Goal: Task Accomplishment & Management: Manage account settings

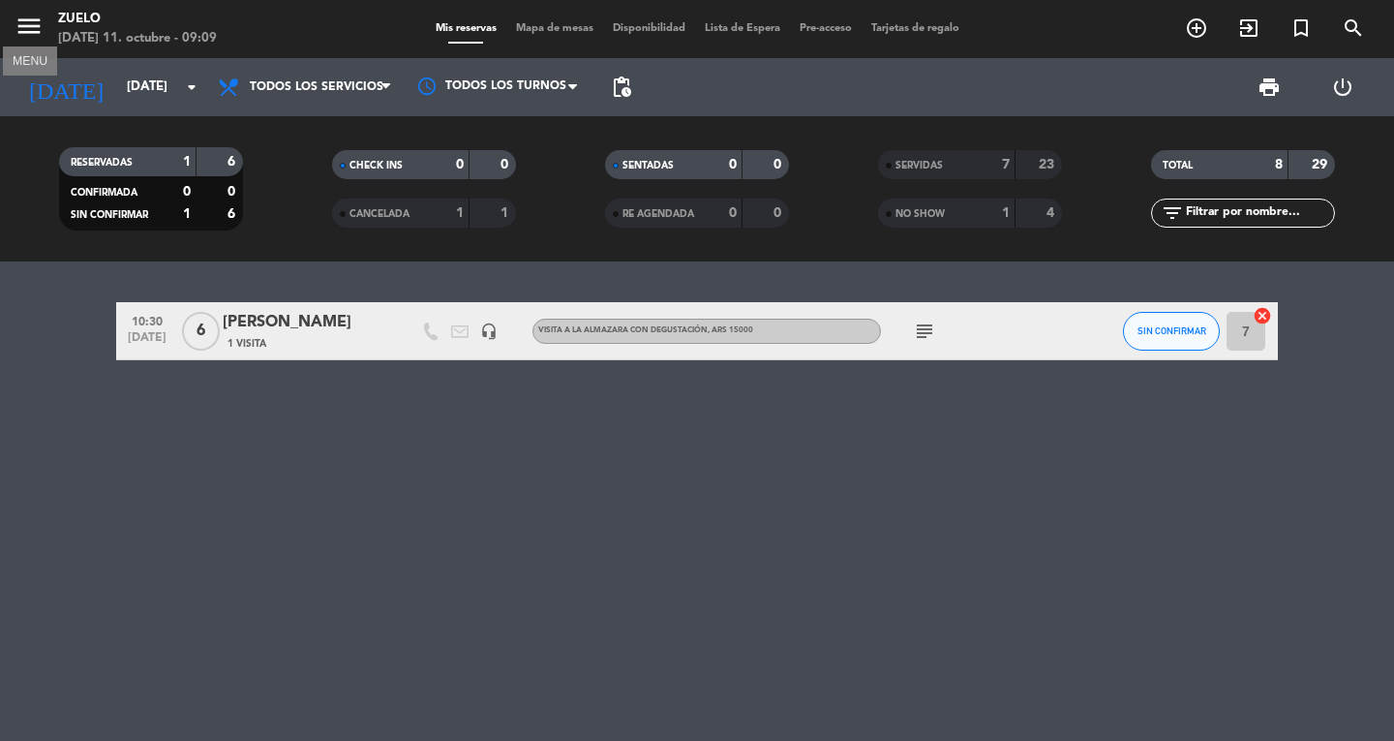
click at [28, 31] on icon "menu" at bounding box center [29, 26] width 29 height 29
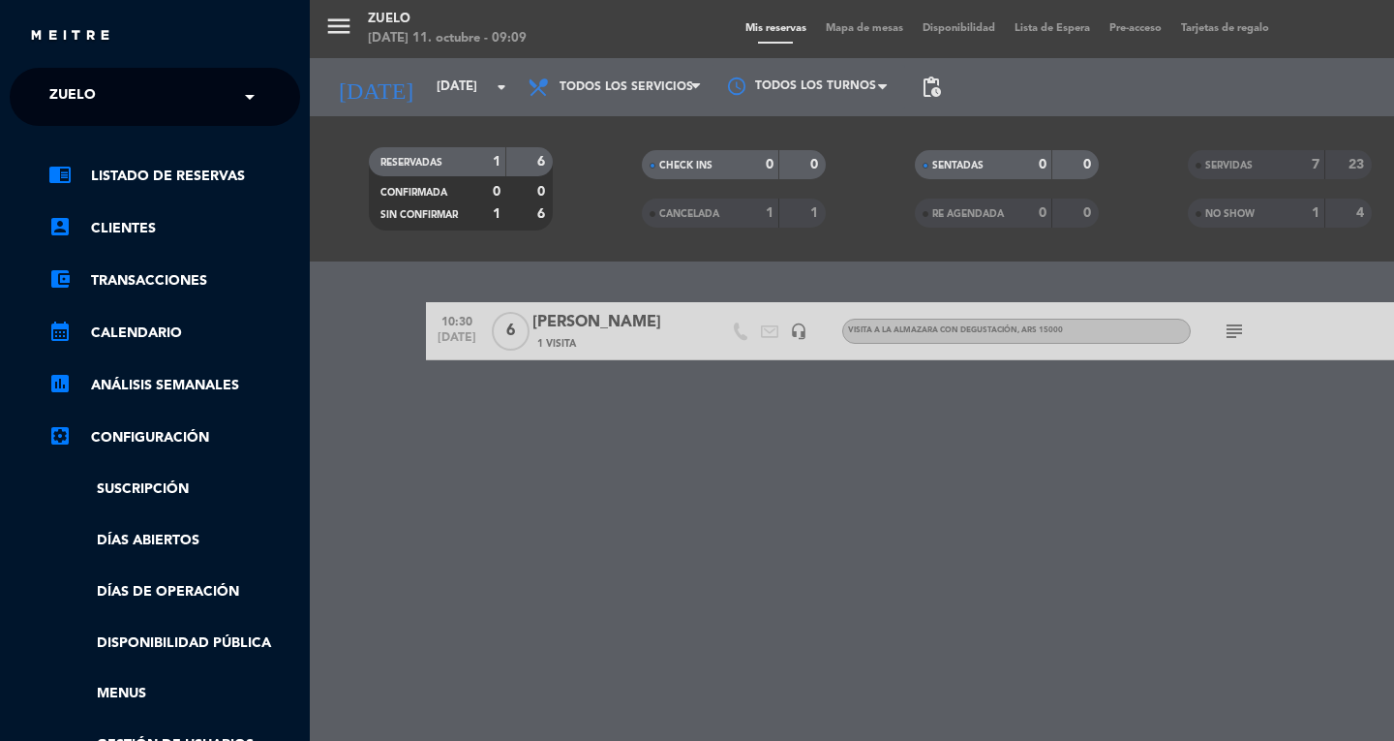
click at [129, 96] on input "text" at bounding box center [157, 97] width 236 height 43
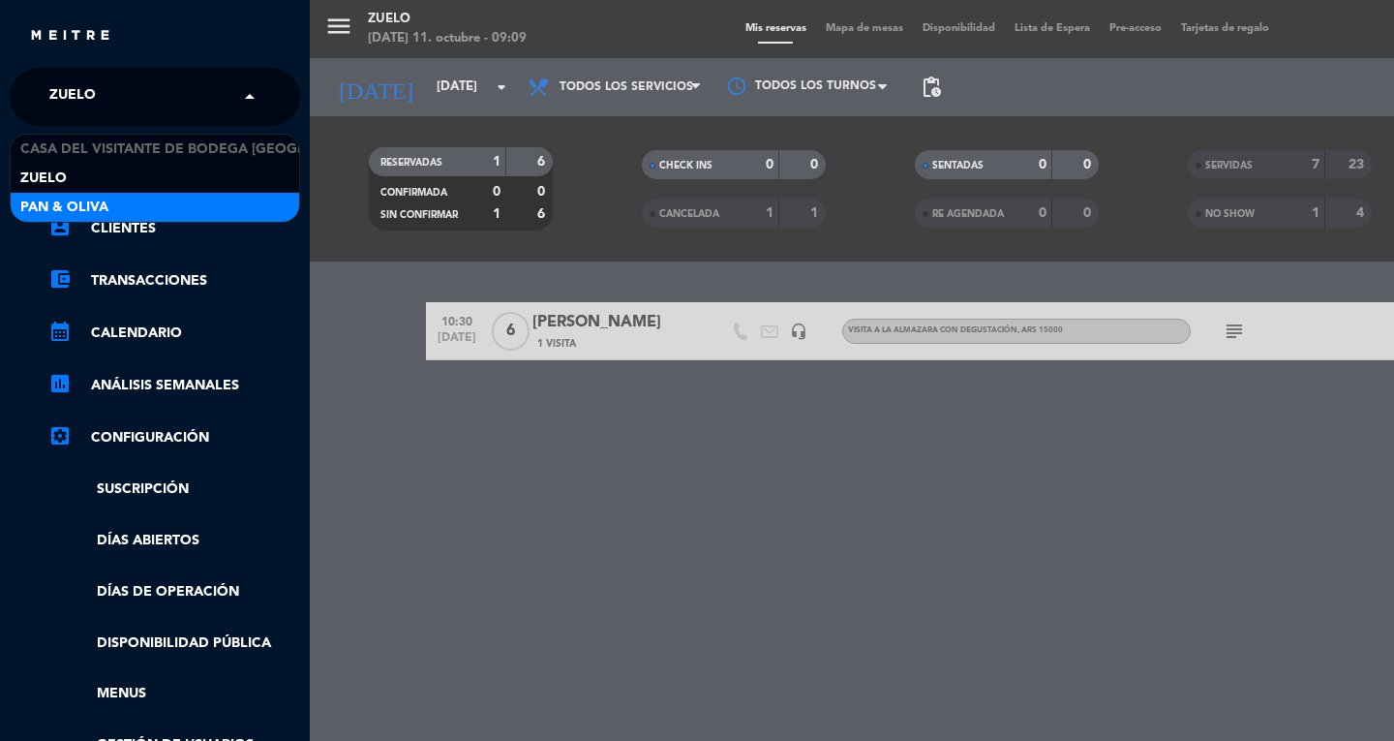
click at [132, 204] on div "Pan & Oliva" at bounding box center [155, 207] width 289 height 29
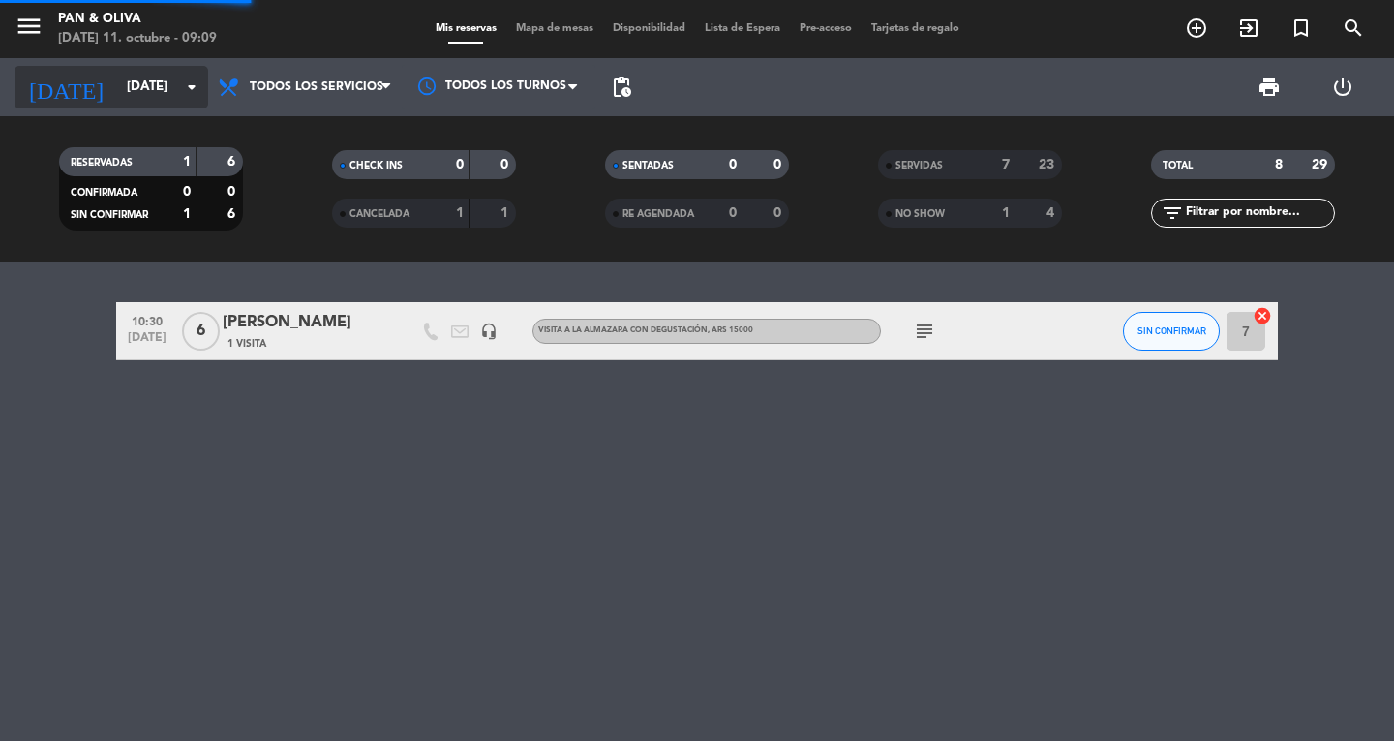
click at [125, 91] on input "[DATE]" at bounding box center [202, 87] width 170 height 35
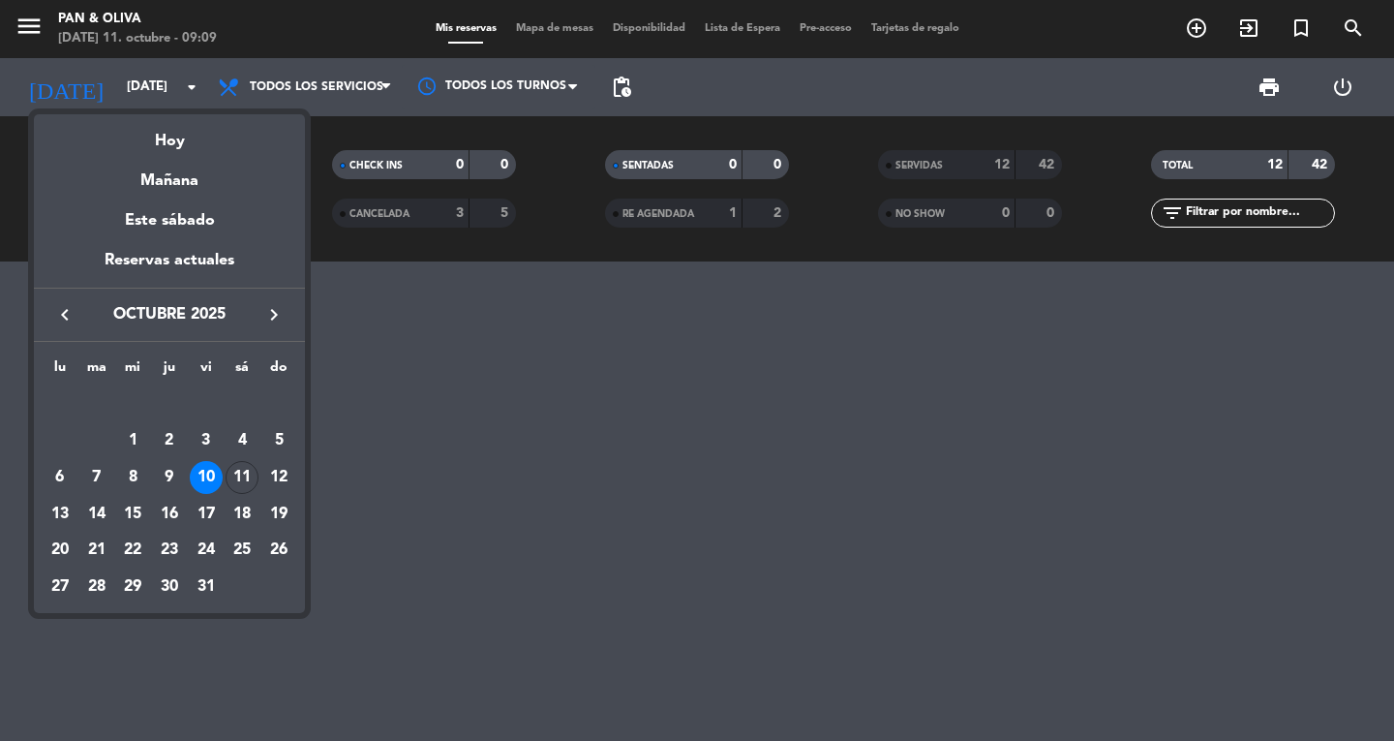
click at [232, 475] on div "11" at bounding box center [242, 477] width 33 height 33
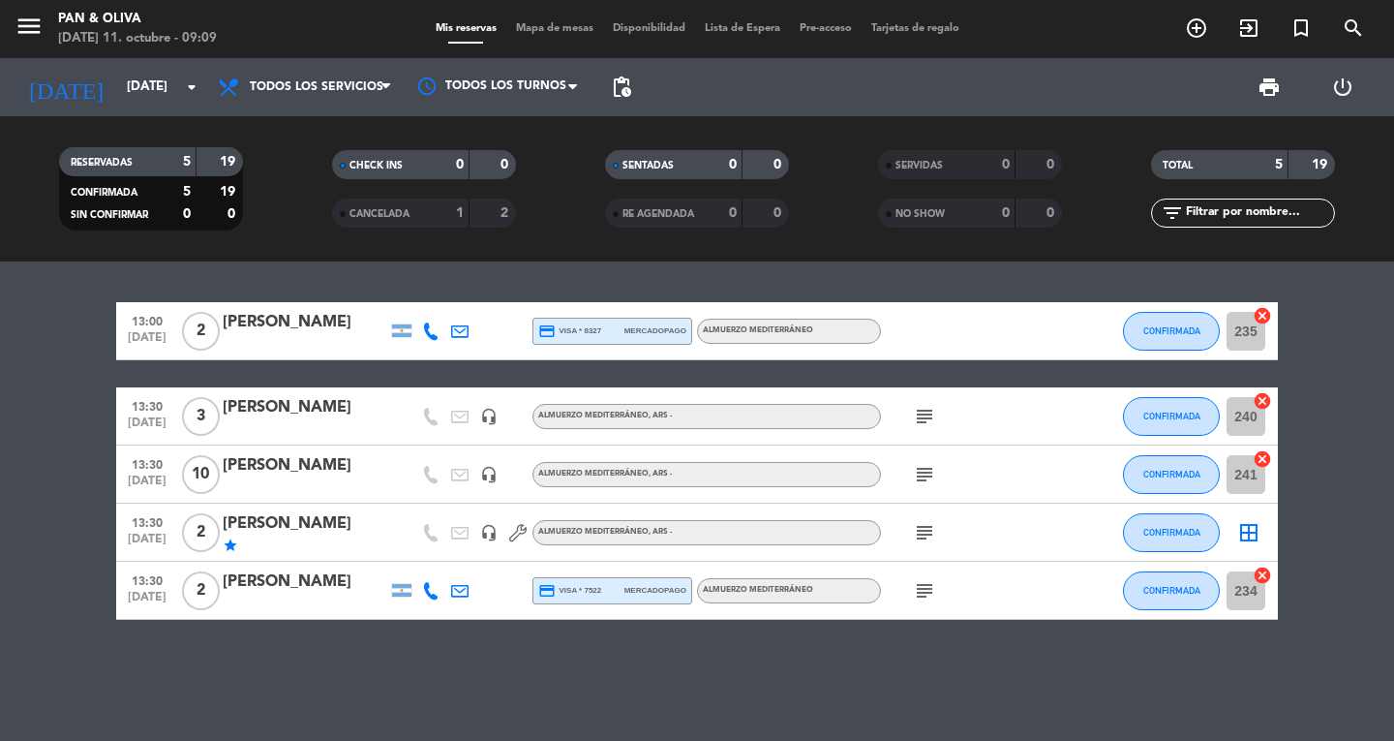
click at [925, 480] on icon "subject" at bounding box center [924, 474] width 23 height 23
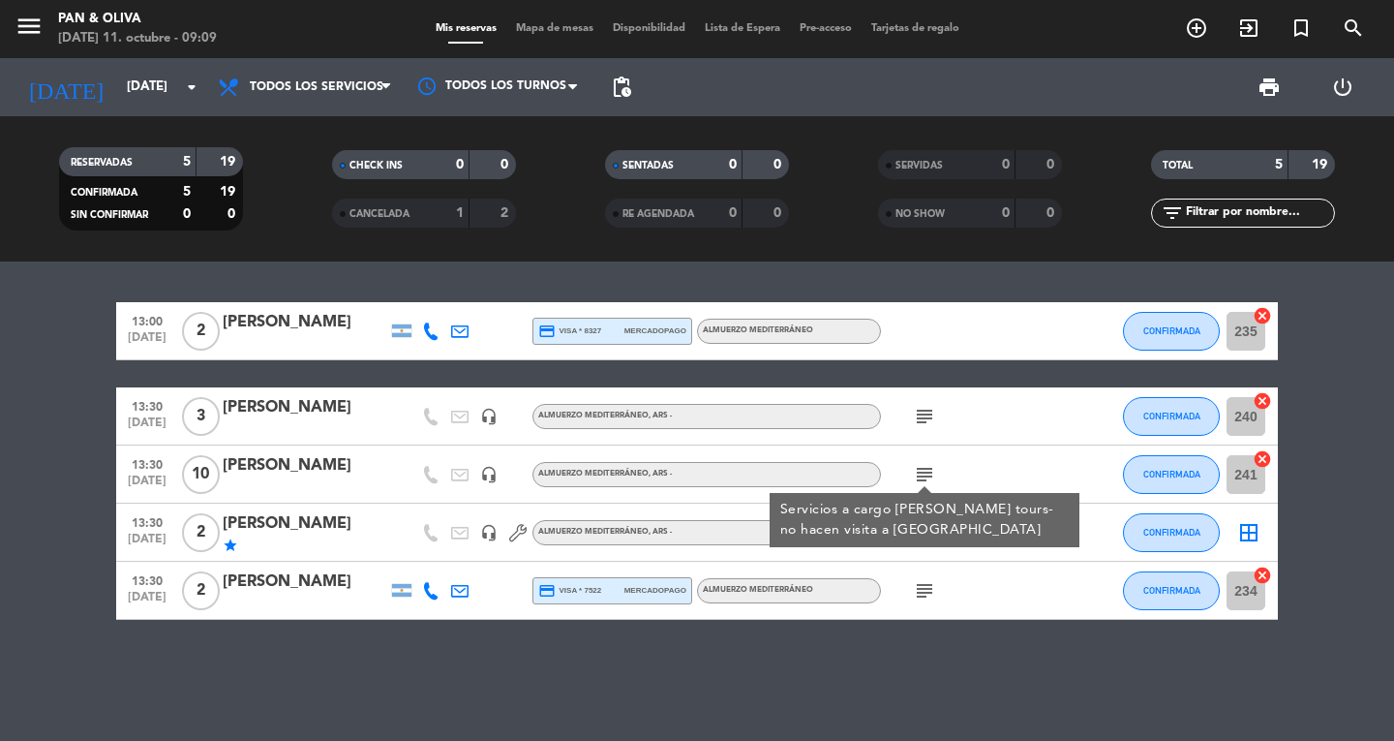
click at [925, 480] on icon "subject" at bounding box center [924, 474] width 23 height 23
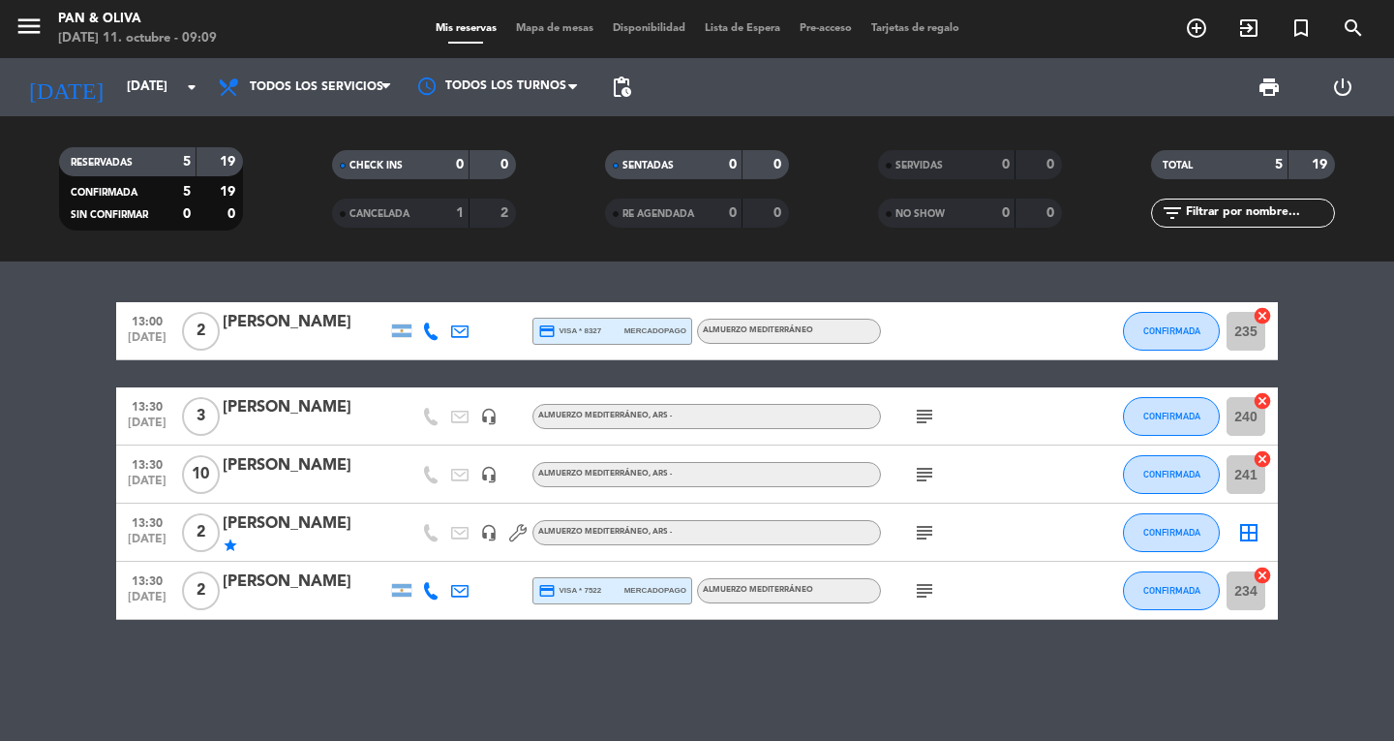
click at [922, 410] on icon "subject" at bounding box center [924, 416] width 23 height 23
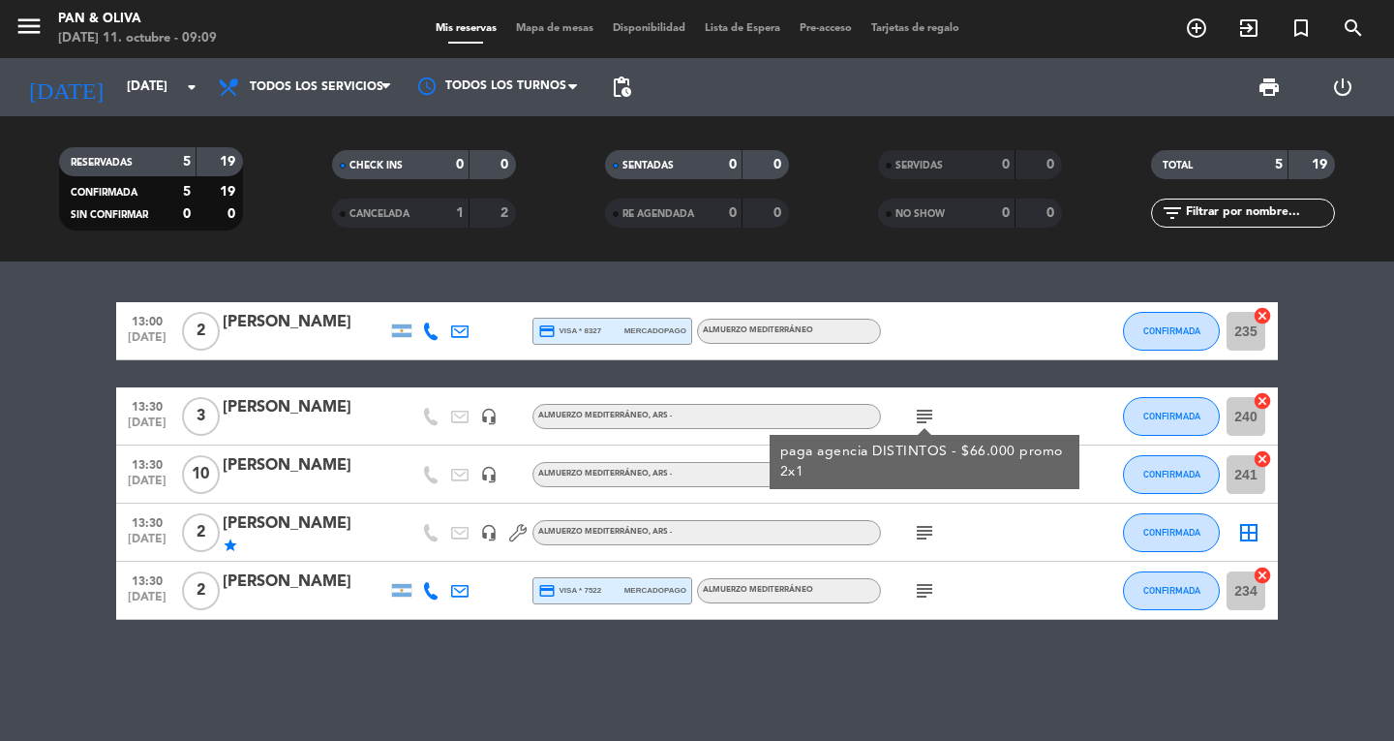
click at [938, 479] on div "paga agencia DISTINTOS - $66.000 promo 2x1" at bounding box center [925, 462] width 290 height 41
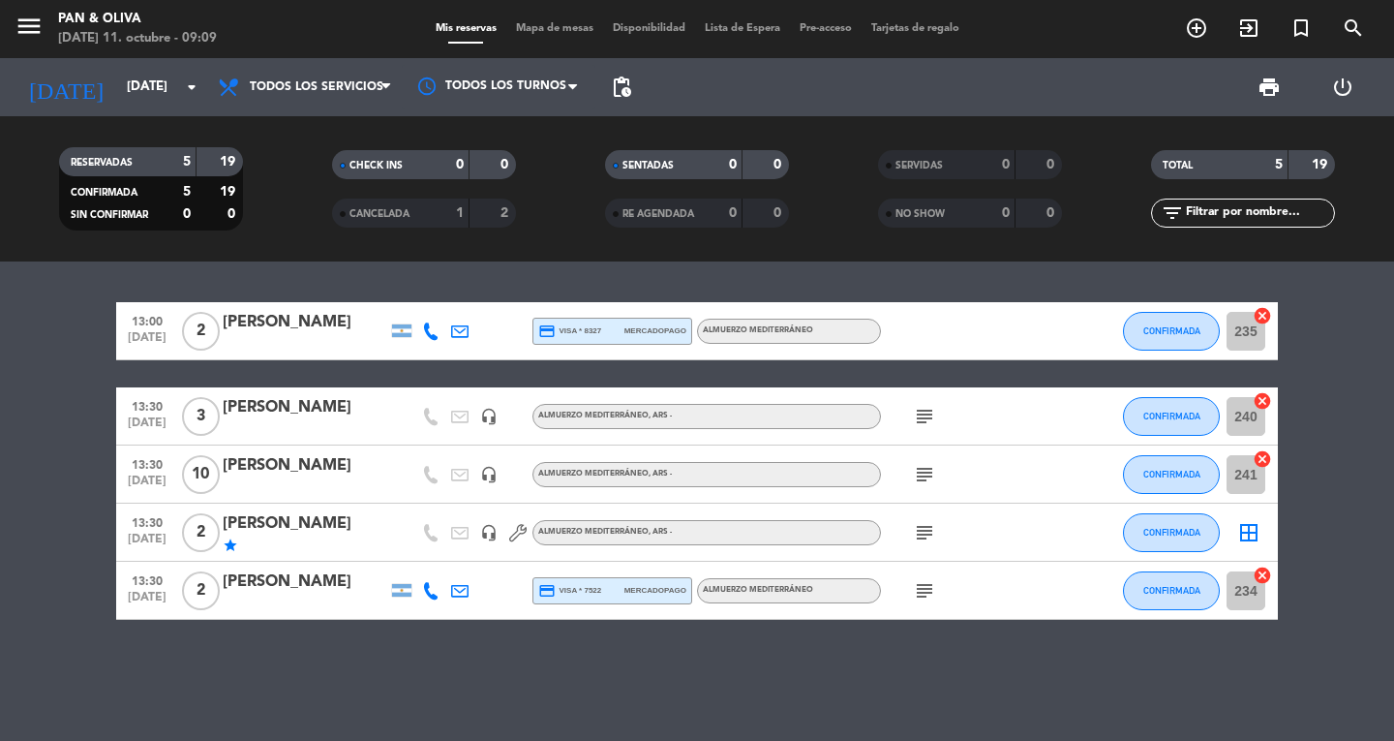
click at [920, 412] on icon "subject" at bounding box center [924, 416] width 23 height 23
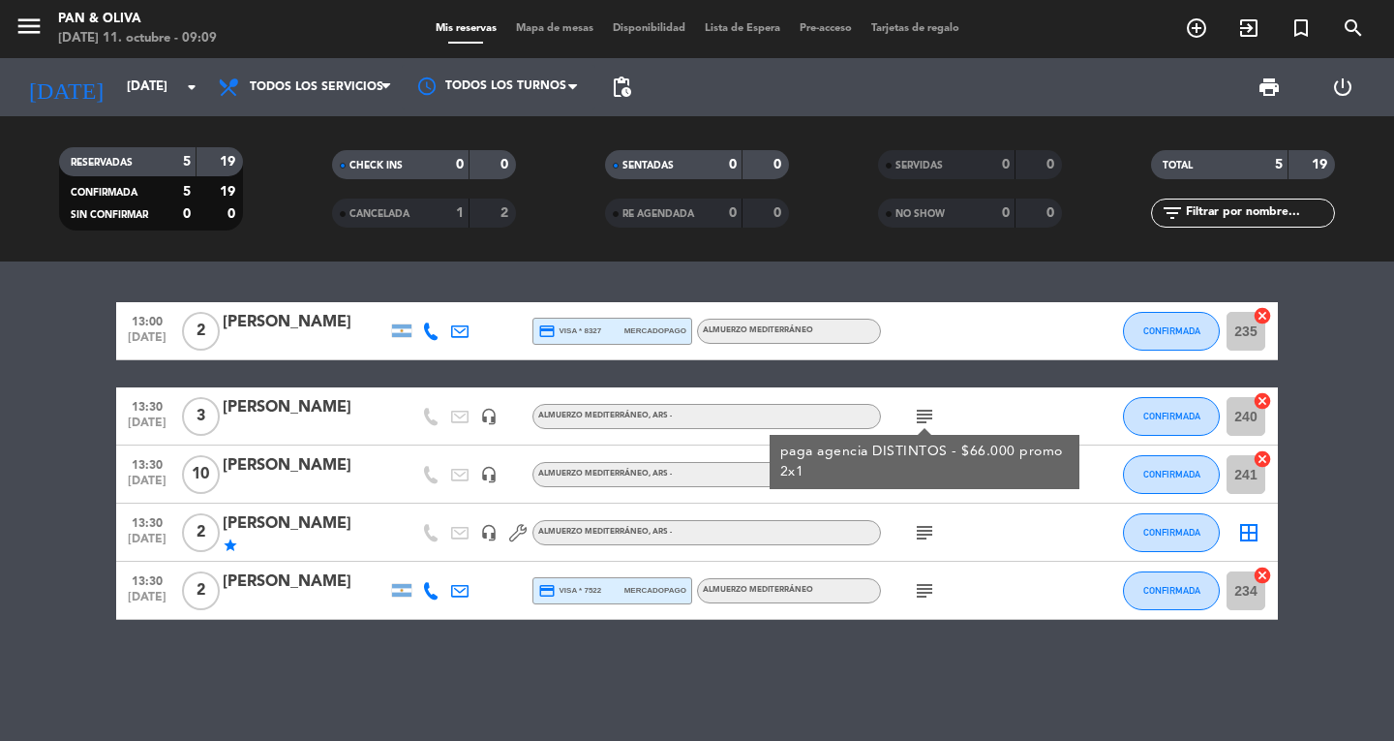
click at [920, 475] on div "paga agencia DISTINTOS - $66.000 promo 2x1" at bounding box center [925, 462] width 290 height 41
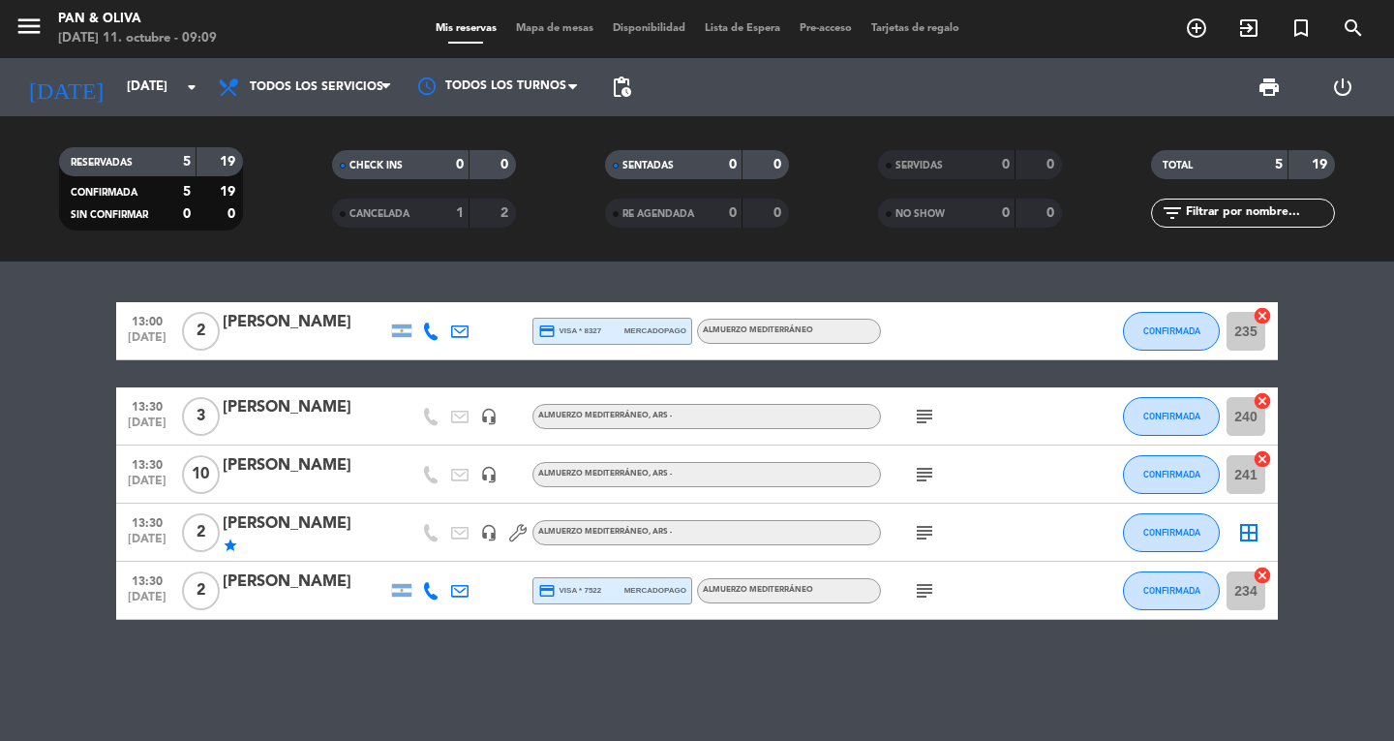
click at [921, 416] on icon "subject" at bounding box center [924, 416] width 23 height 23
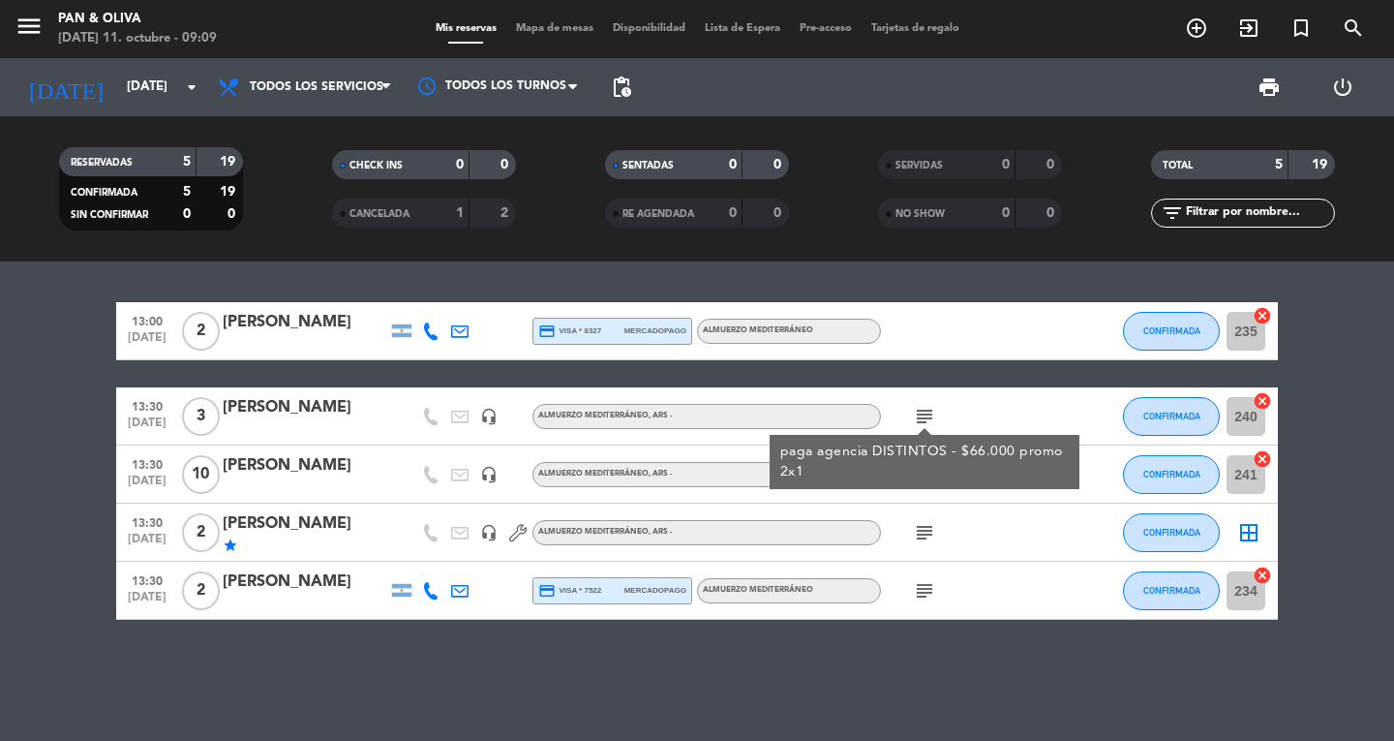
click at [932, 403] on div "subject paga agencia DISTINTOS - $66.000 promo 2x1" at bounding box center [968, 415] width 174 height 57
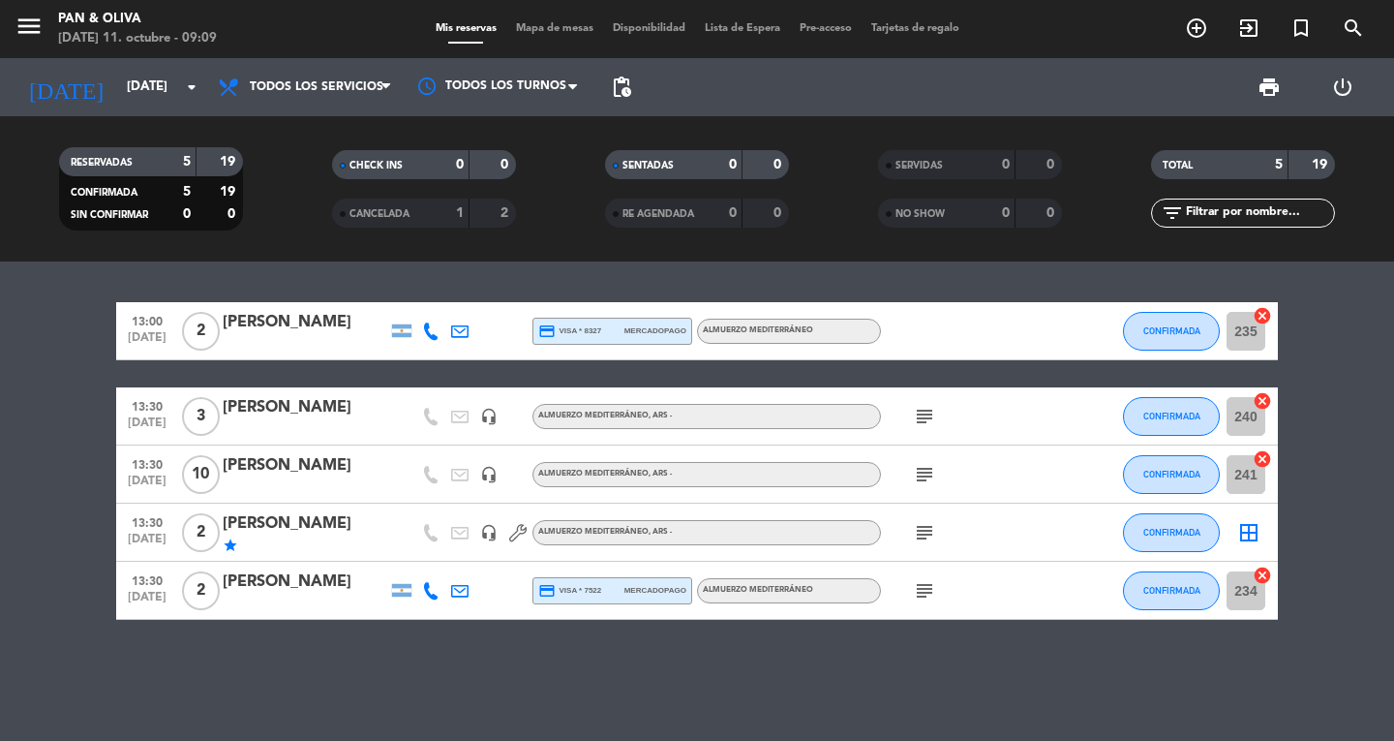
click at [922, 468] on icon "subject" at bounding box center [924, 474] width 23 height 23
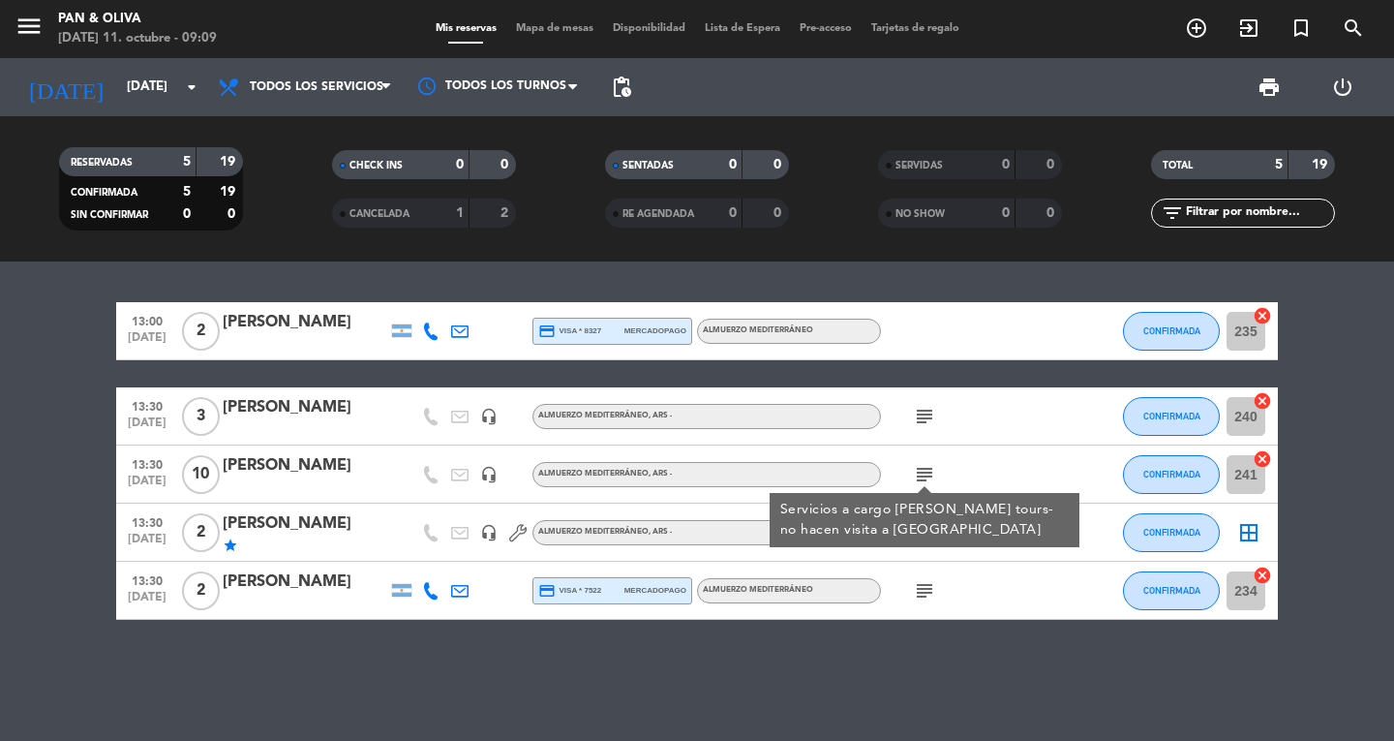
click at [922, 468] on icon "subject" at bounding box center [924, 474] width 23 height 23
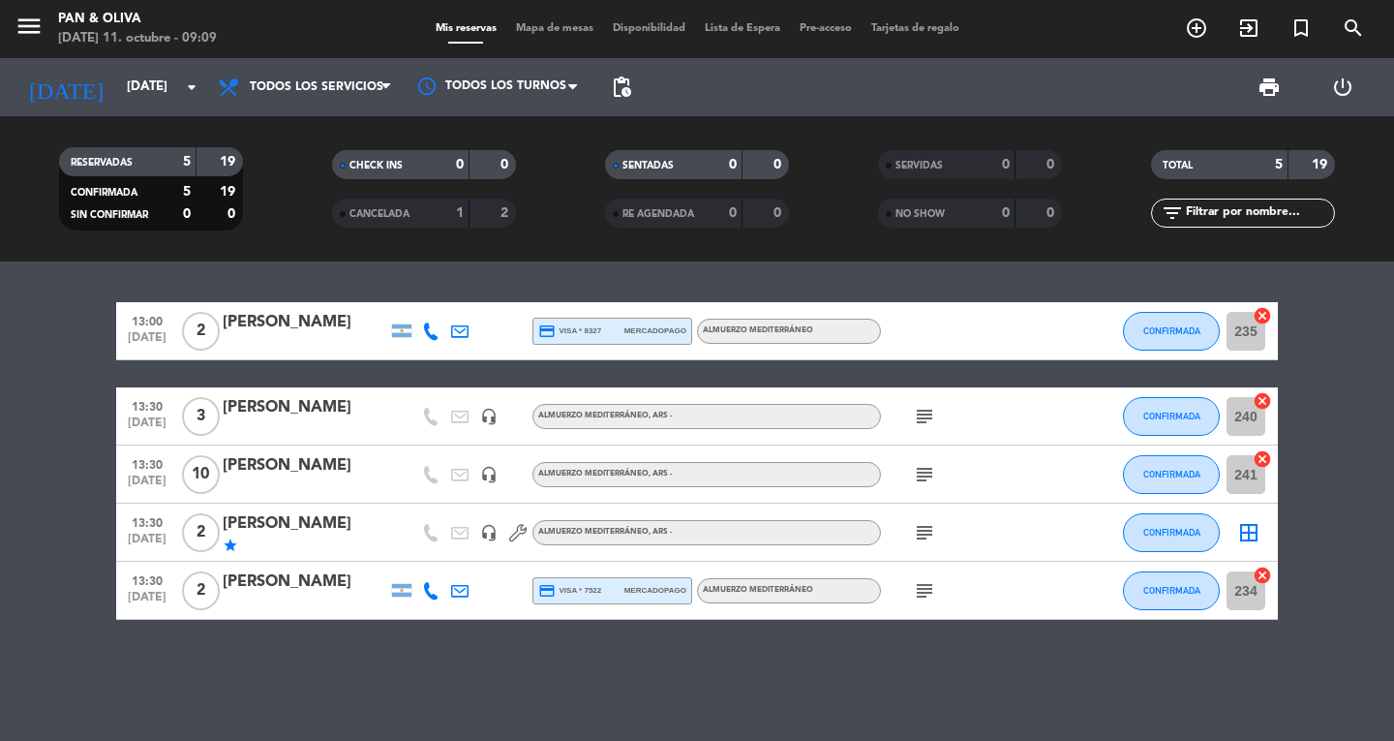
click at [921, 594] on icon "subject" at bounding box center [924, 590] width 23 height 23
click at [125, 82] on input "[DATE]" at bounding box center [202, 87] width 170 height 35
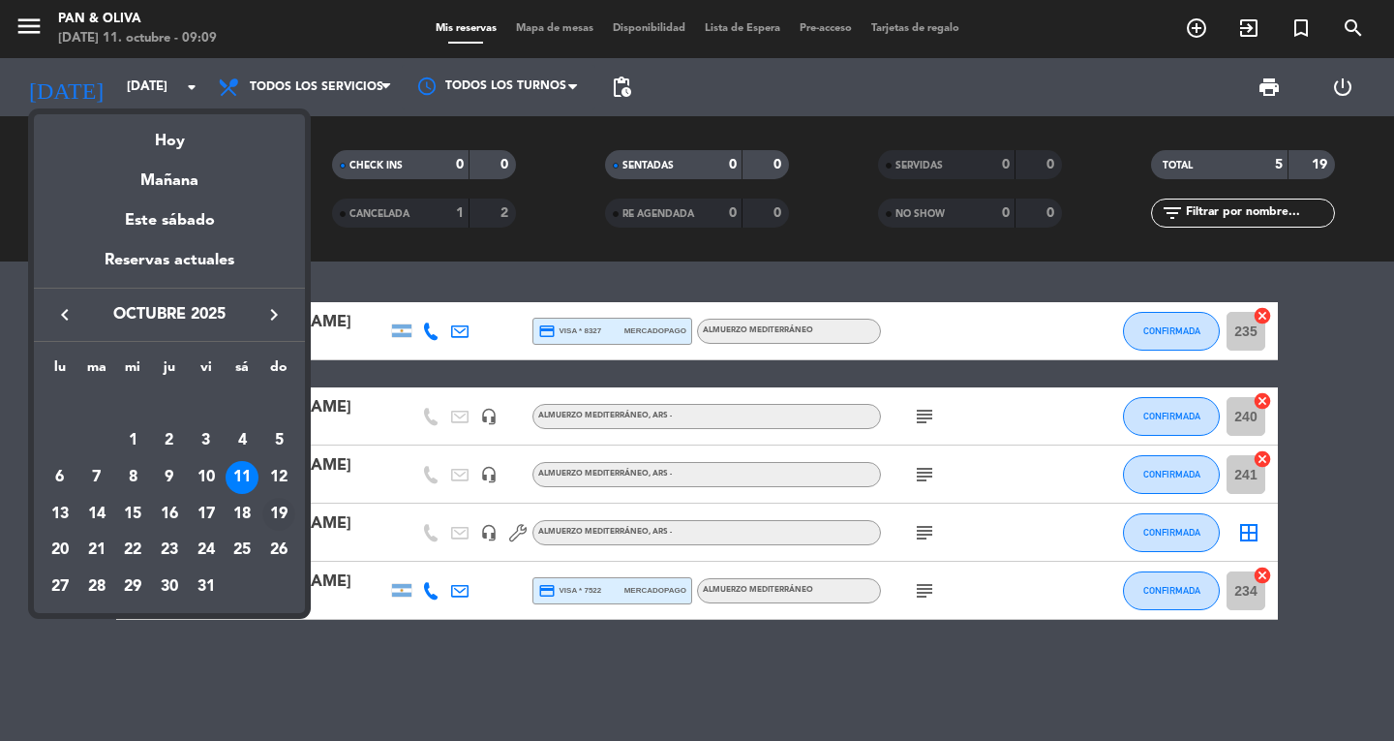
click at [280, 510] on div "19" at bounding box center [278, 514] width 33 height 33
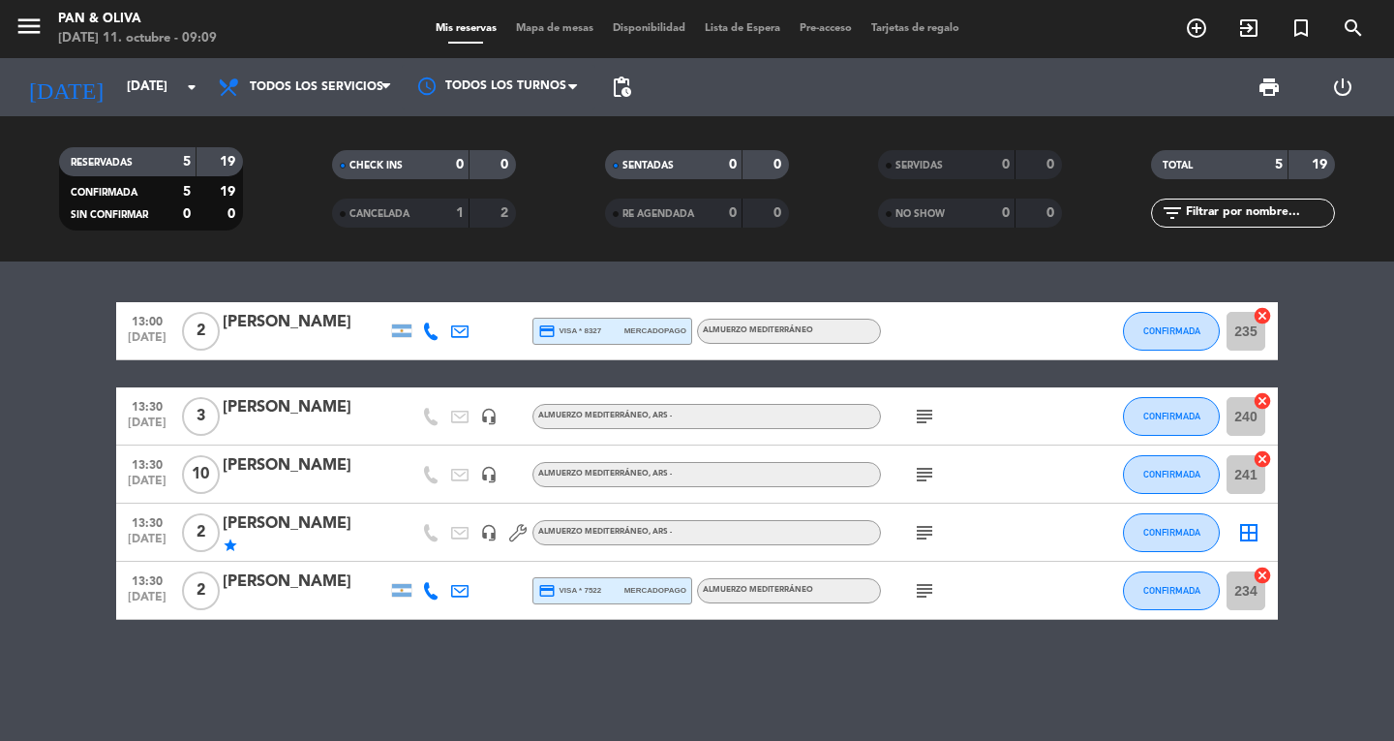
type input "[DATE]"
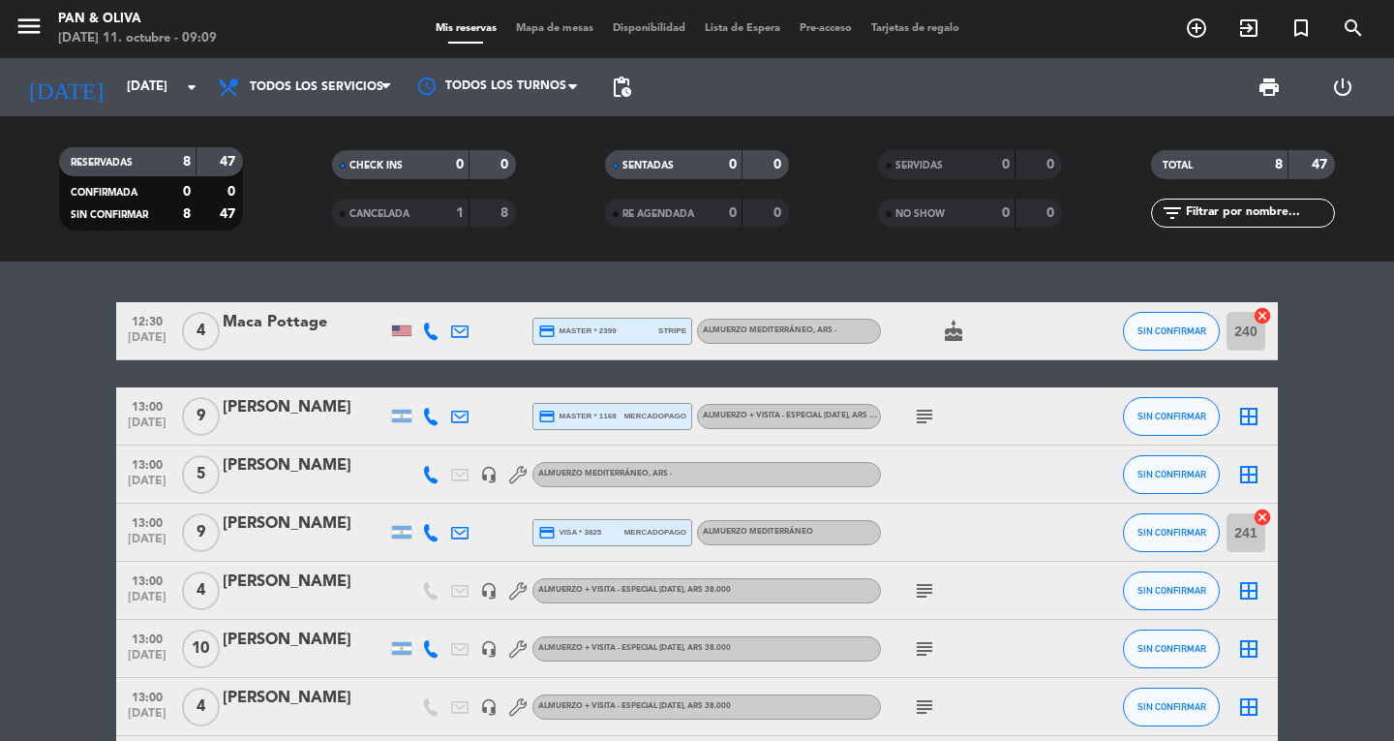
click at [647, 474] on span "Almuerzo Mediterráneo , ARS -" at bounding box center [605, 474] width 134 height 8
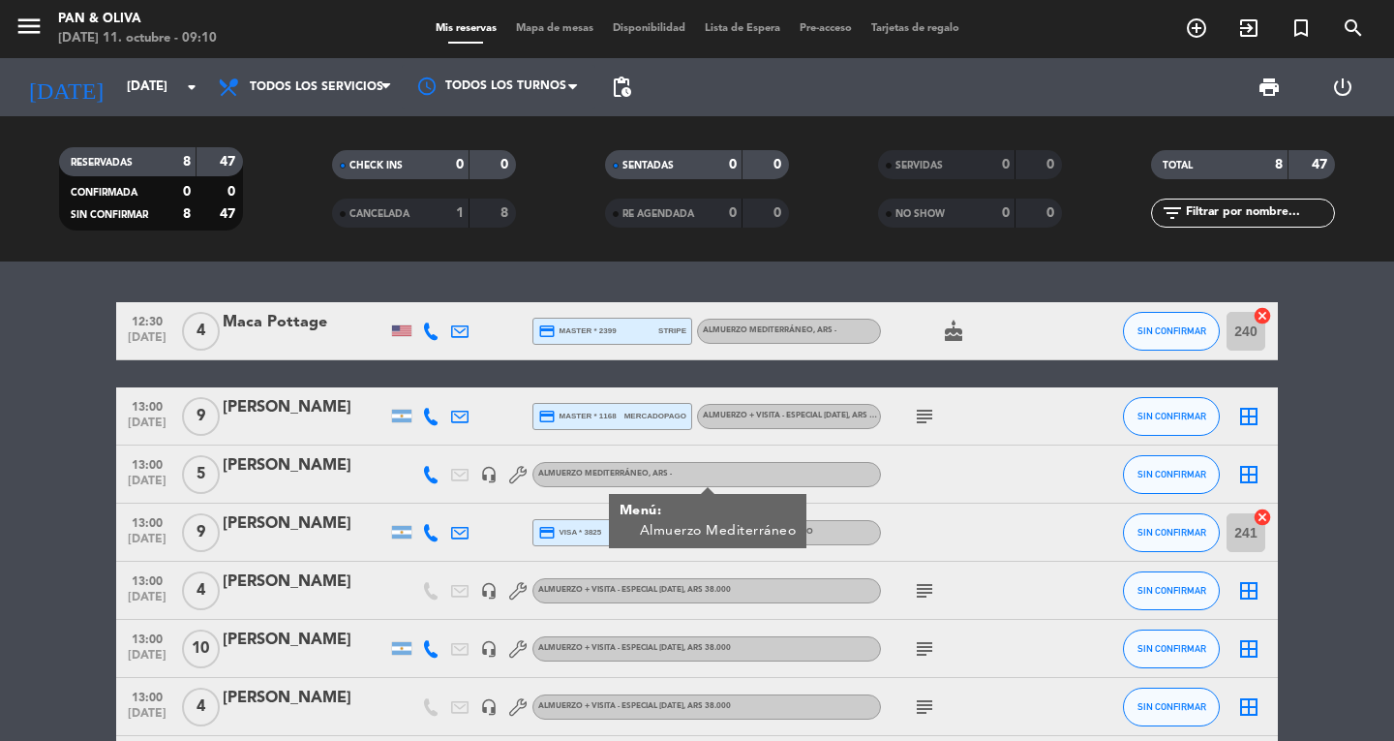
click at [272, 469] on div "[PERSON_NAME]" at bounding box center [305, 465] width 165 height 25
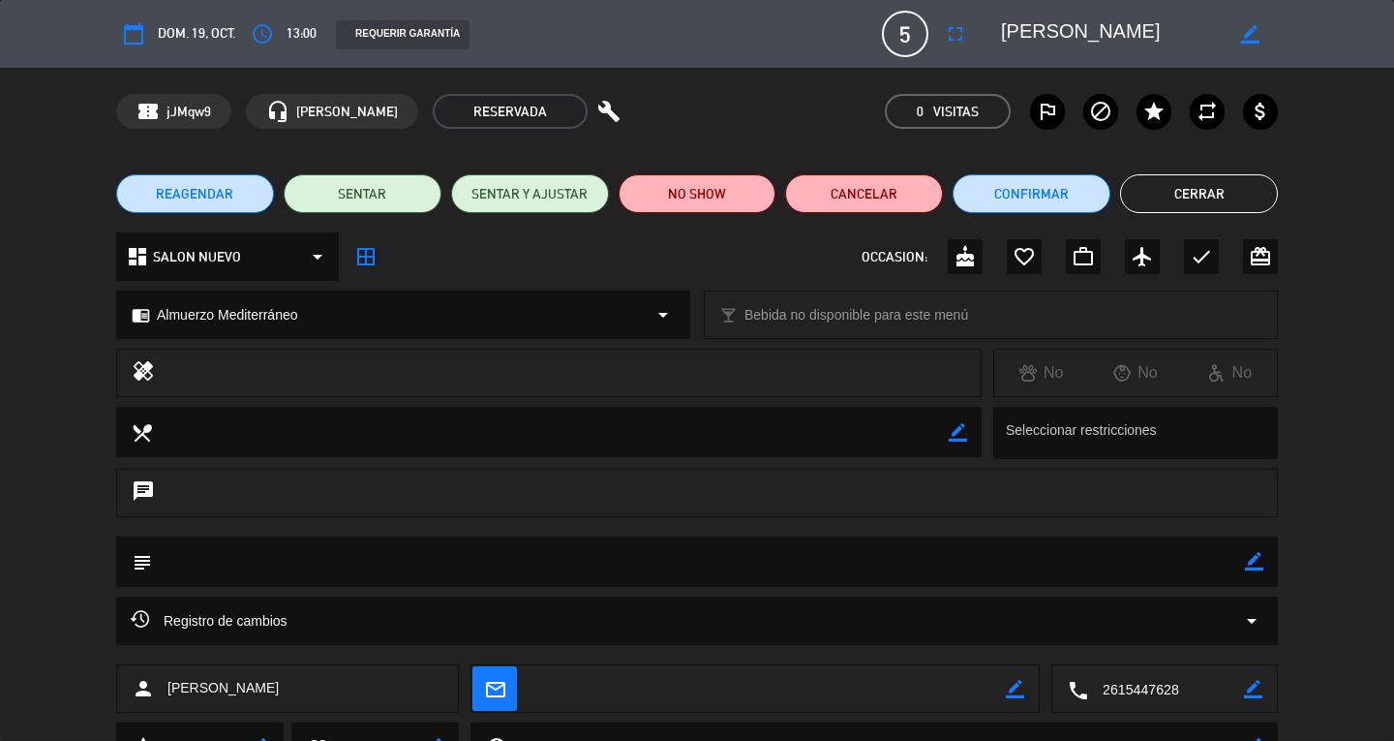
click at [280, 320] on span "Almuerzo Mediterráneo" at bounding box center [227, 315] width 141 height 22
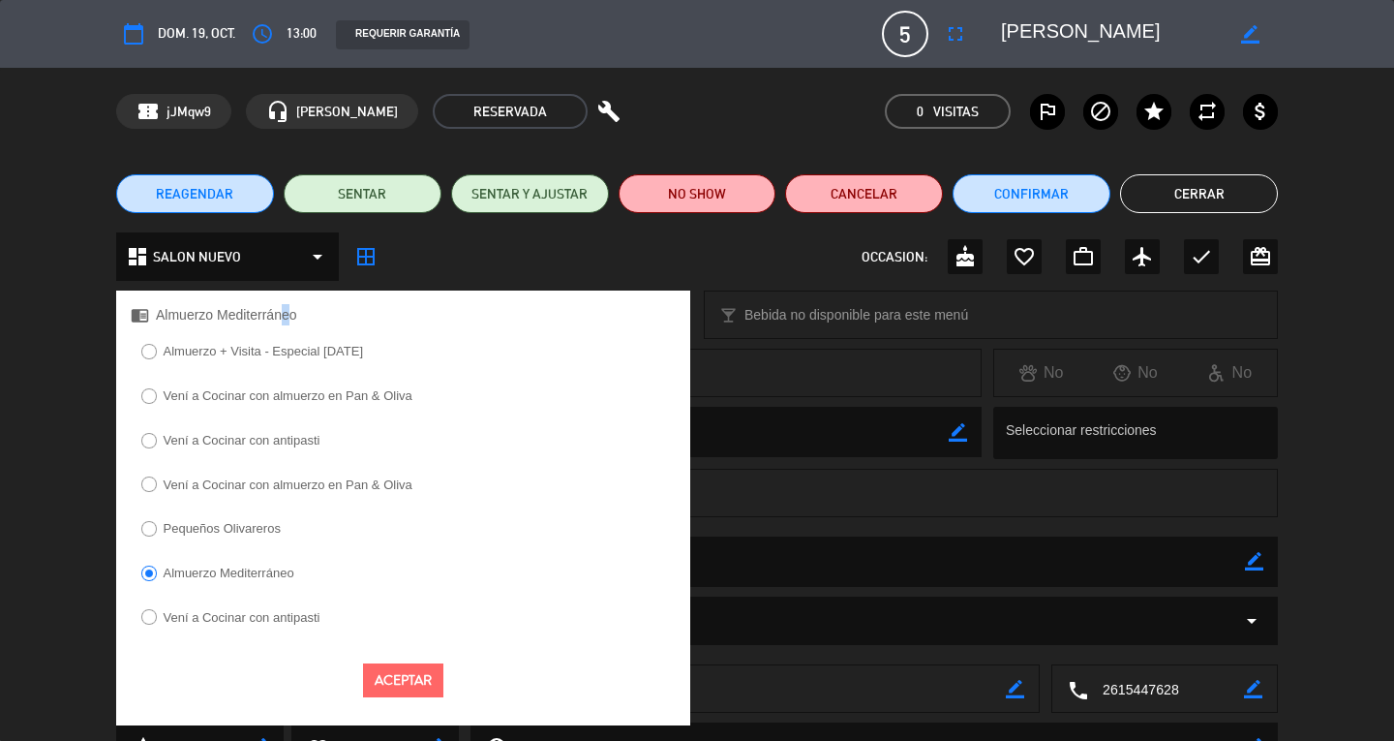
click at [320, 351] on label "Almuerzo + Visita - Especial [DATE]" at bounding box center [264, 351] width 200 height 13
click at [404, 682] on button "Aceptar" at bounding box center [403, 680] width 80 height 34
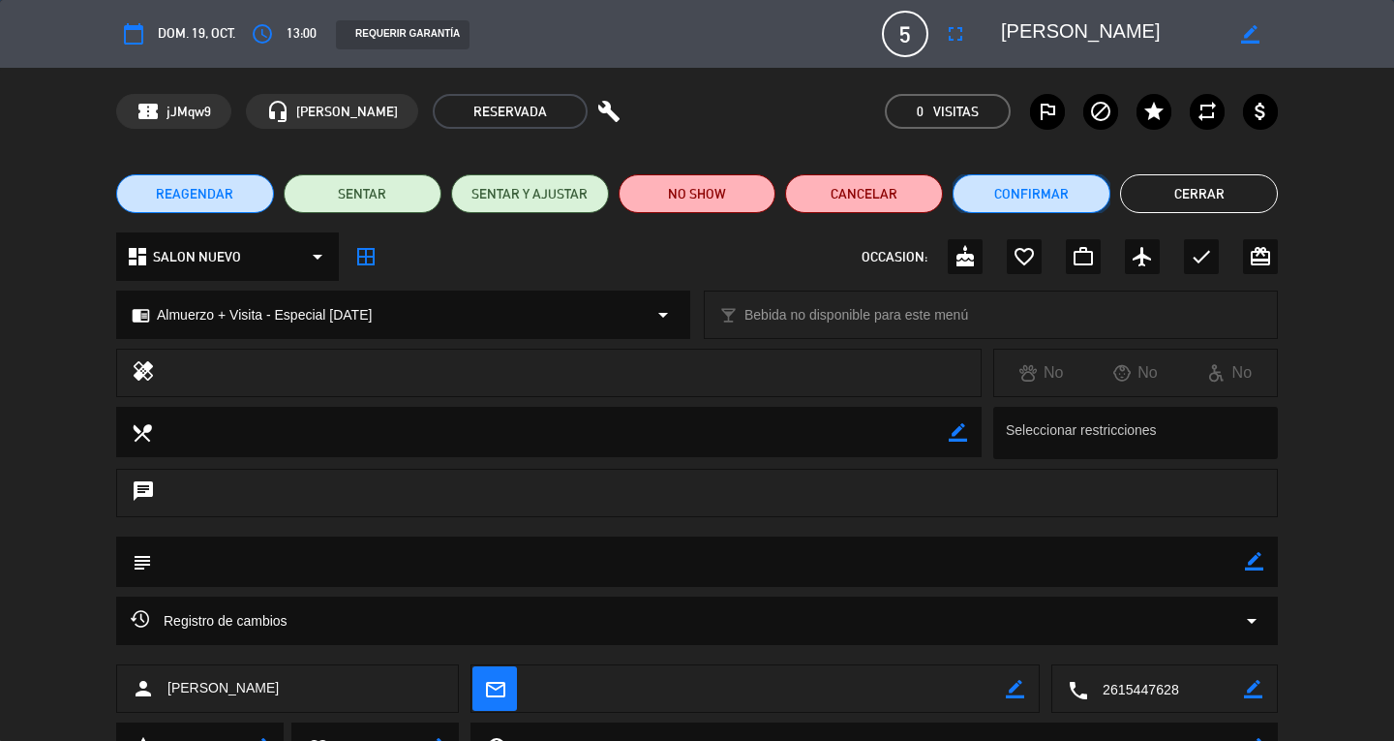
click at [1047, 201] on button "Confirmar" at bounding box center [1032, 193] width 158 height 39
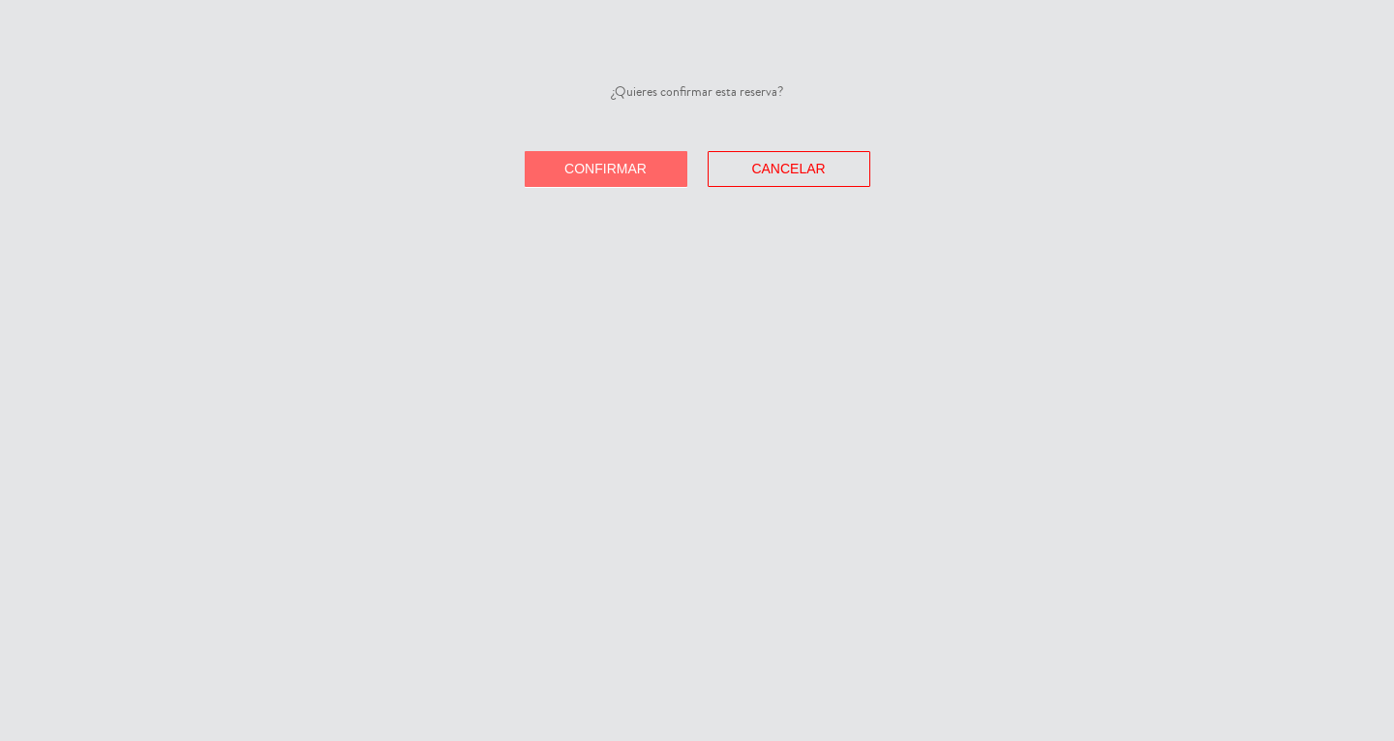
click at [547, 159] on button "Confirmar" at bounding box center [606, 169] width 163 height 36
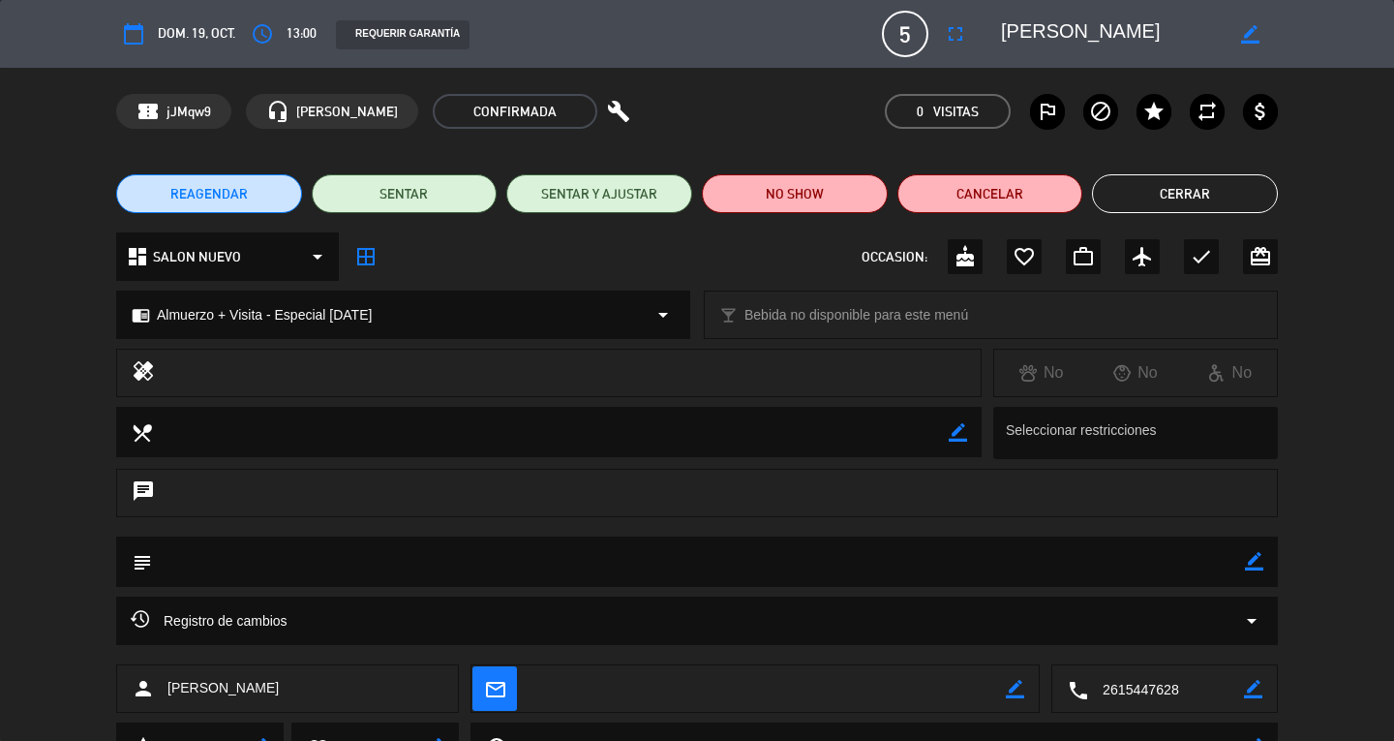
click at [1196, 191] on button "Cerrar" at bounding box center [1185, 193] width 186 height 39
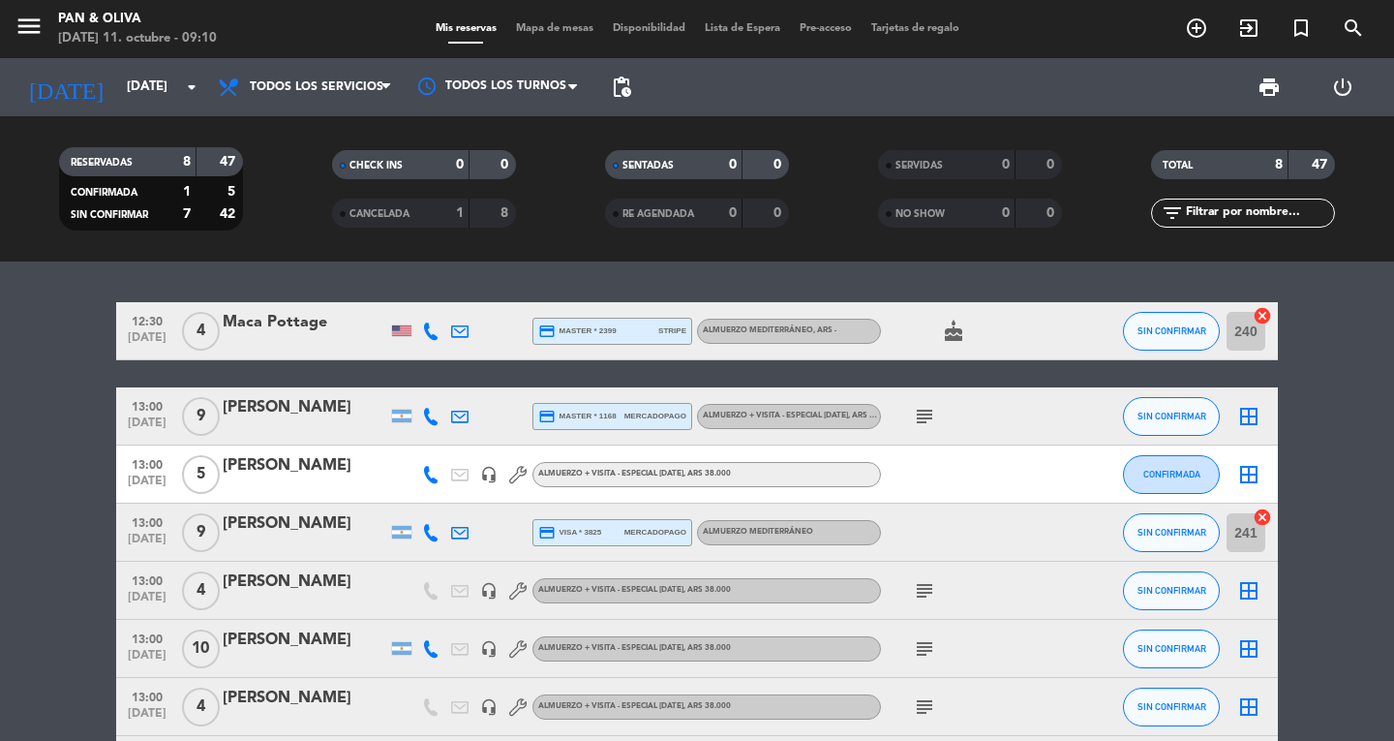
click at [923, 418] on icon "subject" at bounding box center [924, 416] width 23 height 23
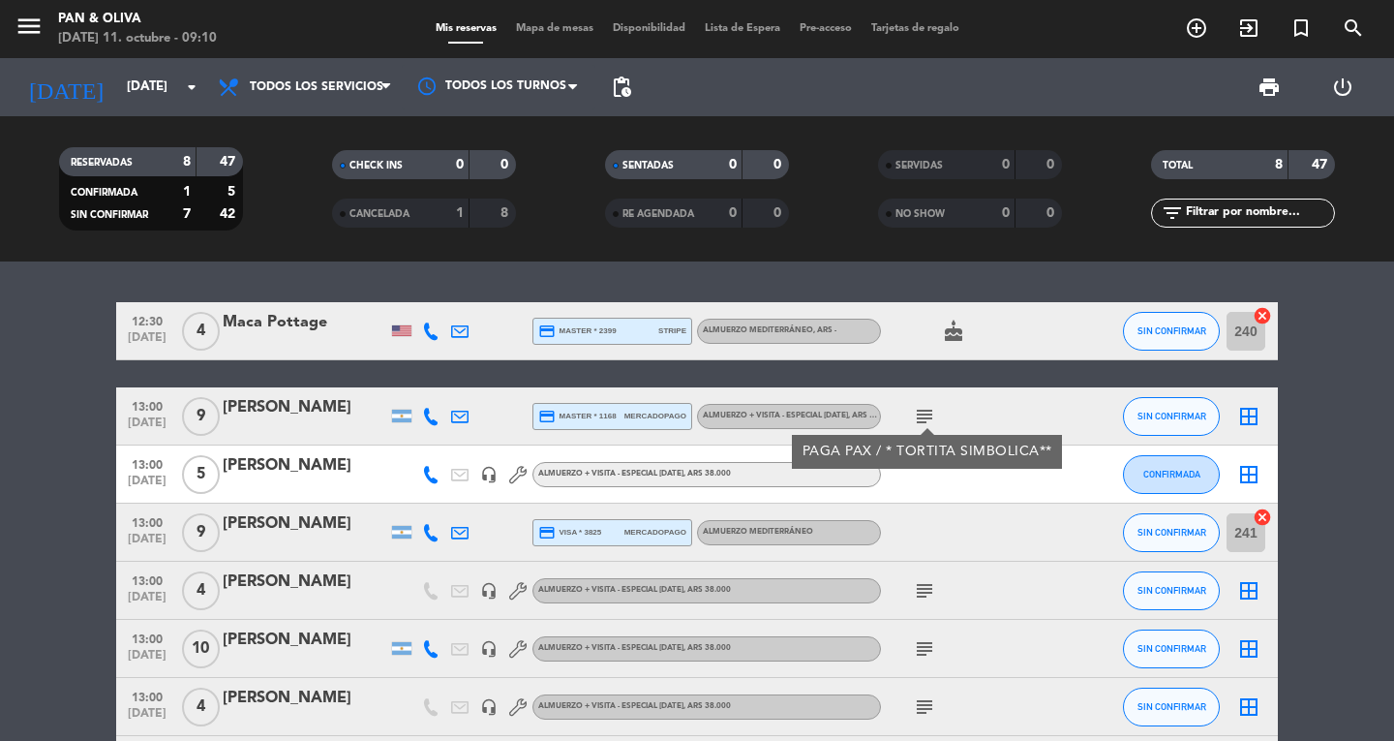
click at [923, 418] on icon "subject" at bounding box center [924, 416] width 23 height 23
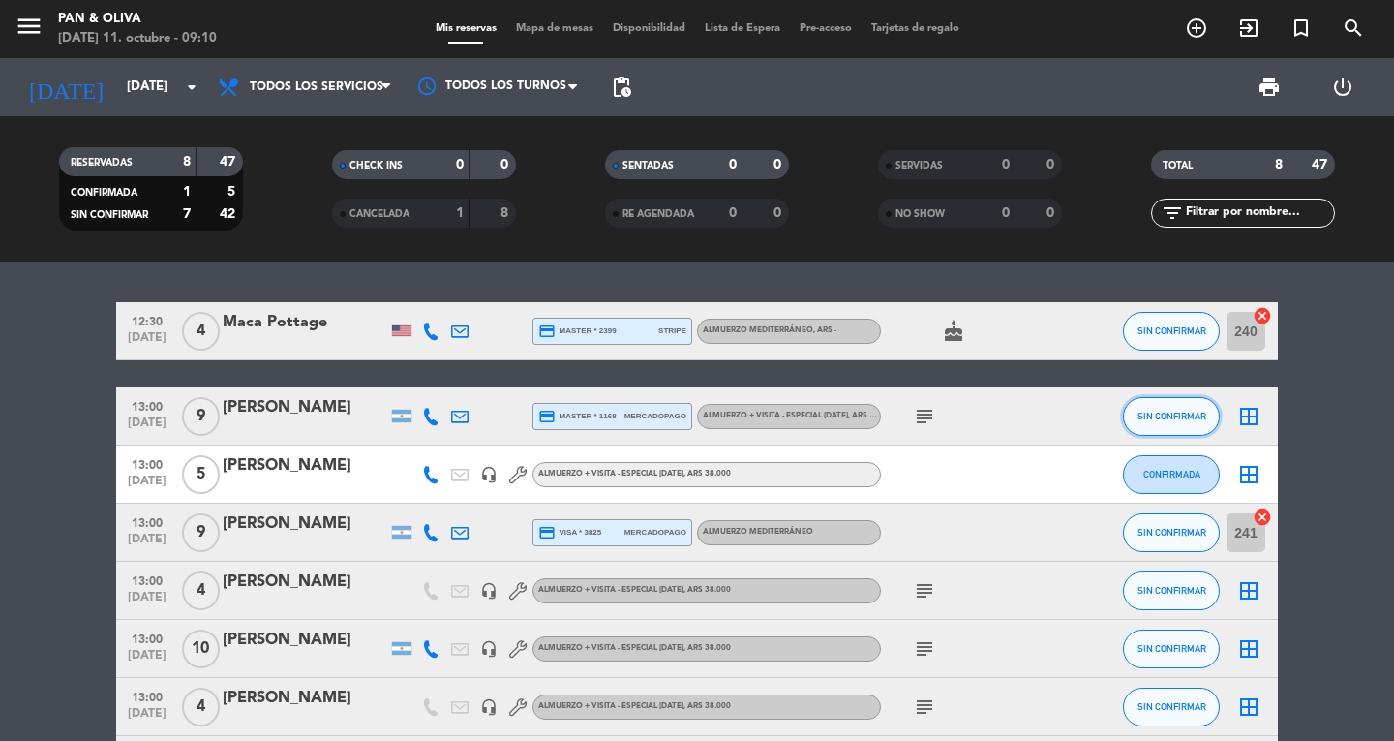
click at [1153, 425] on button "SIN CONFIRMAR" at bounding box center [1171, 416] width 97 height 39
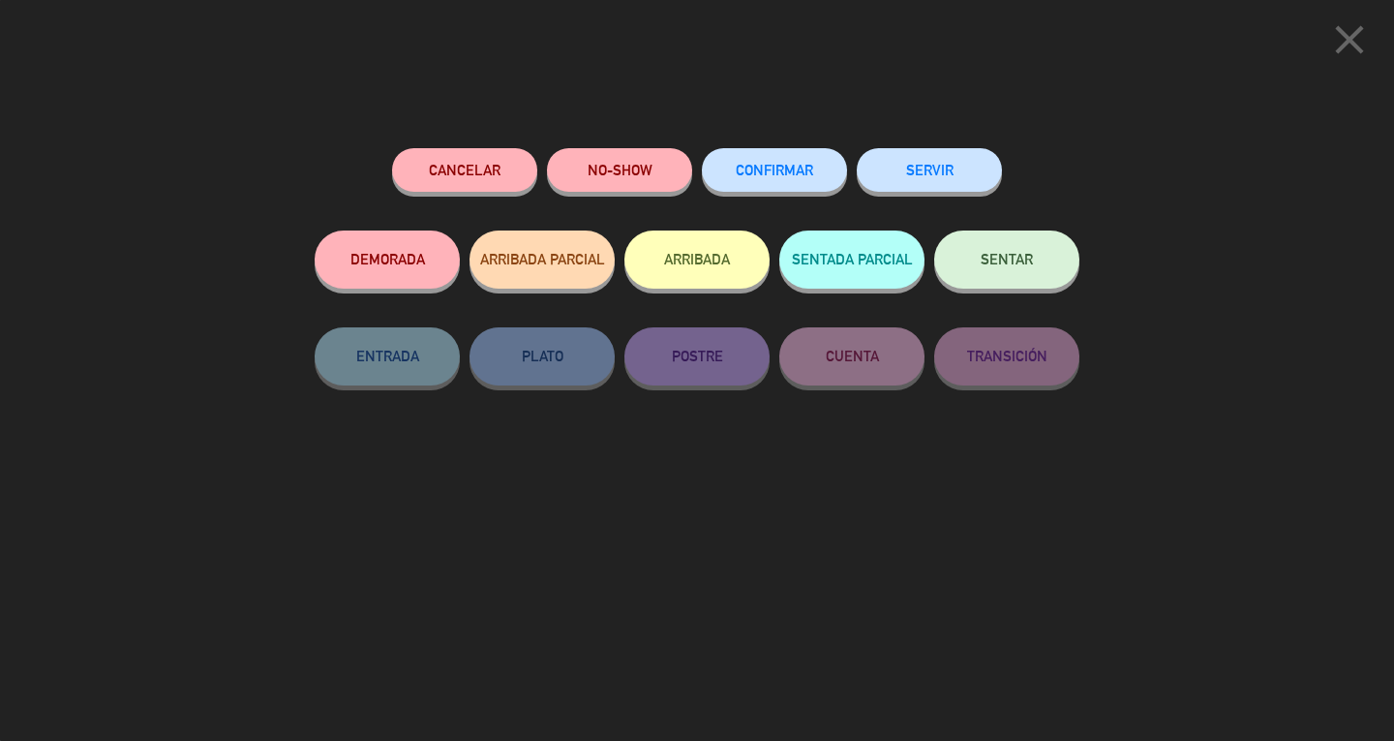
click at [721, 160] on button "CONFIRMAR" at bounding box center [774, 170] width 145 height 44
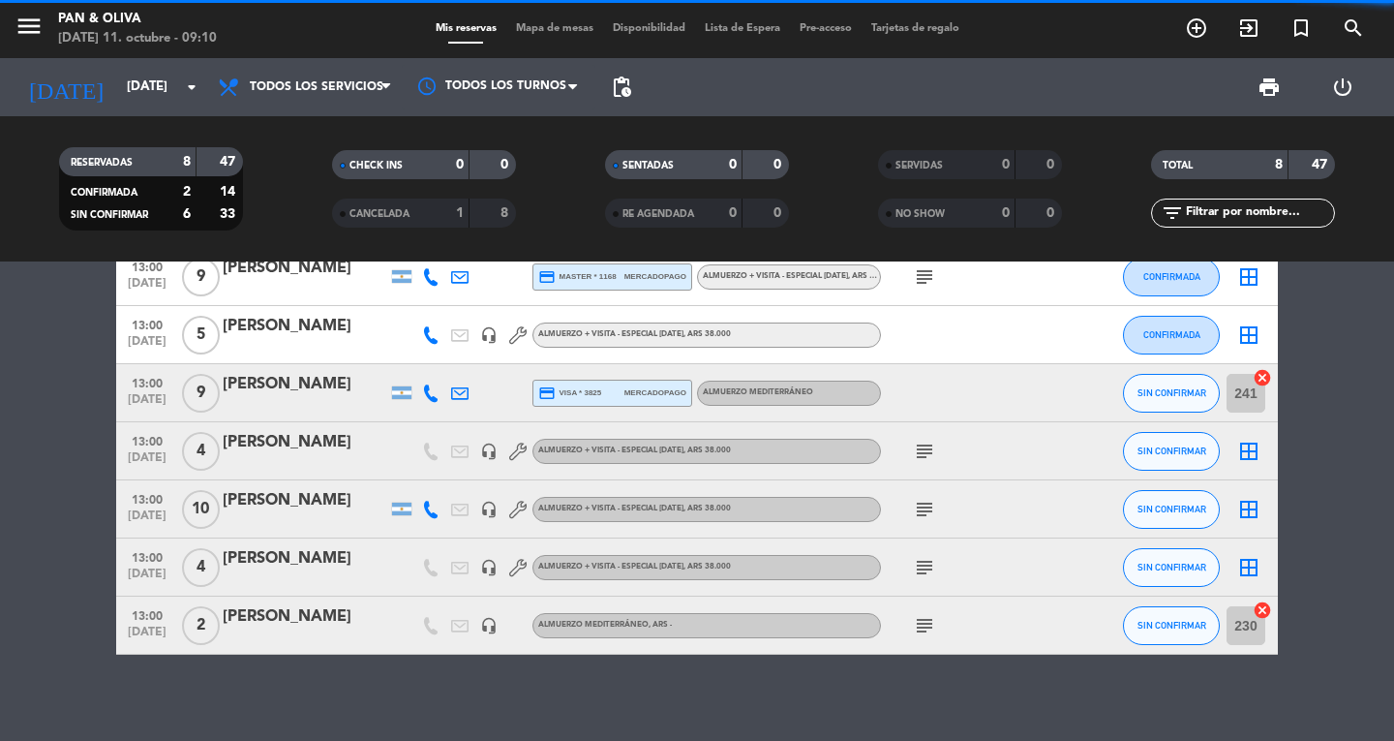
scroll to position [150, 0]
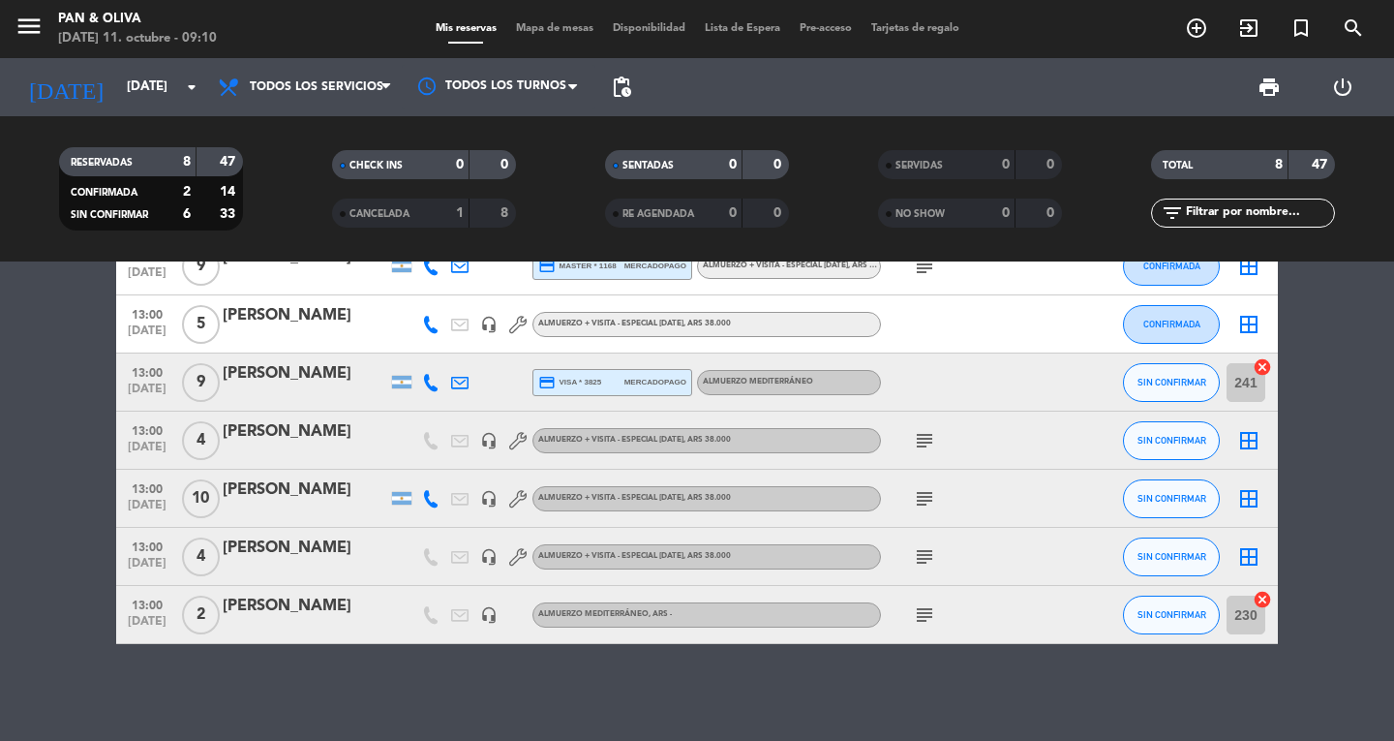
click at [928, 436] on icon "subject" at bounding box center [924, 440] width 23 height 23
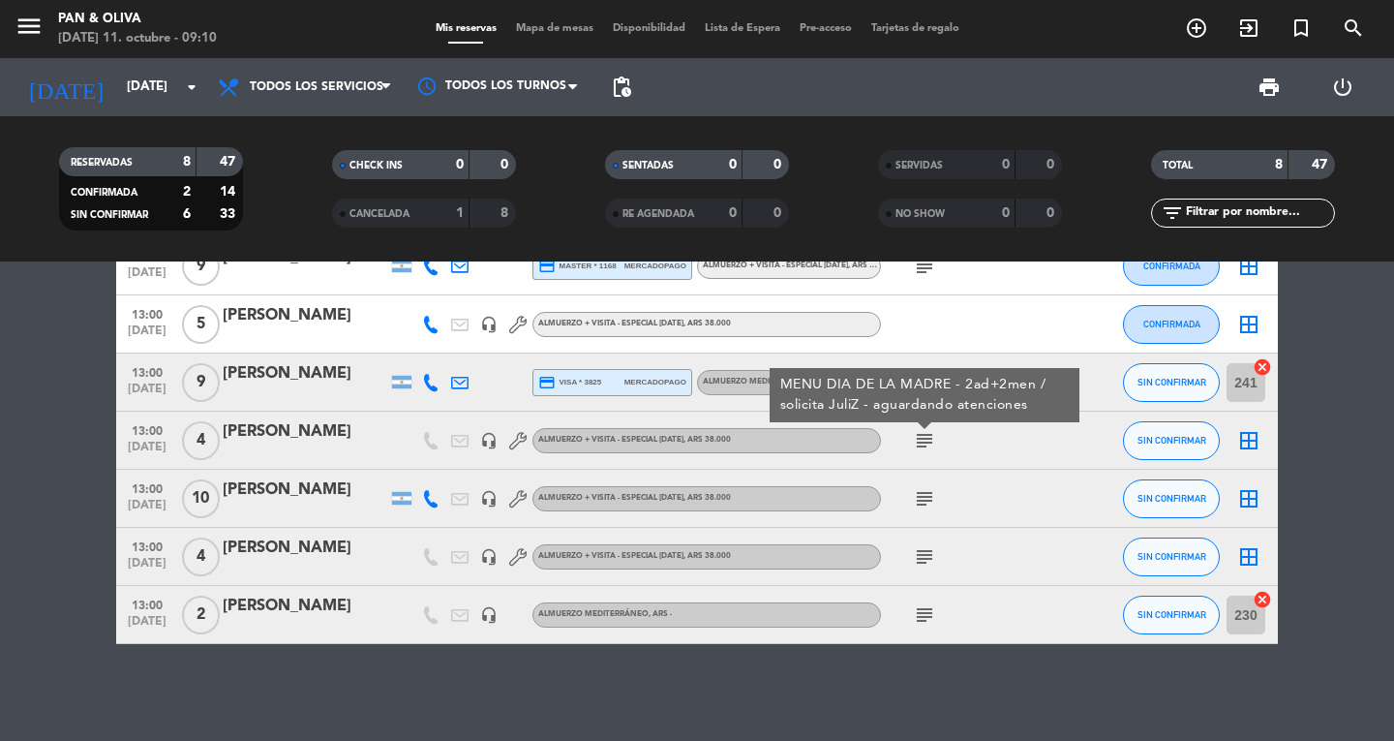
click at [928, 436] on icon "subject" at bounding box center [924, 440] width 23 height 23
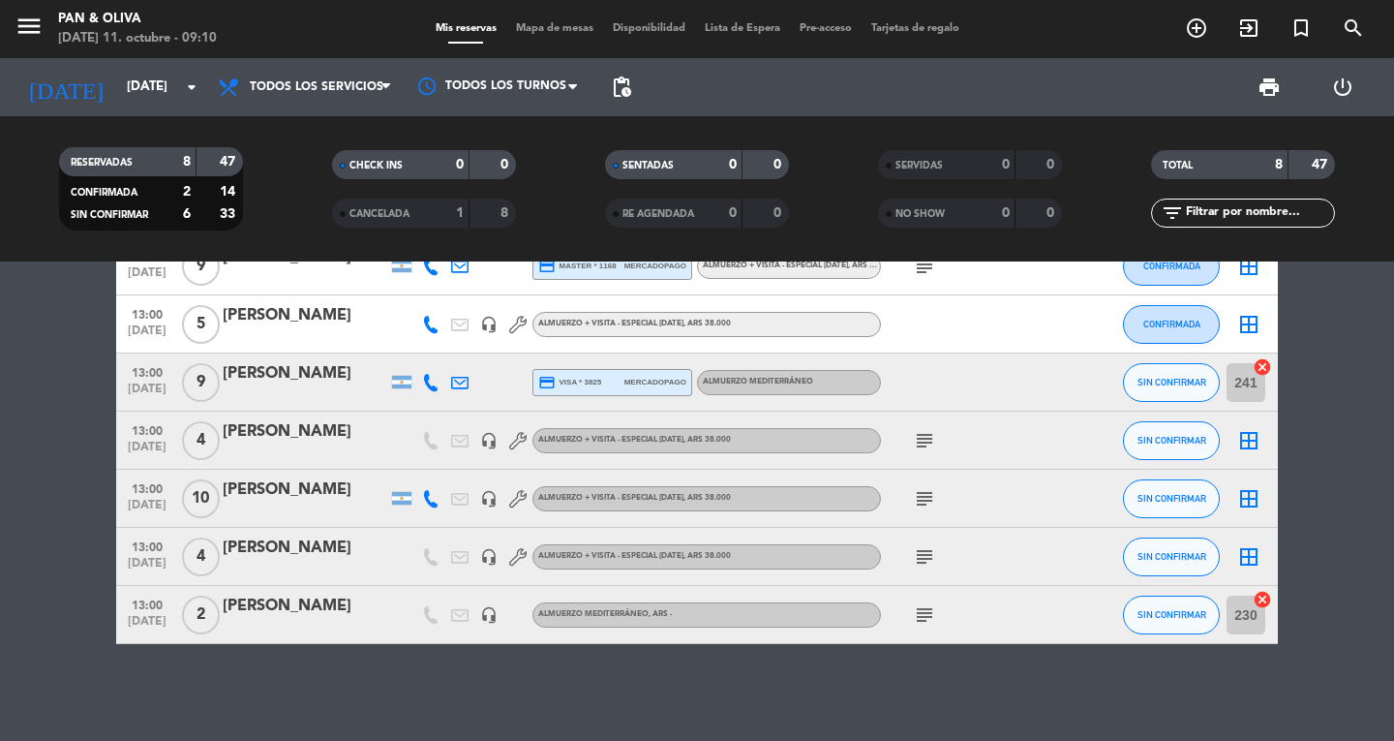
click at [935, 440] on icon "subject" at bounding box center [924, 440] width 23 height 23
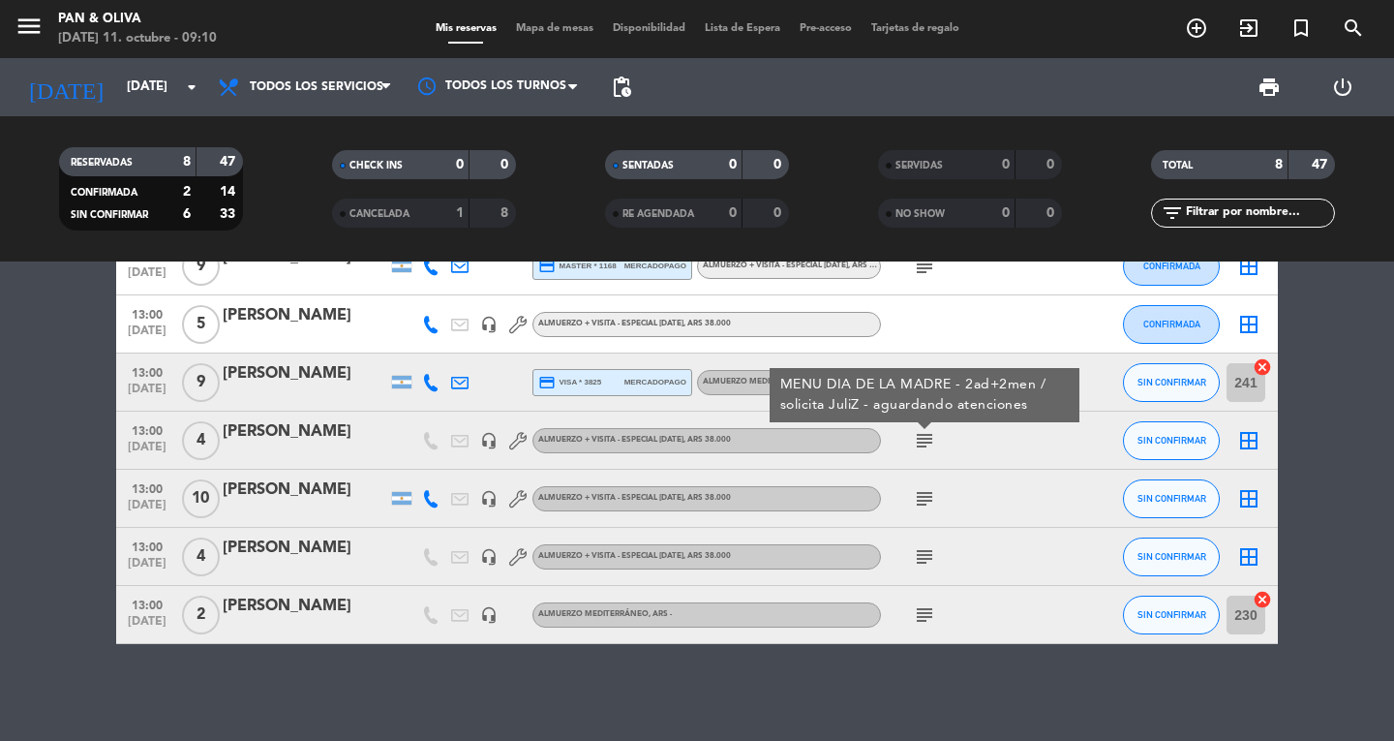
click at [925, 438] on icon "subject" at bounding box center [924, 440] width 23 height 23
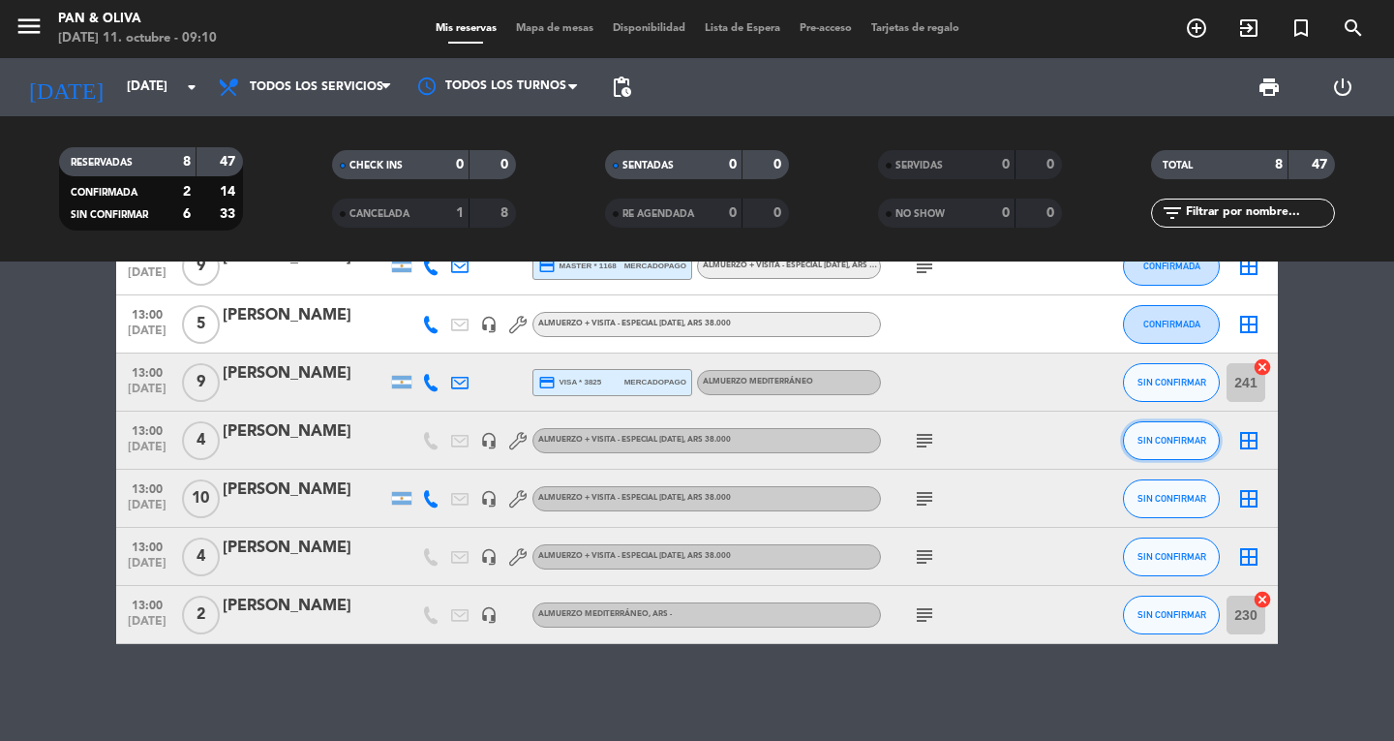
click at [1178, 448] on button "SIN CONFIRMAR" at bounding box center [1171, 440] width 97 height 39
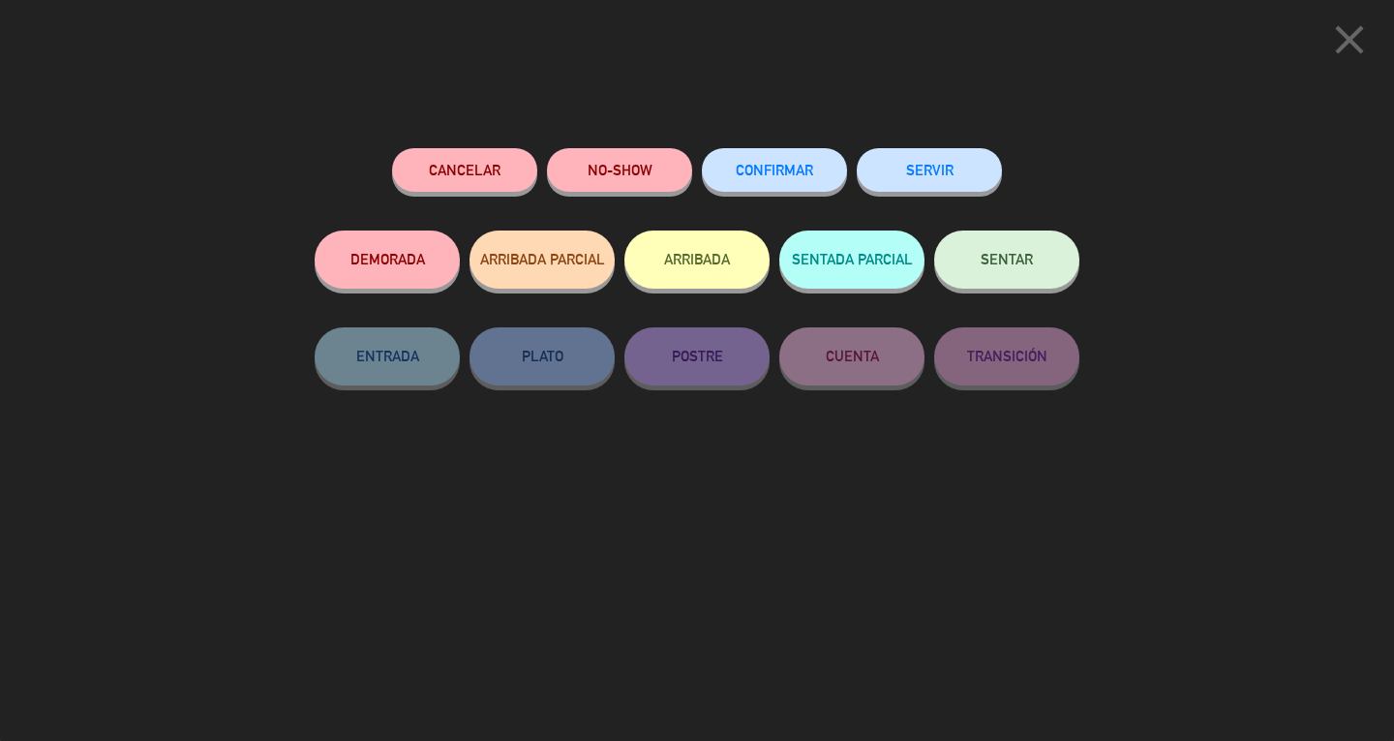
click at [777, 178] on button "CONFIRMAR" at bounding box center [774, 170] width 145 height 44
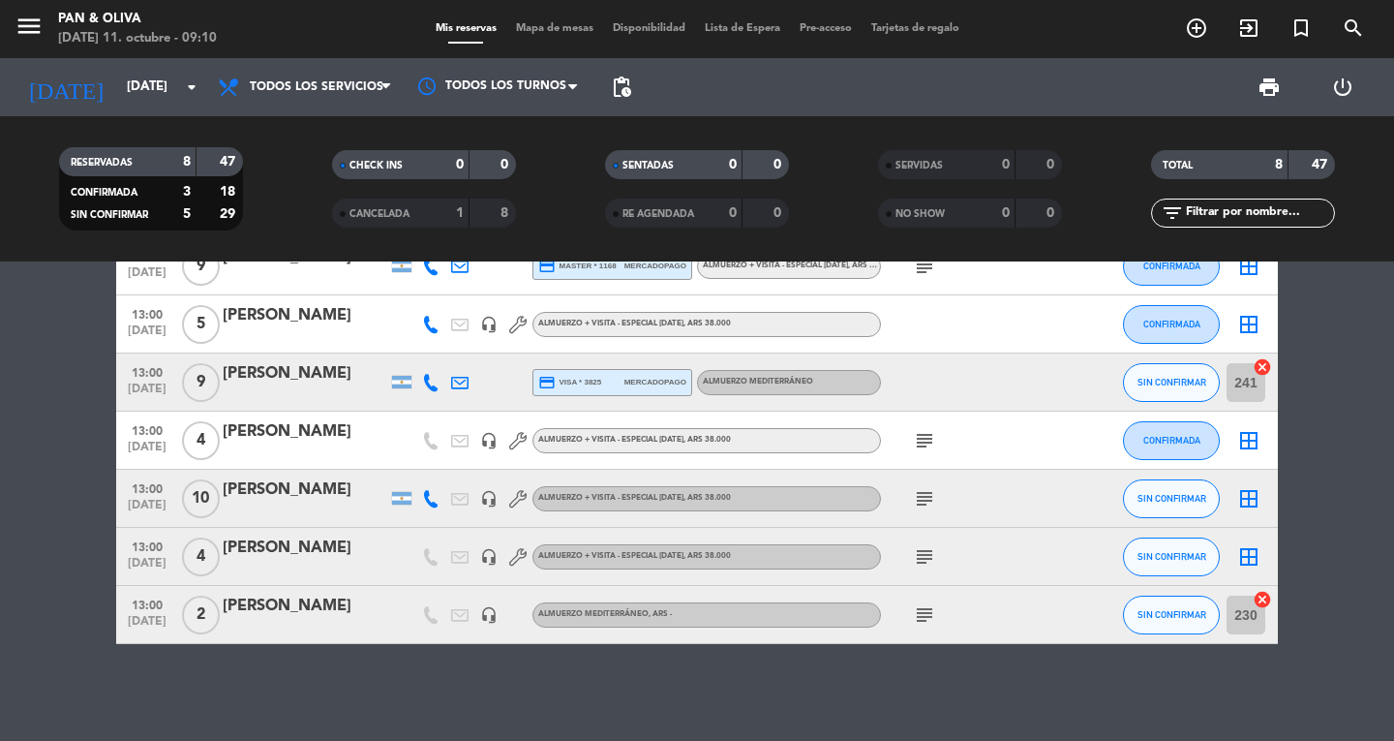
click at [940, 499] on div "subject" at bounding box center [968, 498] width 174 height 57
click at [922, 504] on icon "subject" at bounding box center [924, 498] width 23 height 23
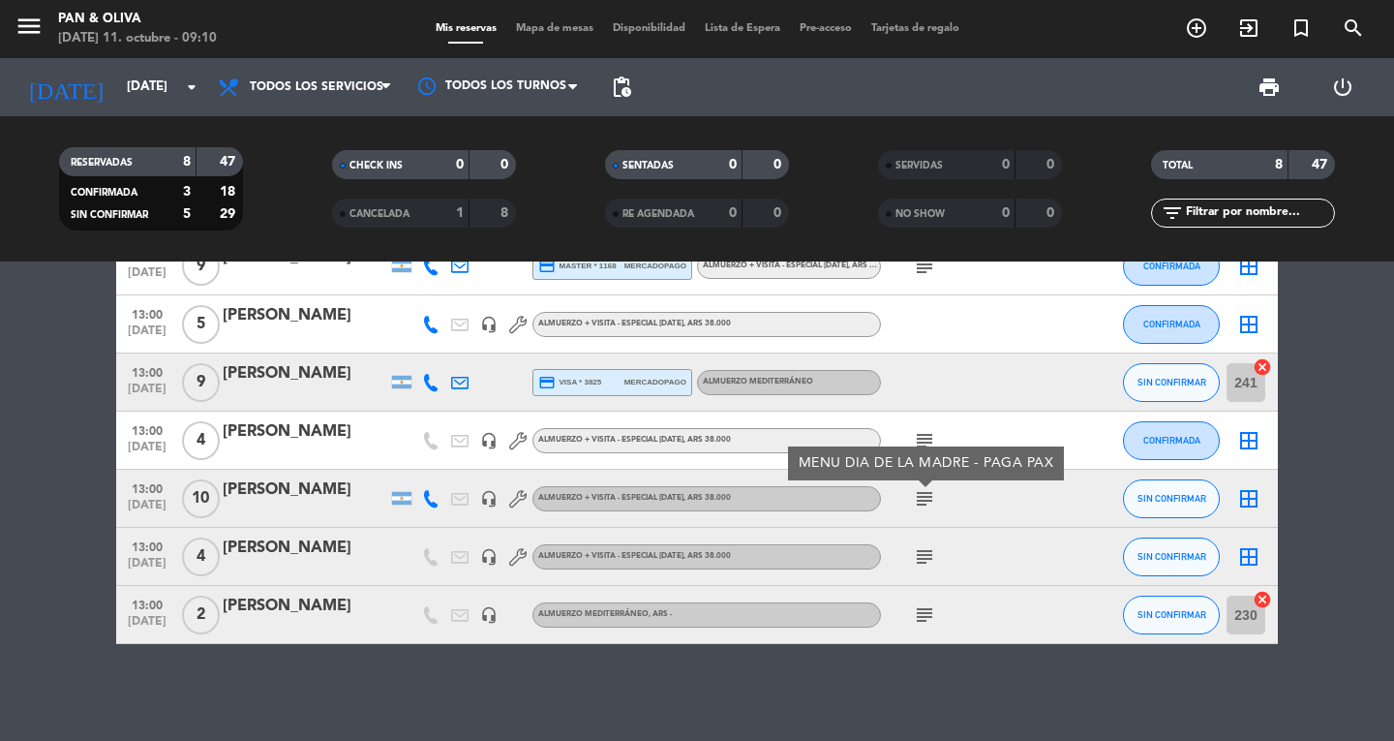
click at [922, 504] on icon "subject" at bounding box center [924, 498] width 23 height 23
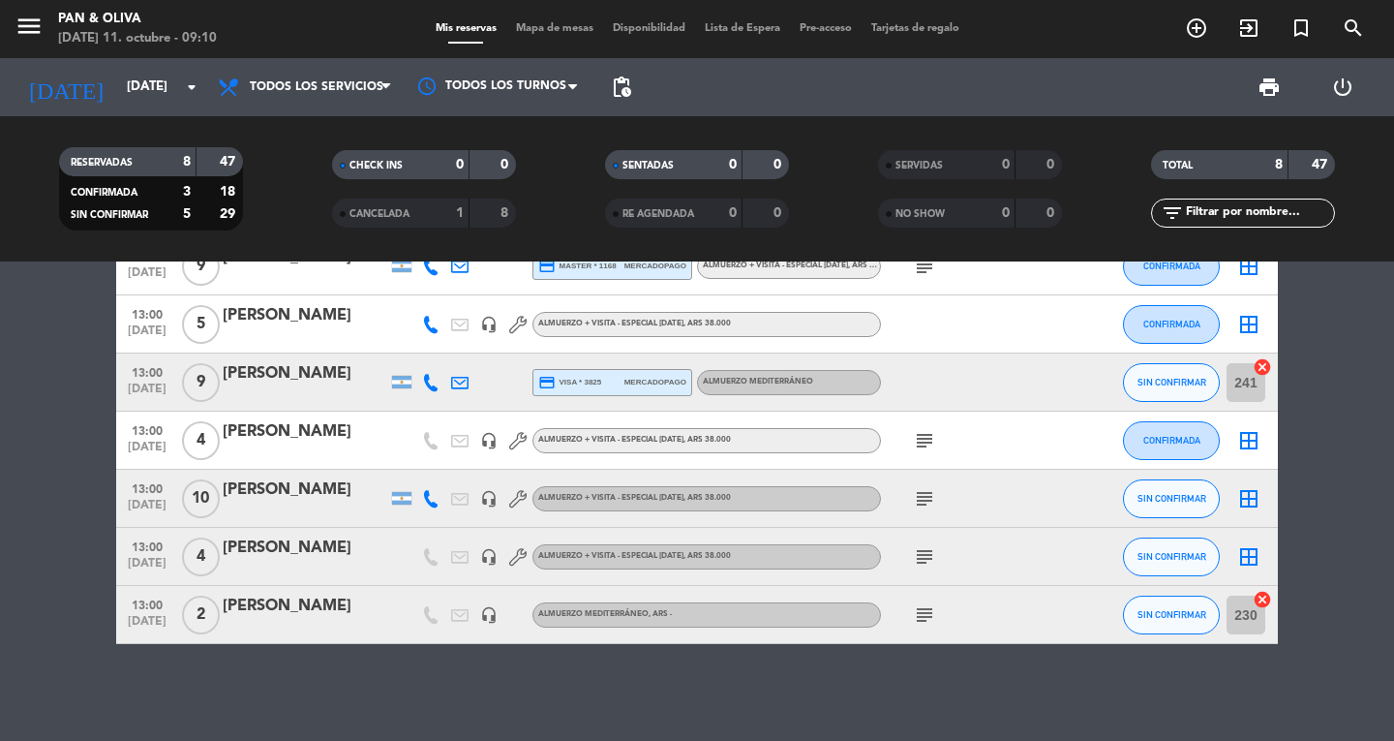
click at [936, 556] on span "subject" at bounding box center [924, 556] width 29 height 23
click at [923, 559] on icon "subject" at bounding box center [924, 556] width 23 height 23
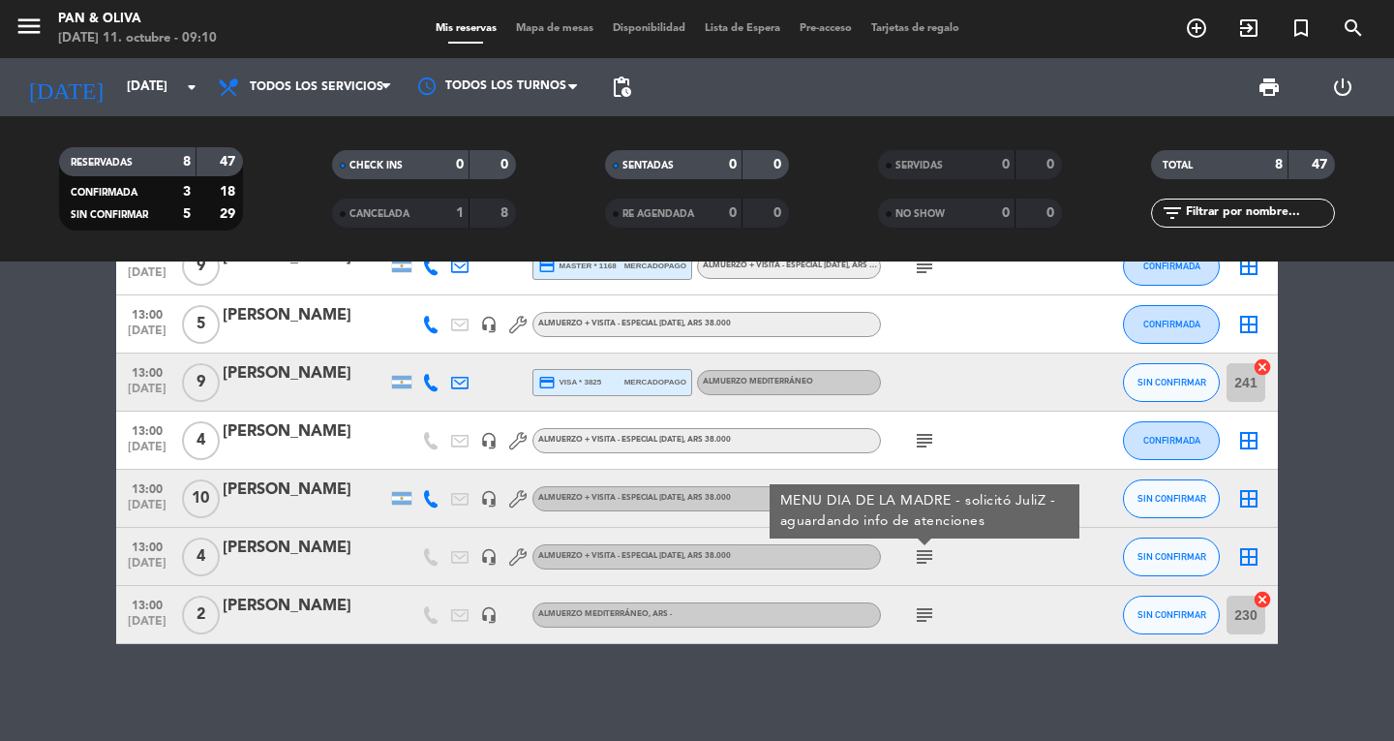
click at [923, 559] on icon "subject" at bounding box center [924, 556] width 23 height 23
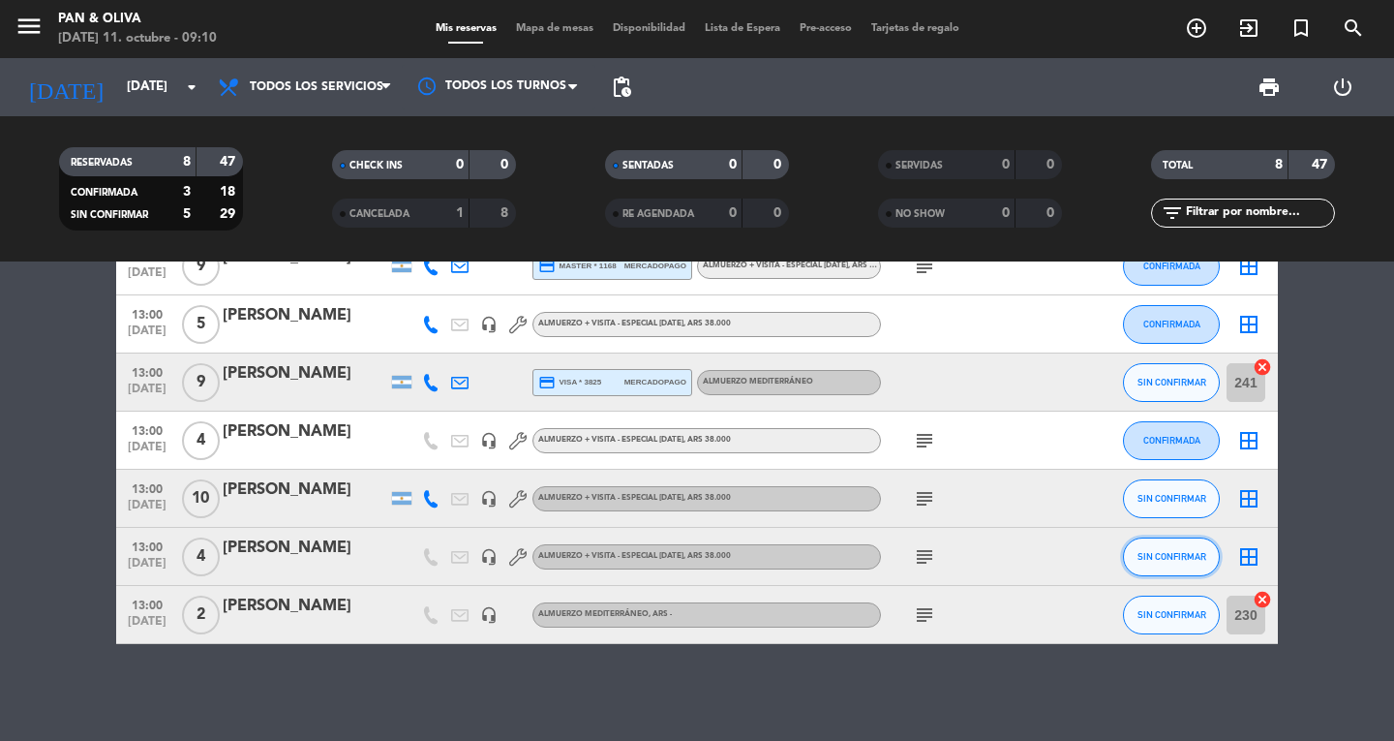
click at [1138, 545] on button "SIN CONFIRMAR" at bounding box center [1171, 556] width 97 height 39
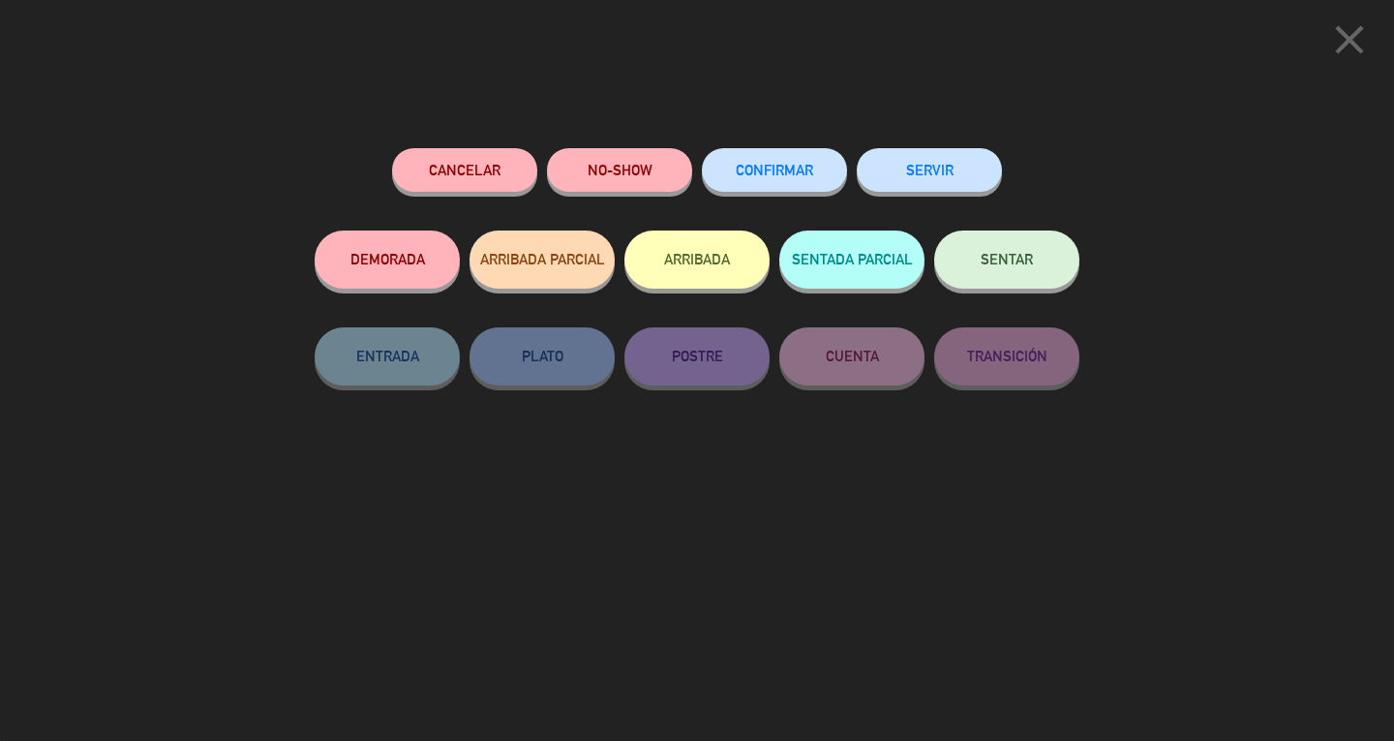
click at [811, 172] on span "CONFIRMAR" at bounding box center [774, 170] width 77 height 16
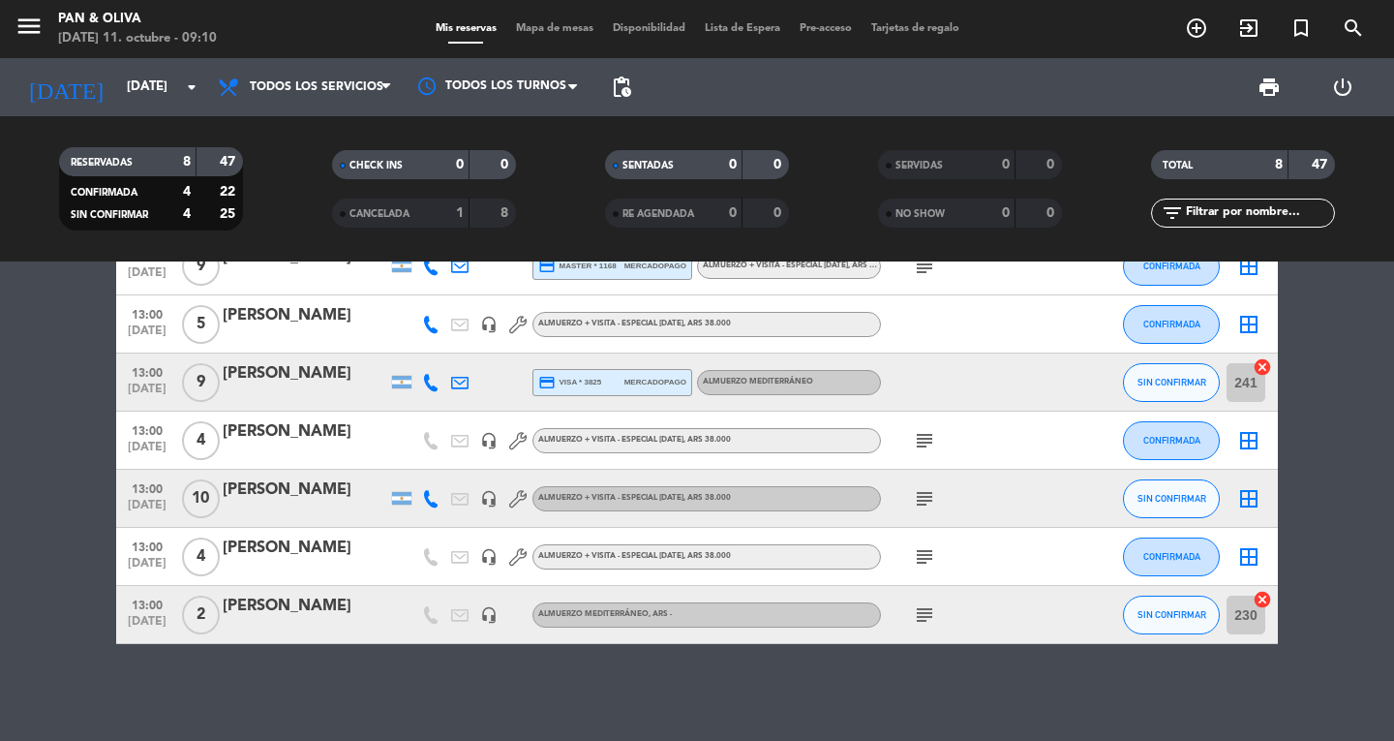
click at [919, 611] on icon "subject" at bounding box center [924, 614] width 23 height 23
click at [287, 385] on div "[PERSON_NAME]" at bounding box center [305, 373] width 165 height 25
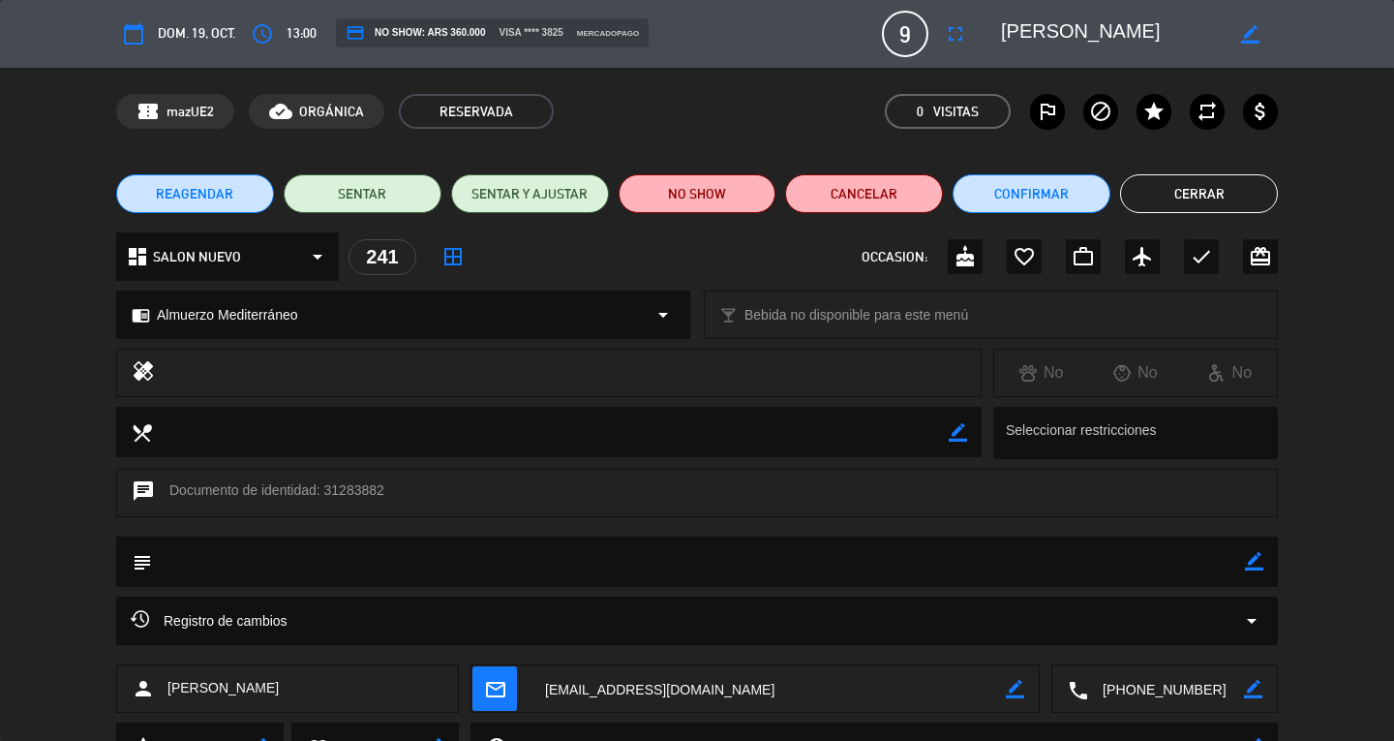
click at [1259, 570] on icon "border_color" at bounding box center [1254, 561] width 18 height 18
click at [377, 553] on textarea at bounding box center [698, 560] width 1093 height 49
type textarea "esperando confirmacion."
click at [1260, 553] on icon at bounding box center [1254, 561] width 18 height 18
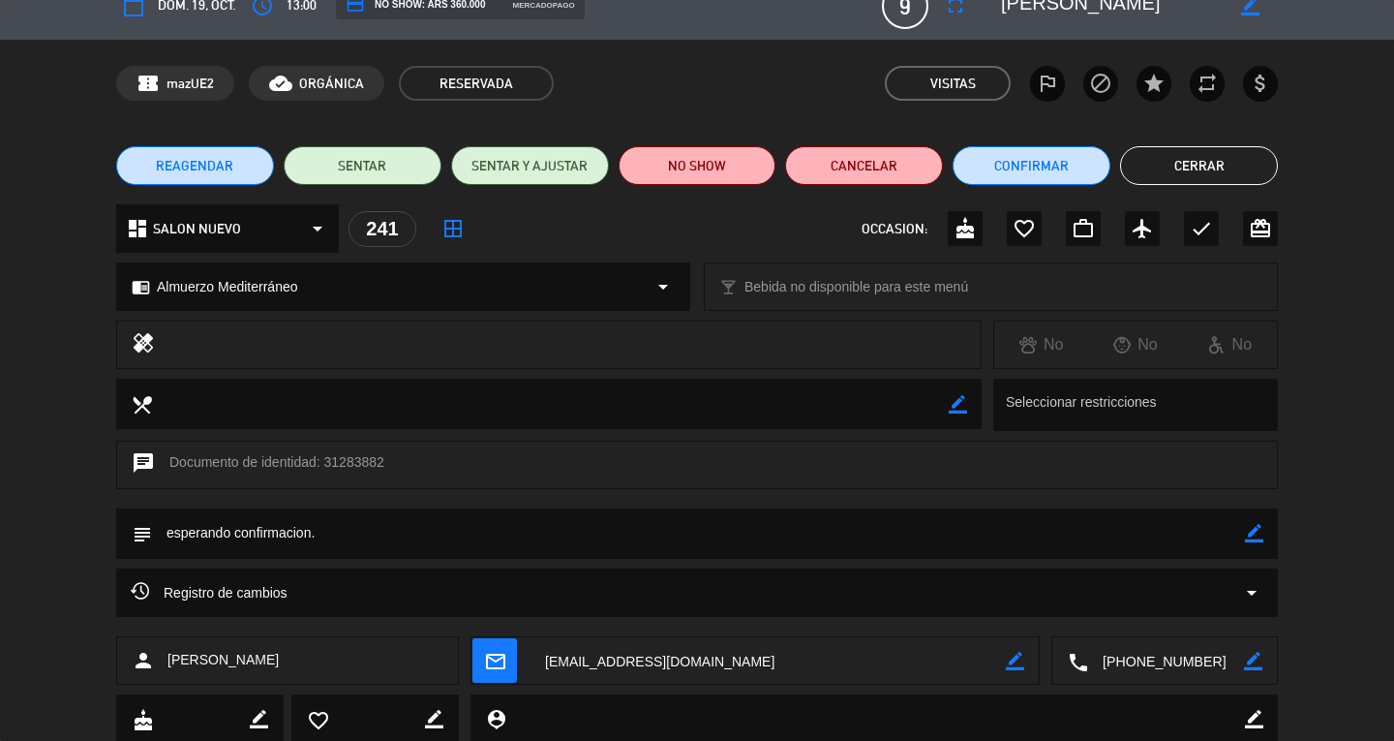
scroll to position [0, 0]
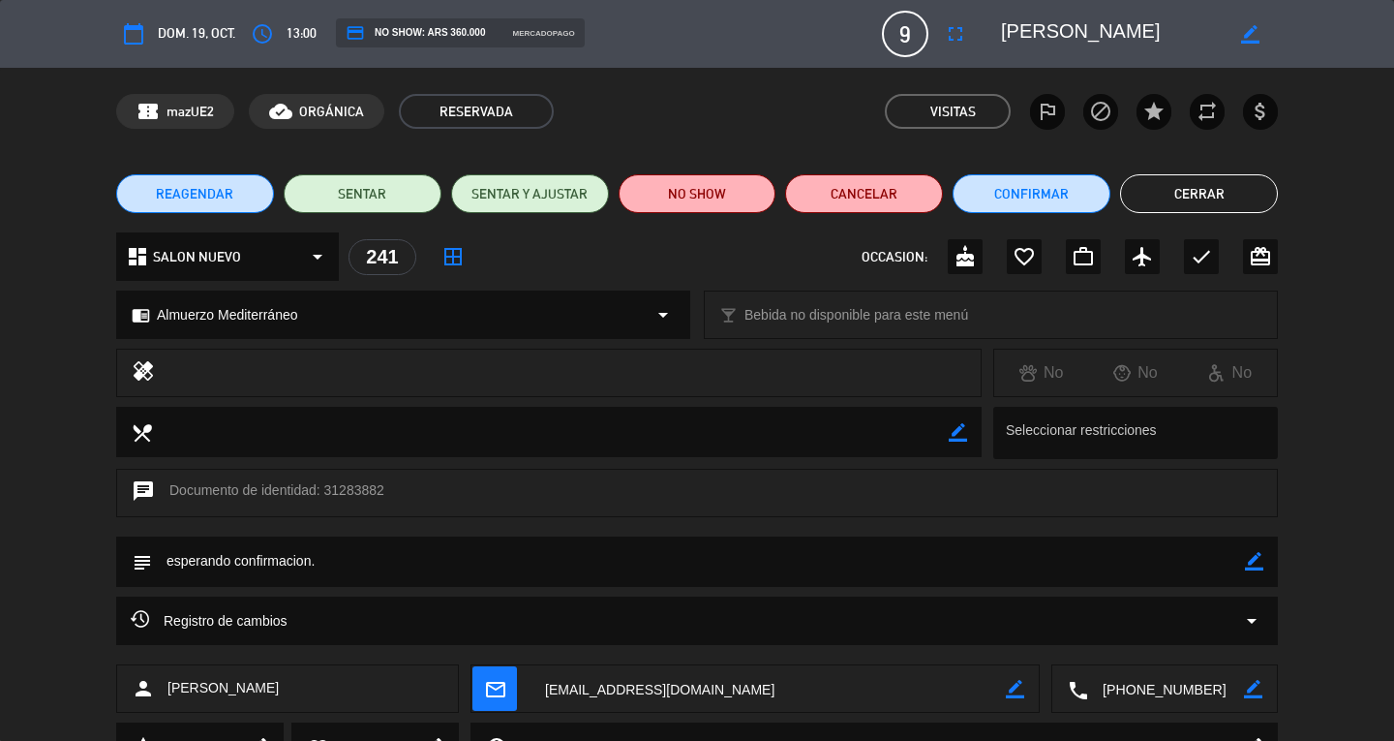
click at [1211, 194] on button "Cerrar" at bounding box center [1199, 193] width 158 height 39
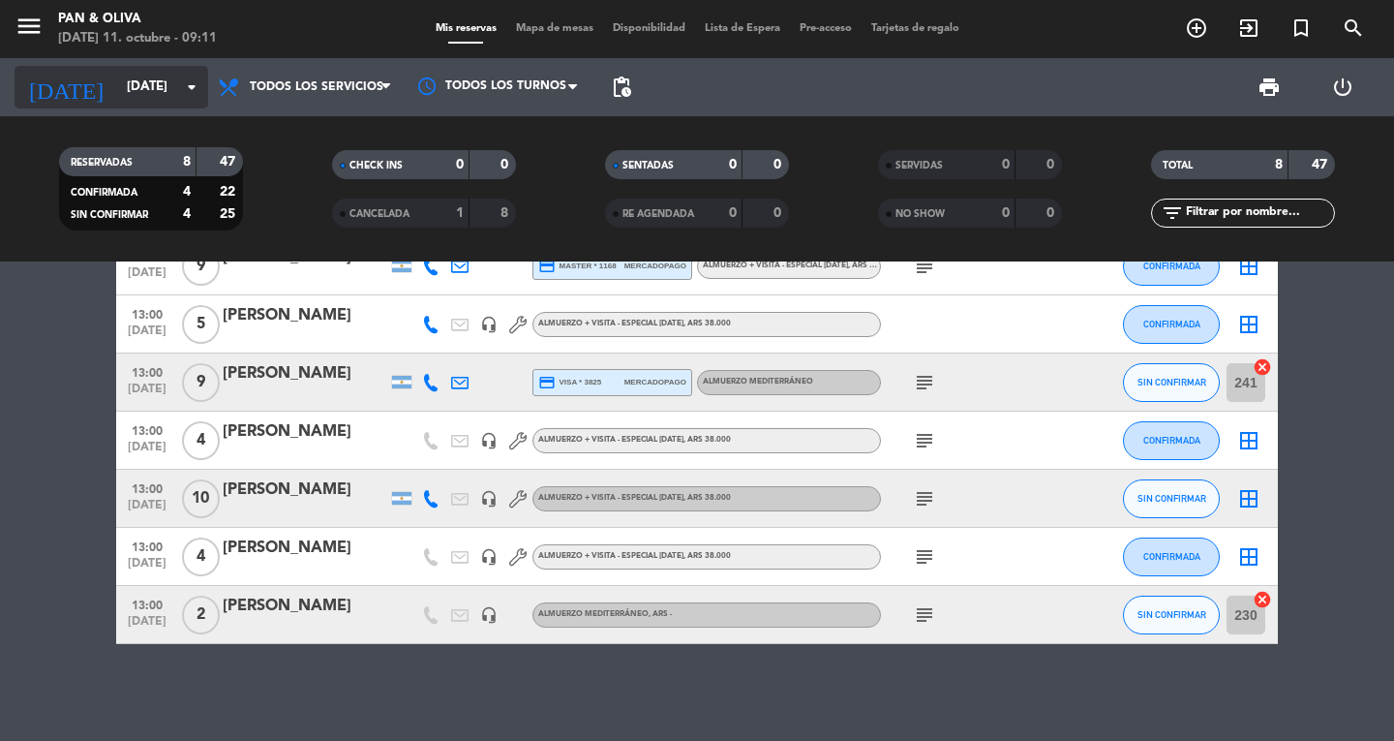
click at [125, 76] on input "[DATE]" at bounding box center [202, 87] width 170 height 35
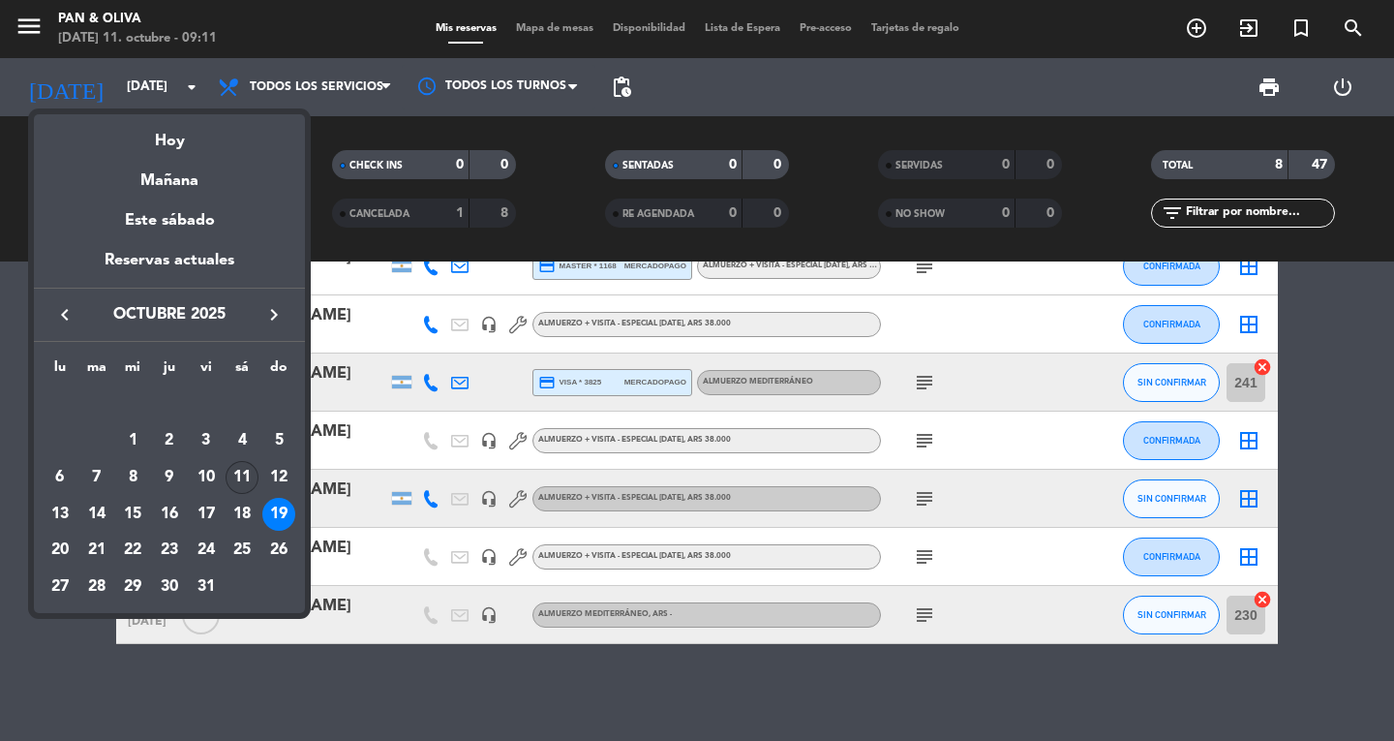
click at [247, 466] on div "11" at bounding box center [242, 477] width 33 height 33
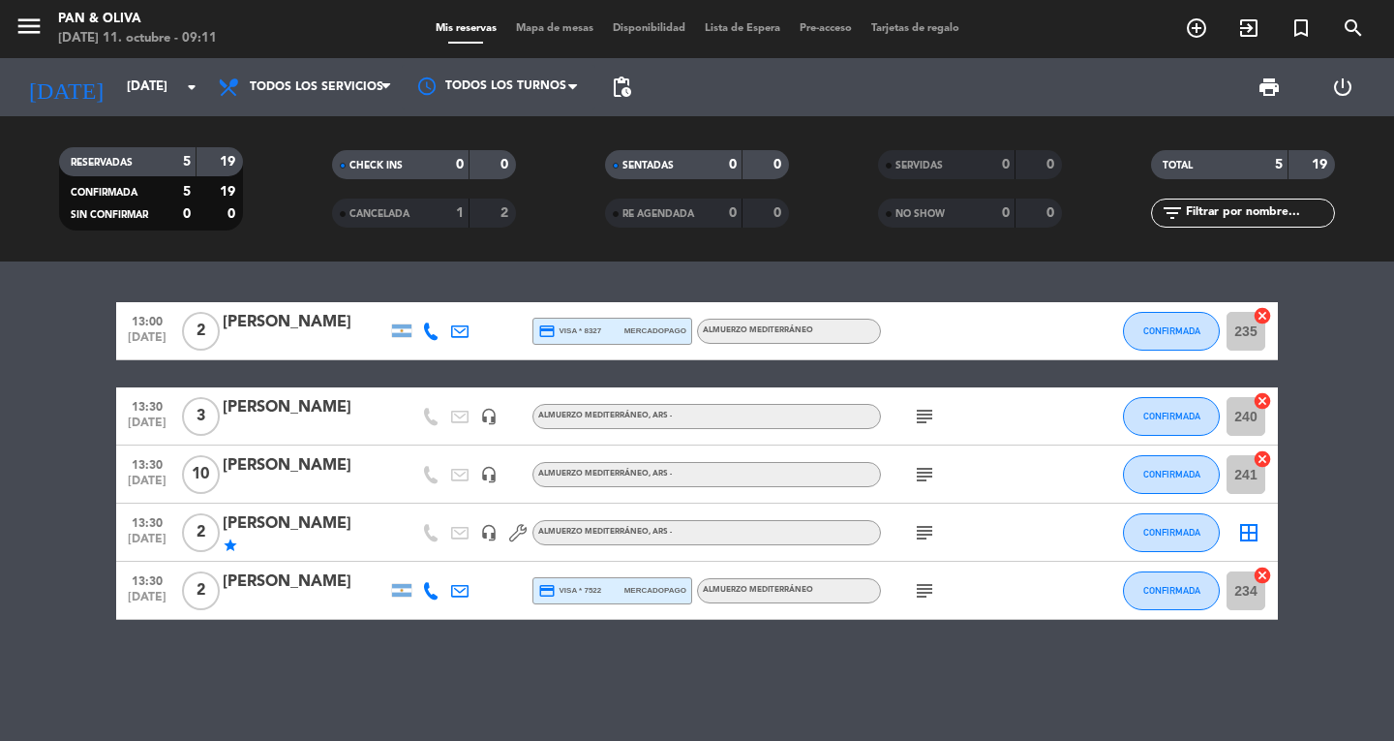
click at [922, 415] on icon "subject" at bounding box center [924, 416] width 23 height 23
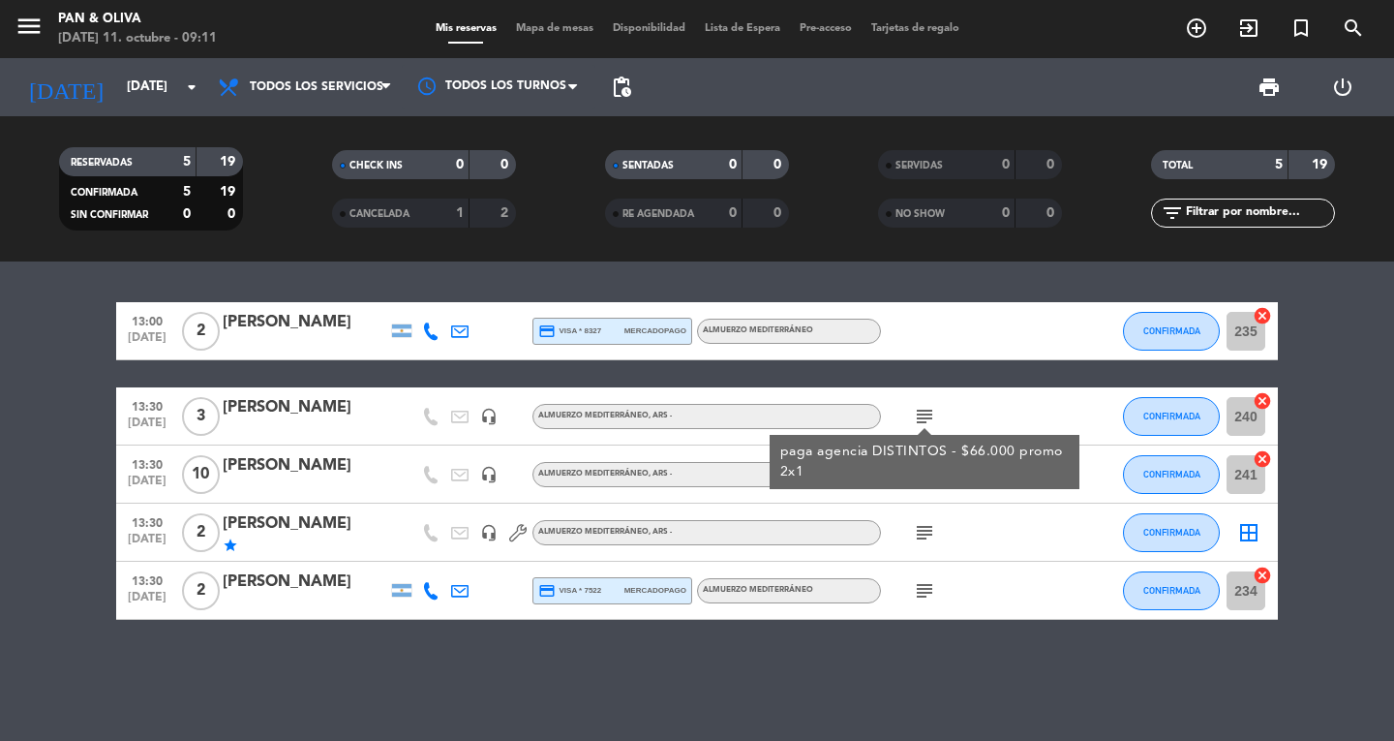
click at [923, 450] on div "paga agencia DISTINTOS - $66.000 promo 2x1" at bounding box center [925, 462] width 290 height 41
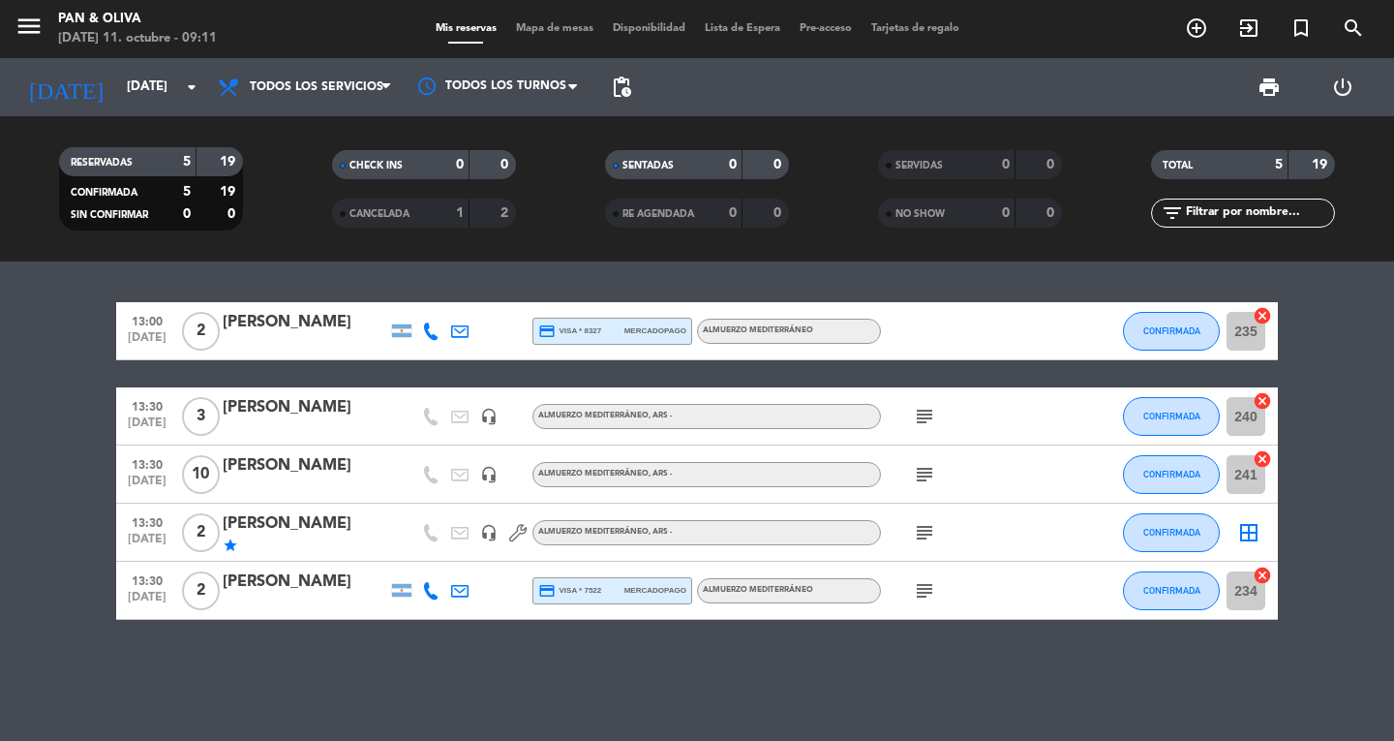
click at [921, 540] on icon "subject" at bounding box center [924, 532] width 23 height 23
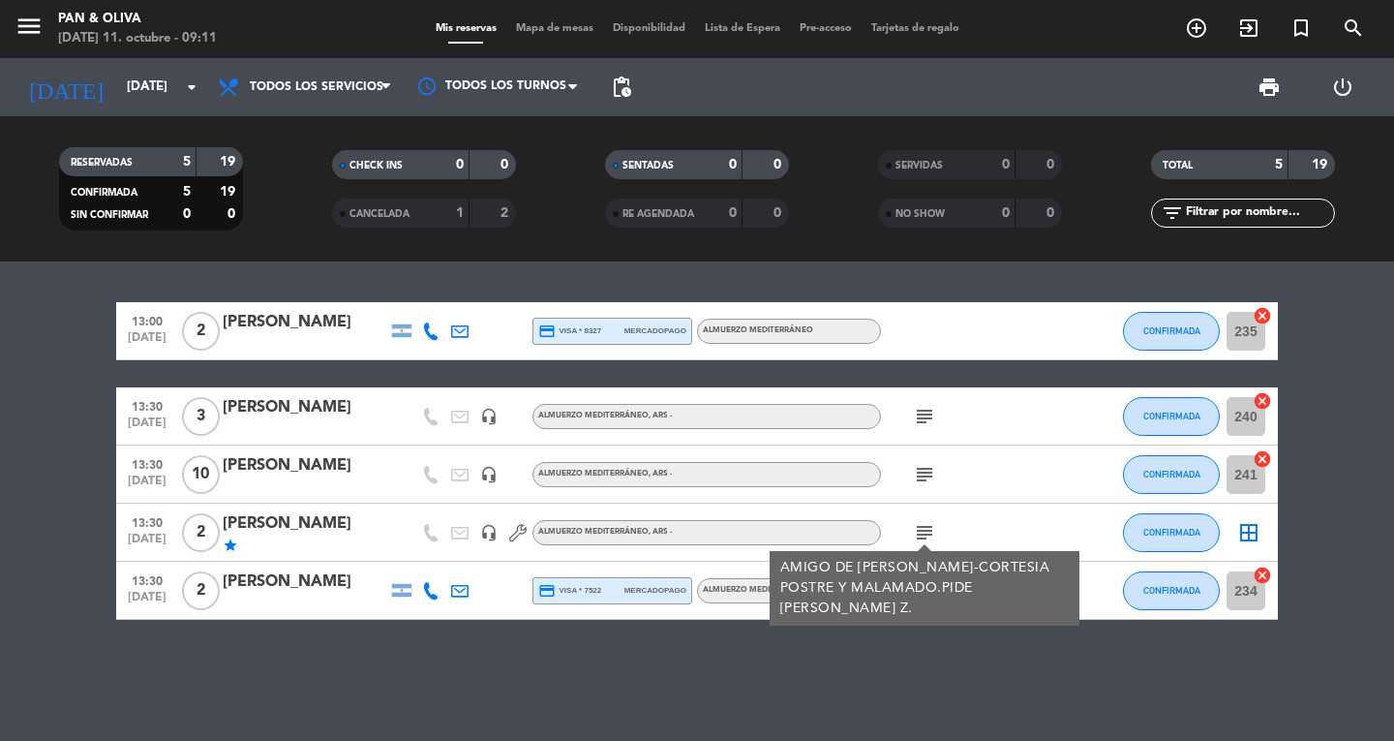
click at [946, 656] on div "13:00 [DATE] 2 [PERSON_NAME] credit_card visa * 8327 mercadopago Almuerzo Medit…" at bounding box center [697, 500] width 1394 height 479
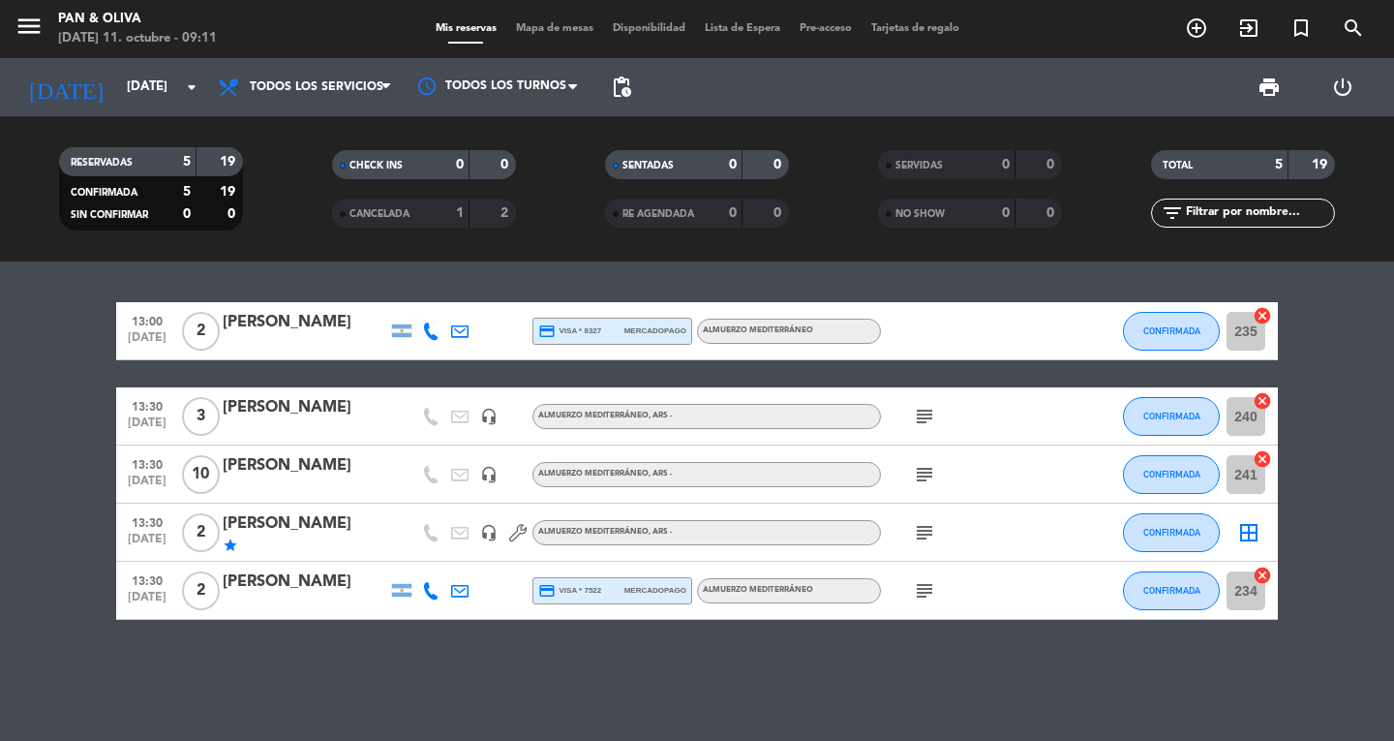
click at [926, 599] on icon "subject" at bounding box center [924, 590] width 23 height 23
click at [130, 65] on div "[DATE] [DATE] arrow_drop_down" at bounding box center [112, 87] width 194 height 58
click at [132, 75] on input "[DATE]" at bounding box center [202, 87] width 170 height 35
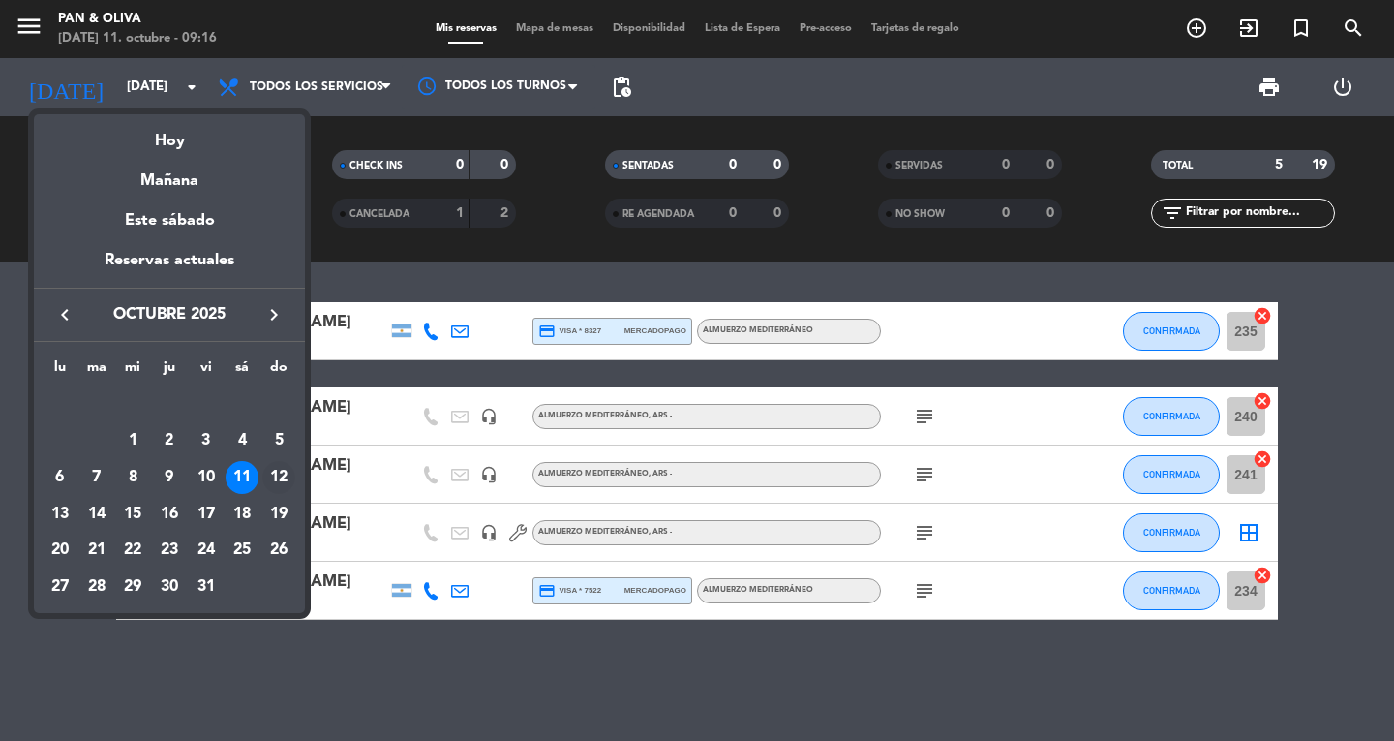
click at [290, 466] on div "12" at bounding box center [278, 477] width 33 height 33
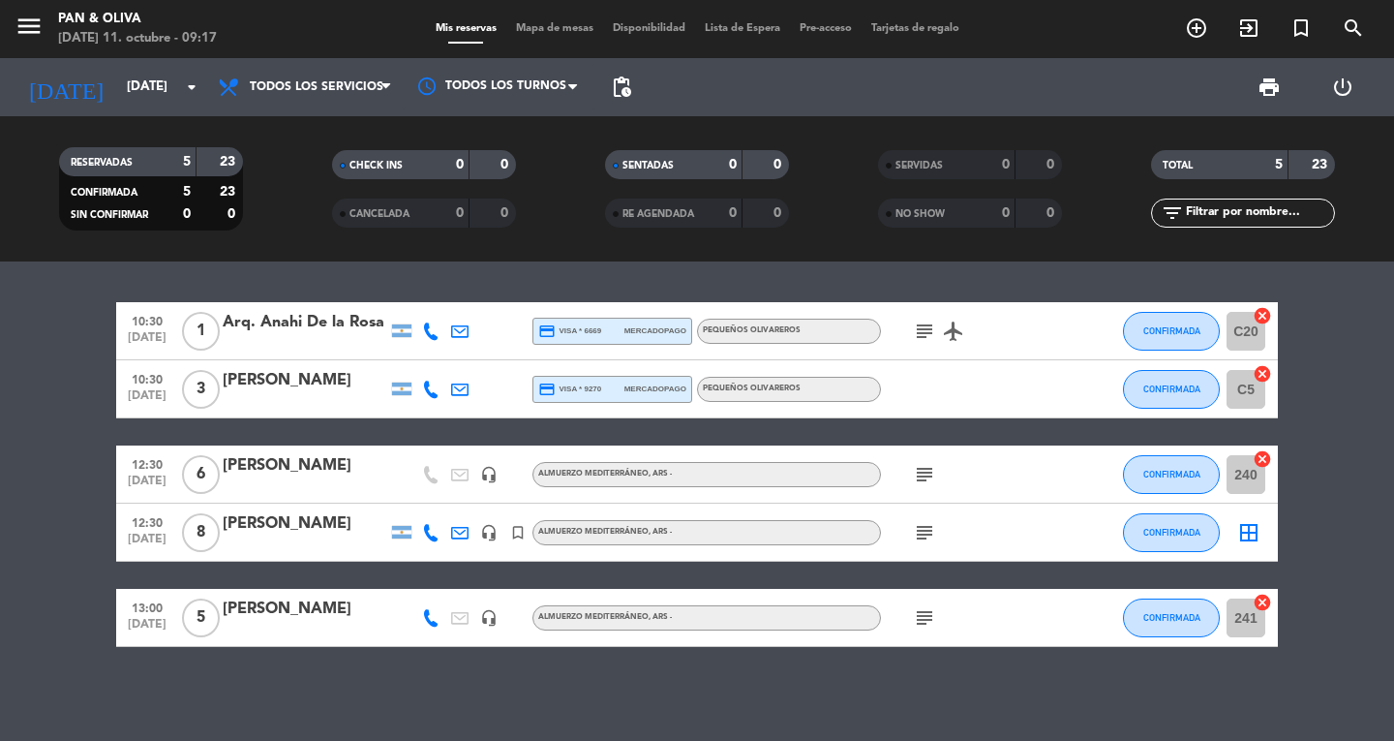
click at [293, 535] on div "[PERSON_NAME]" at bounding box center [305, 523] width 165 height 25
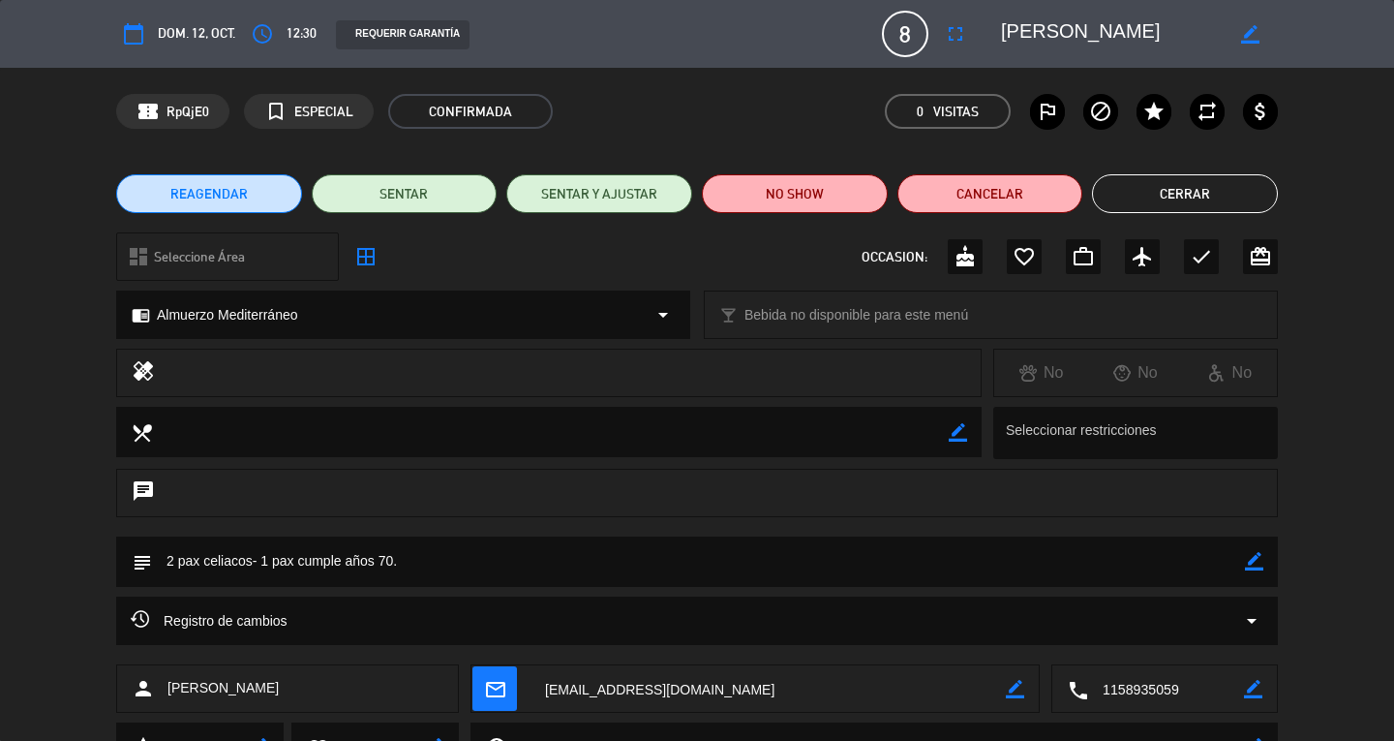
click at [1150, 191] on button "Cerrar" at bounding box center [1185, 193] width 186 height 39
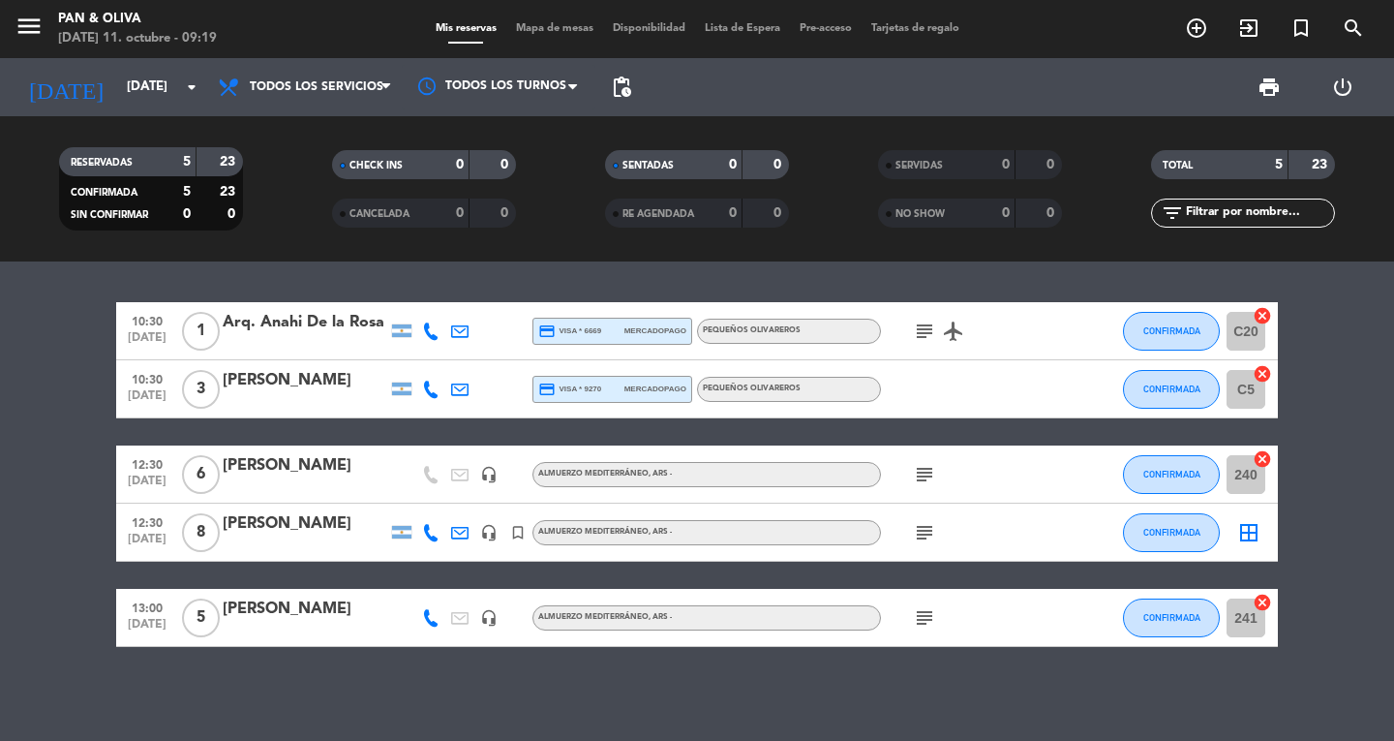
click at [914, 617] on icon "subject" at bounding box center [924, 617] width 23 height 23
click at [916, 616] on icon "subject" at bounding box center [924, 617] width 23 height 23
click at [117, 89] on input "[DATE]" at bounding box center [202, 87] width 170 height 35
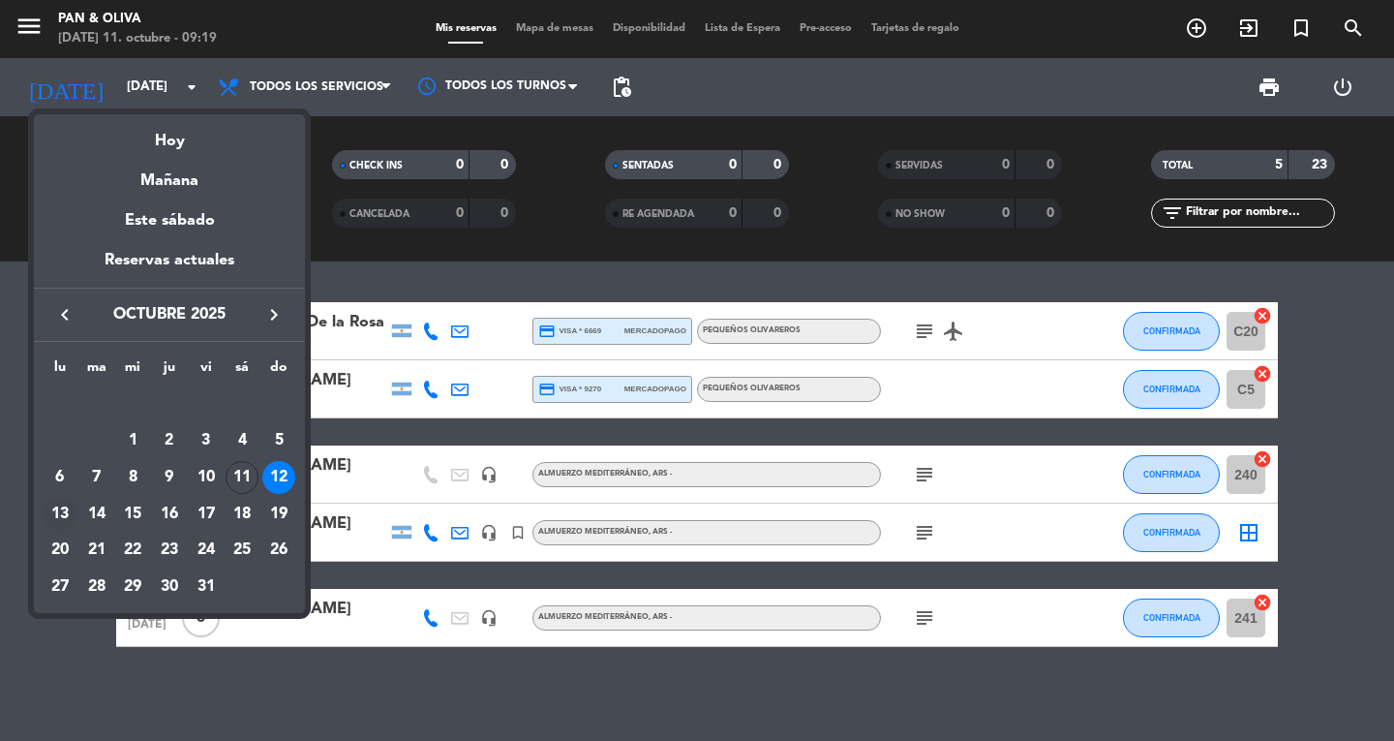
click at [46, 511] on div "13" at bounding box center [60, 514] width 33 height 33
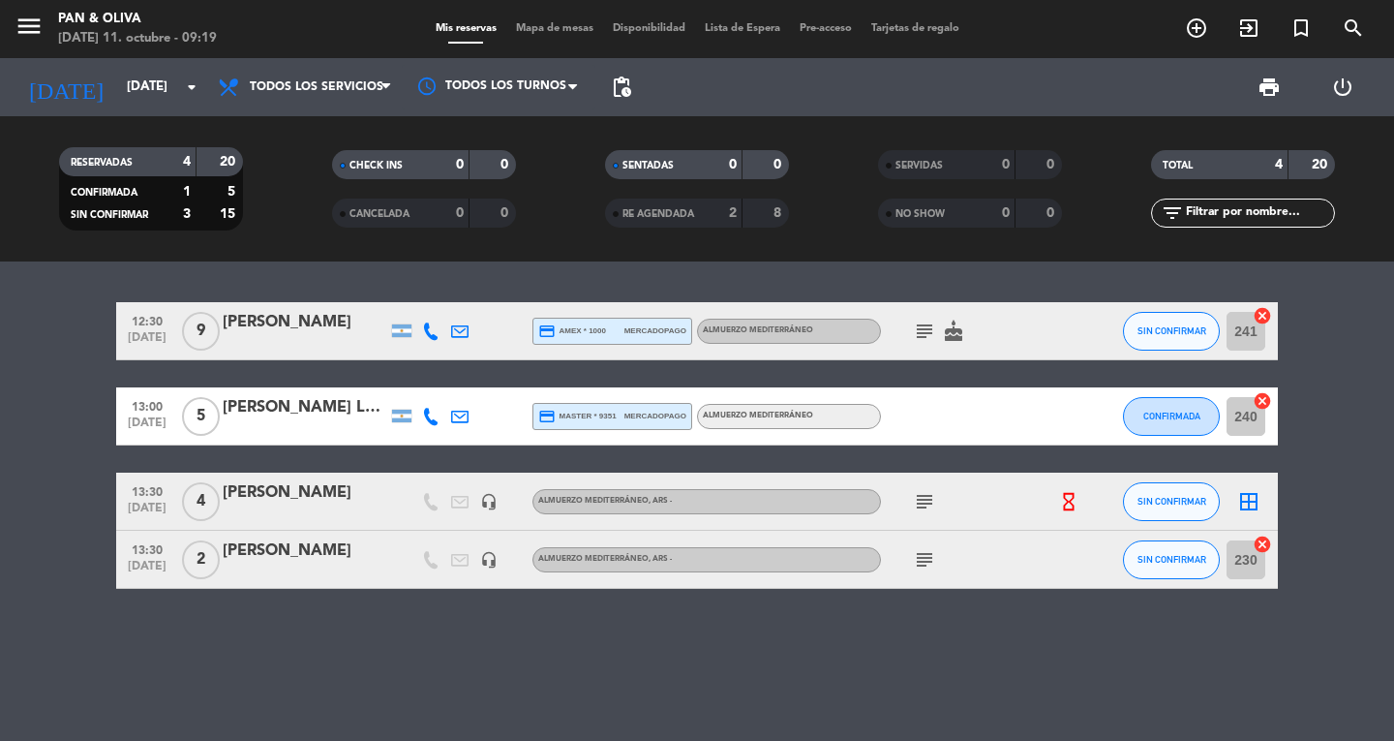
click at [921, 326] on icon "subject" at bounding box center [924, 331] width 23 height 23
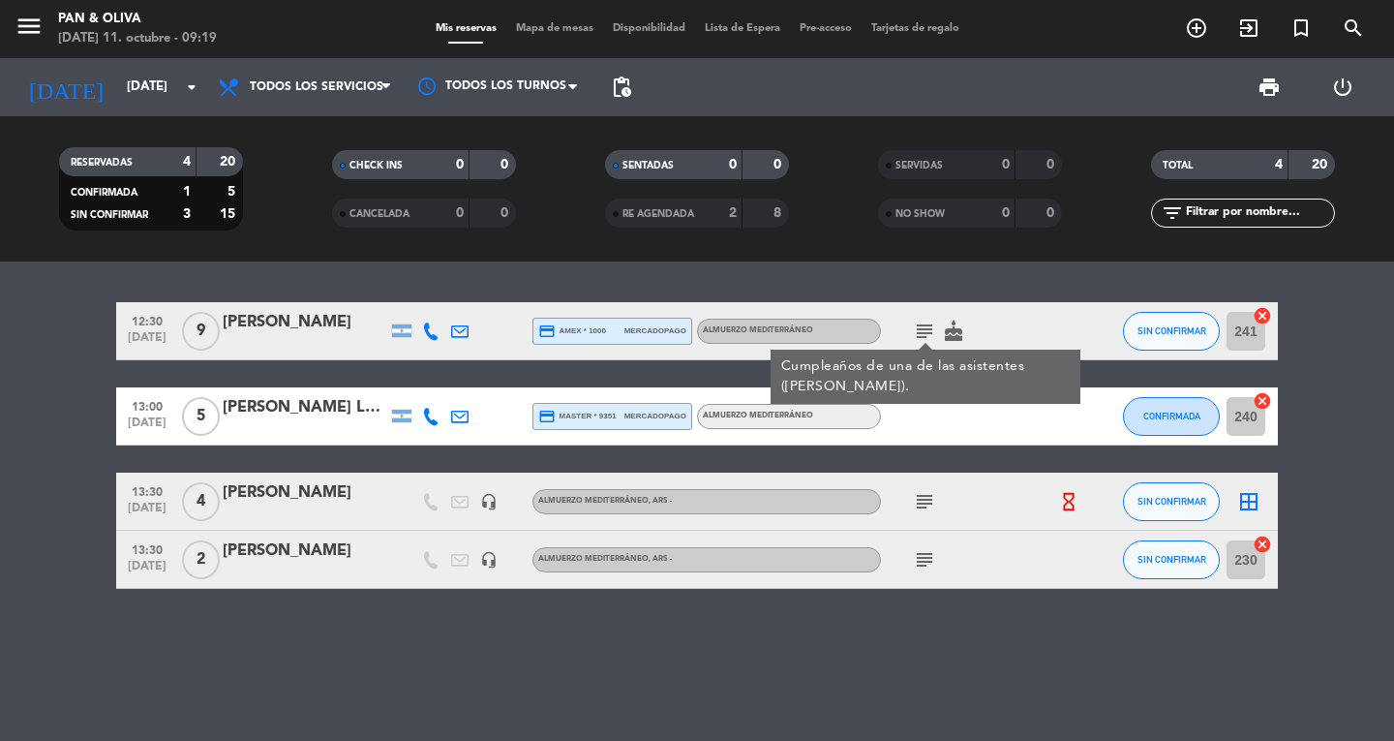
click at [921, 326] on icon "subject" at bounding box center [924, 331] width 23 height 23
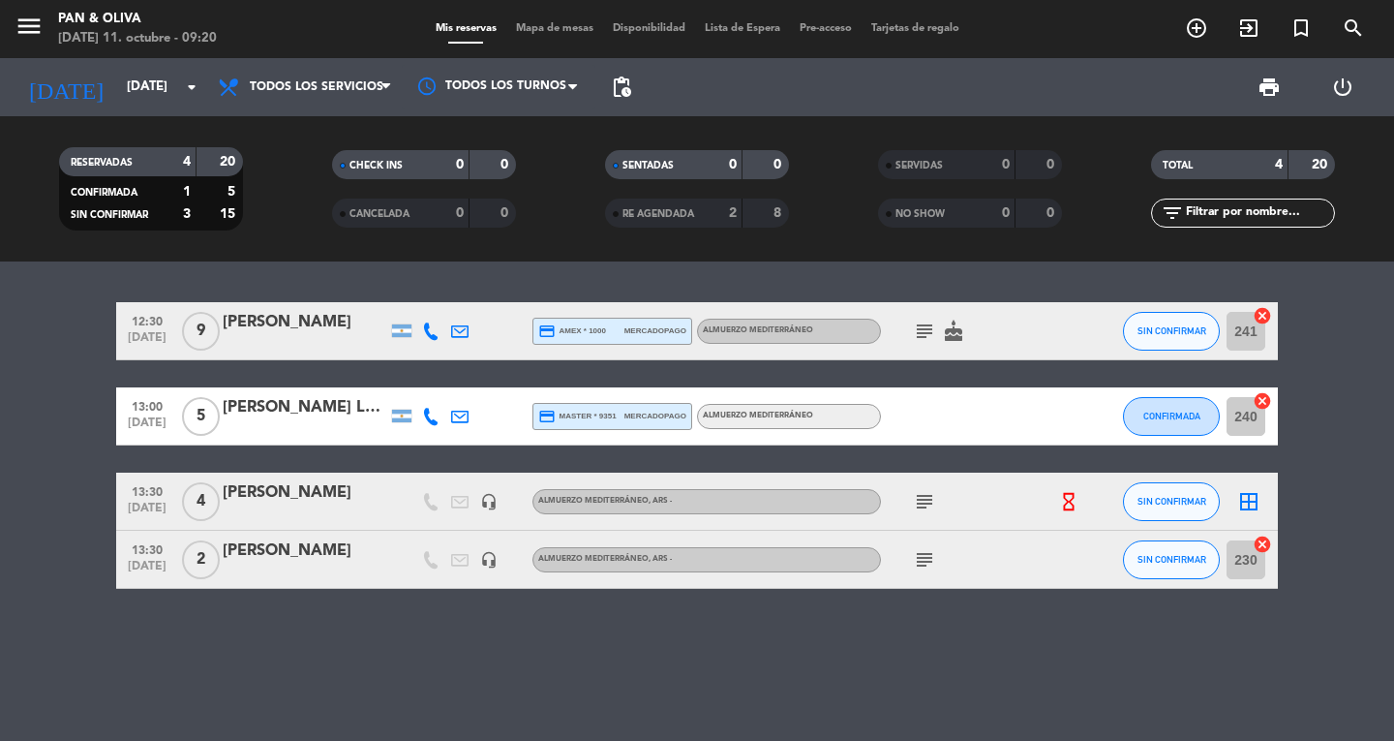
click at [930, 501] on icon "subject" at bounding box center [924, 501] width 23 height 23
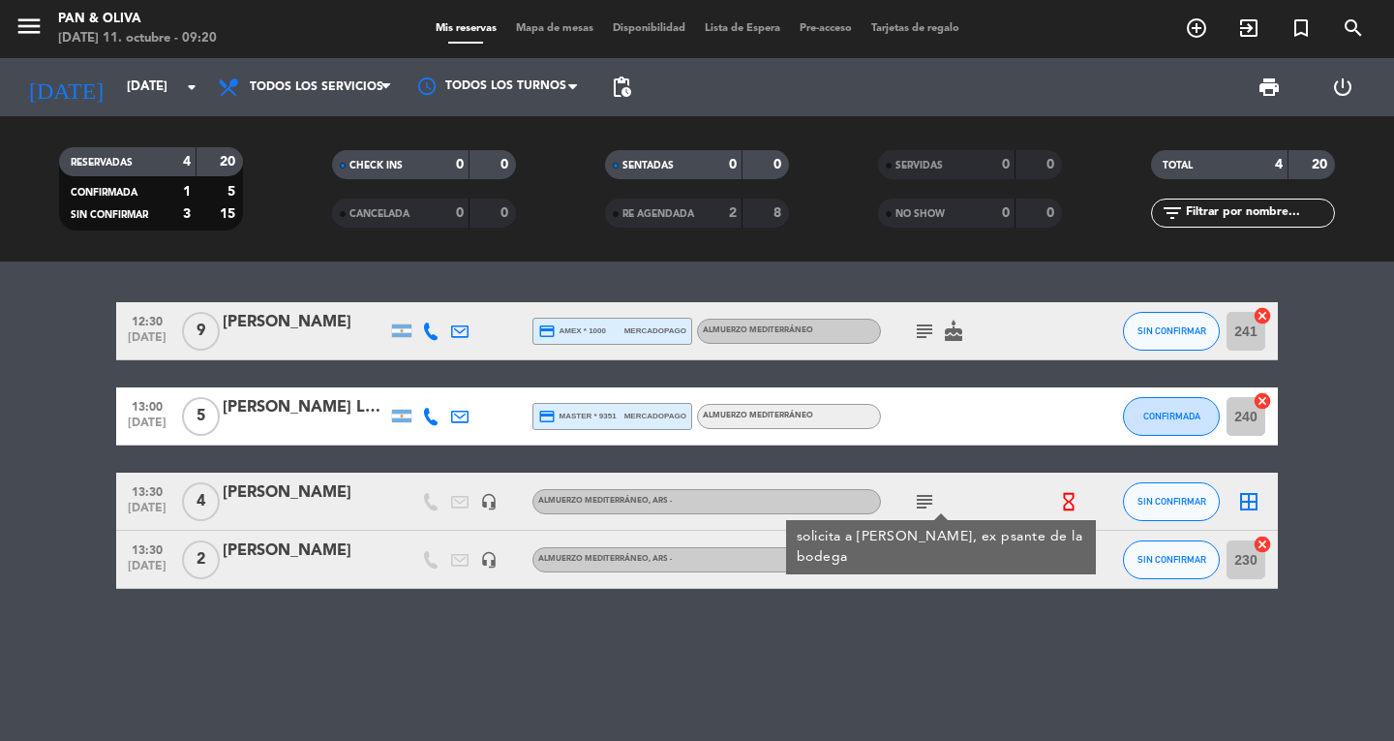
drag, startPoint x: 967, startPoint y: 673, endPoint x: 943, endPoint y: 575, distance: 100.7
click at [967, 672] on div "12:30 [DATE] 9 [PERSON_NAME] credit_card amex * 1000 mercadopago Almuerzo Medit…" at bounding box center [697, 500] width 1394 height 479
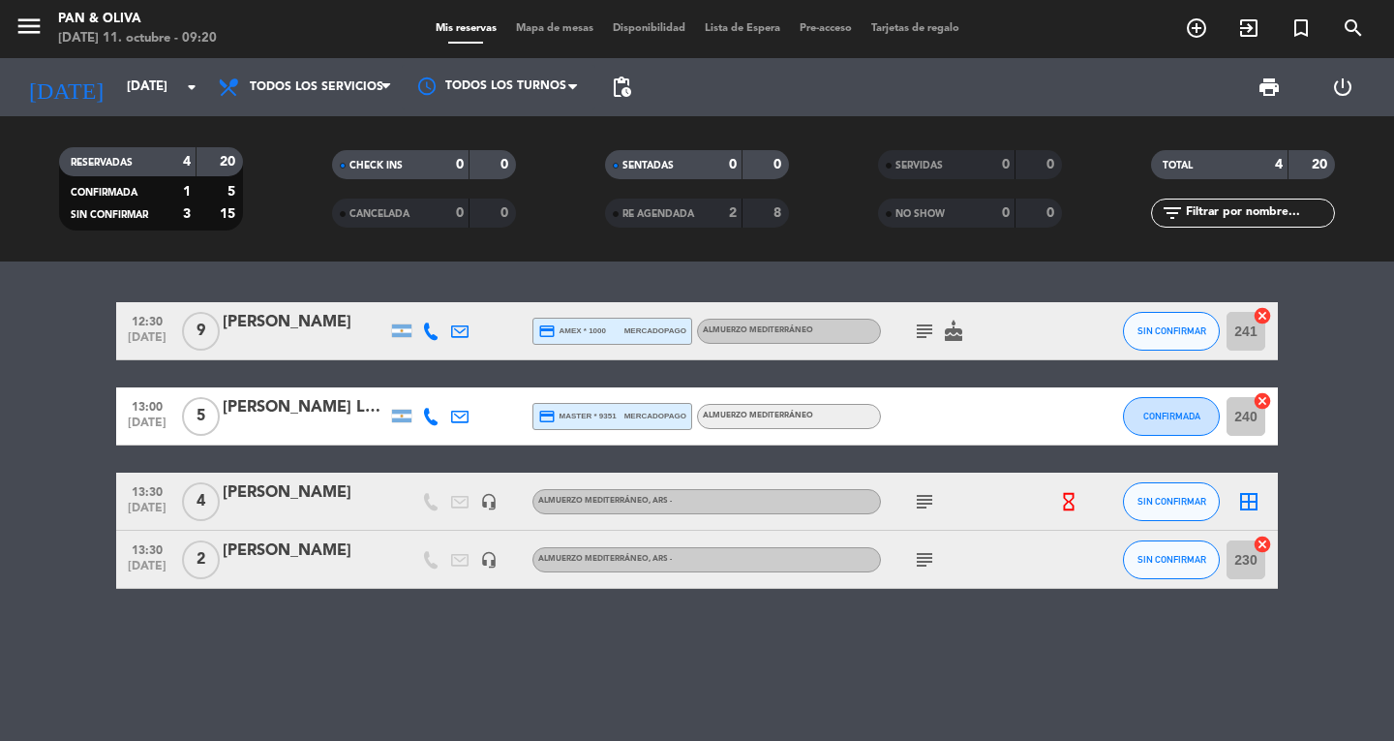
click at [927, 560] on icon "subject" at bounding box center [924, 559] width 23 height 23
click at [230, 312] on div "[PERSON_NAME]" at bounding box center [305, 322] width 165 height 25
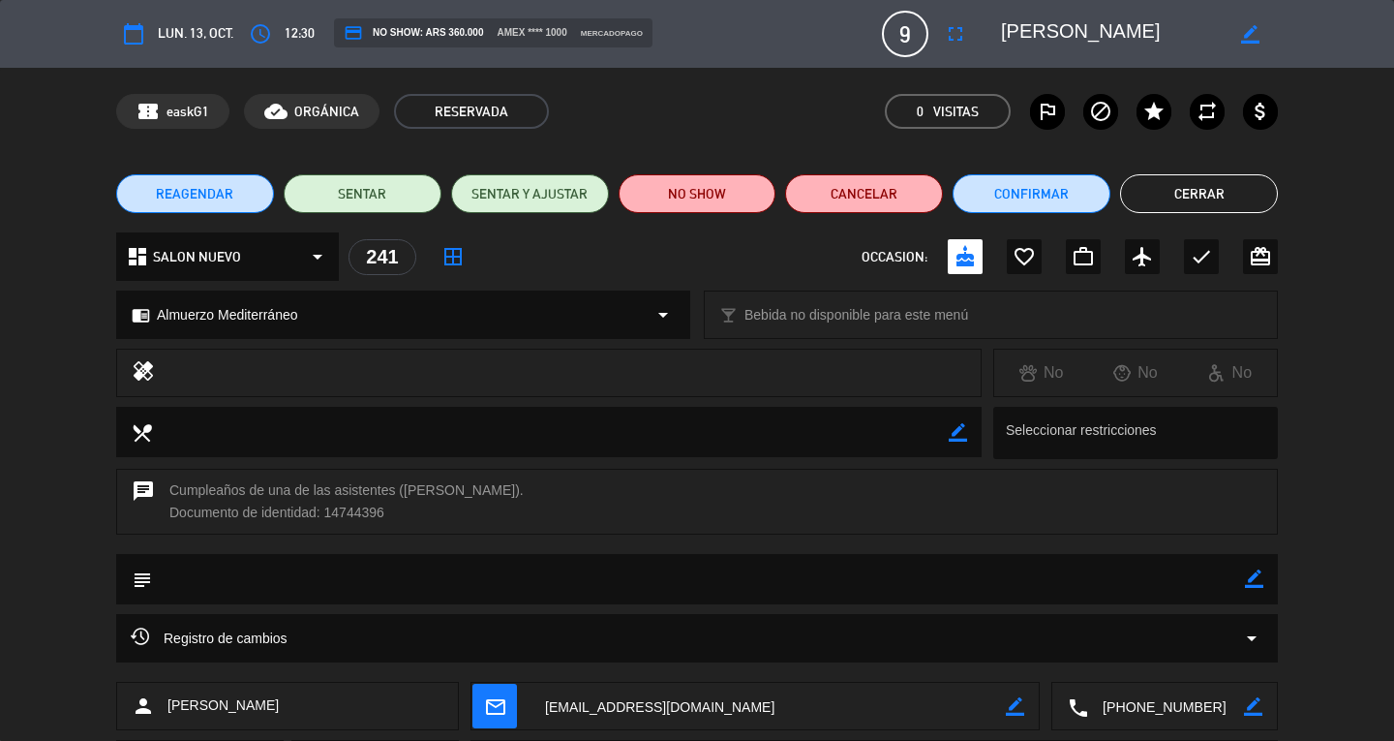
click at [1178, 184] on button "Cerrar" at bounding box center [1199, 193] width 158 height 39
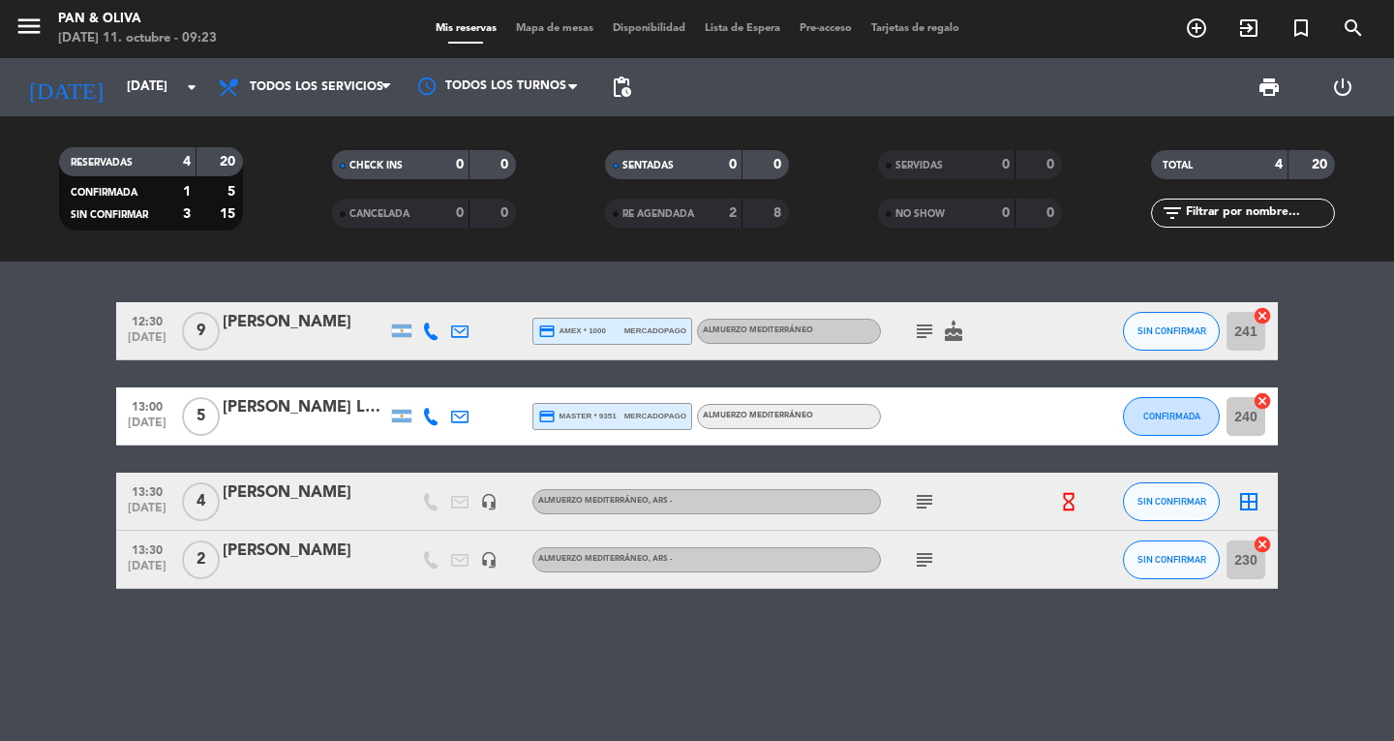
click at [920, 555] on icon "subject" at bounding box center [924, 559] width 23 height 23
click at [124, 89] on input "[DATE]" at bounding box center [202, 87] width 170 height 35
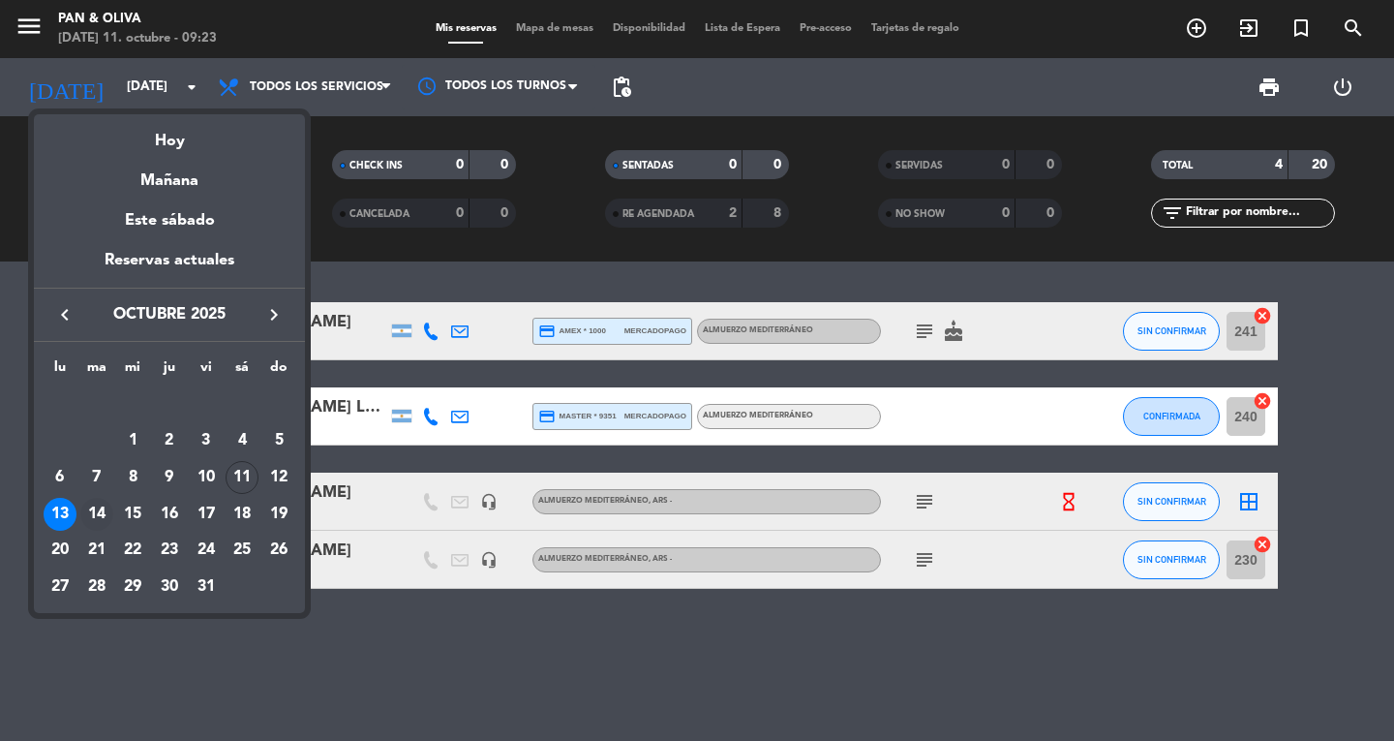
click at [101, 517] on div "14" at bounding box center [96, 514] width 33 height 33
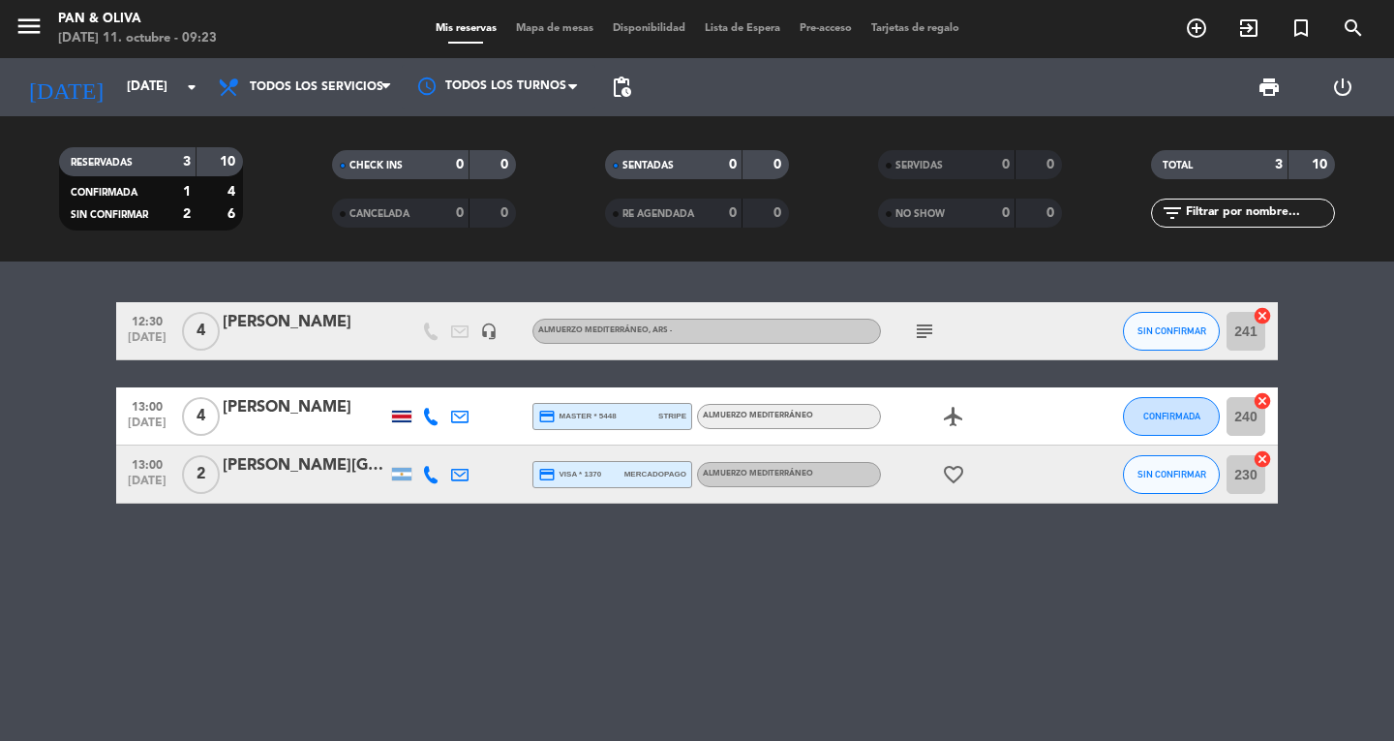
click at [927, 335] on icon "subject" at bounding box center [924, 331] width 23 height 23
click at [305, 483] on div at bounding box center [305, 486] width 165 height 15
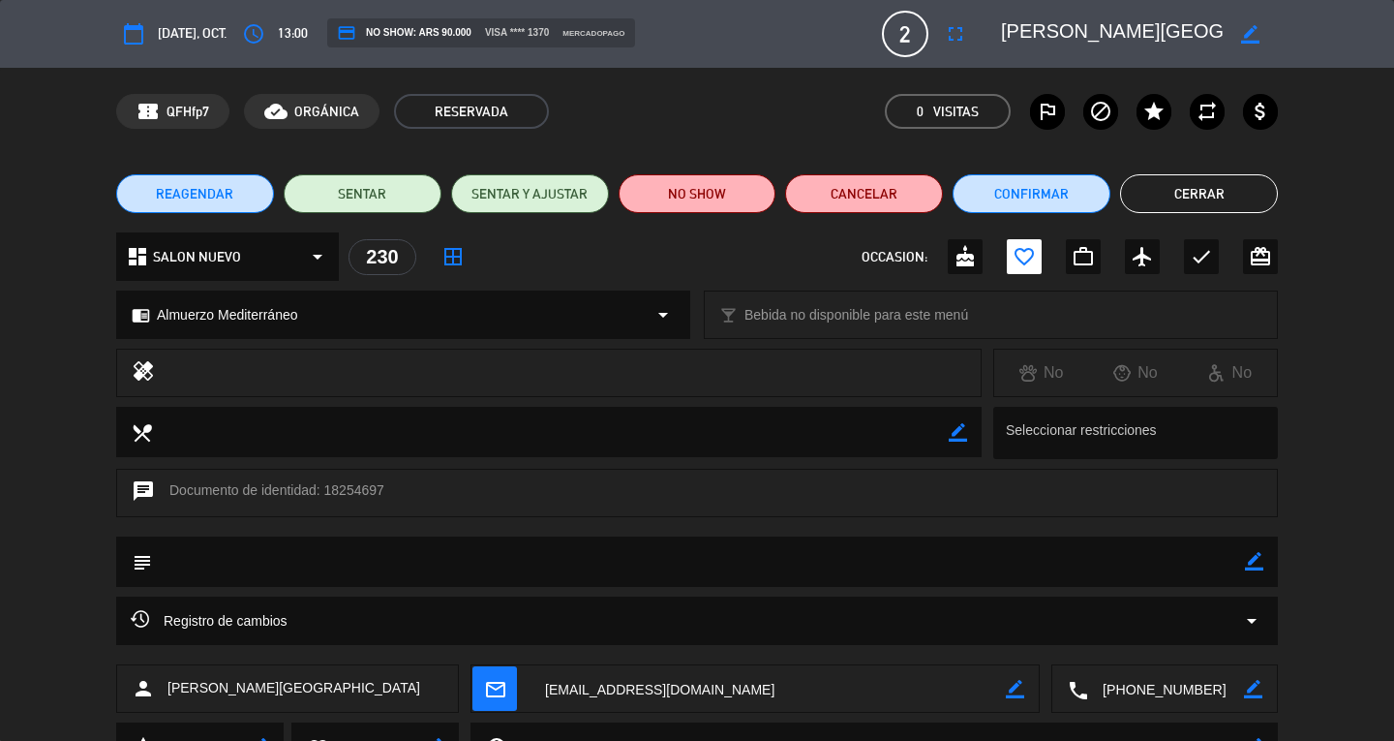
click at [1229, 189] on button "Cerrar" at bounding box center [1199, 193] width 158 height 39
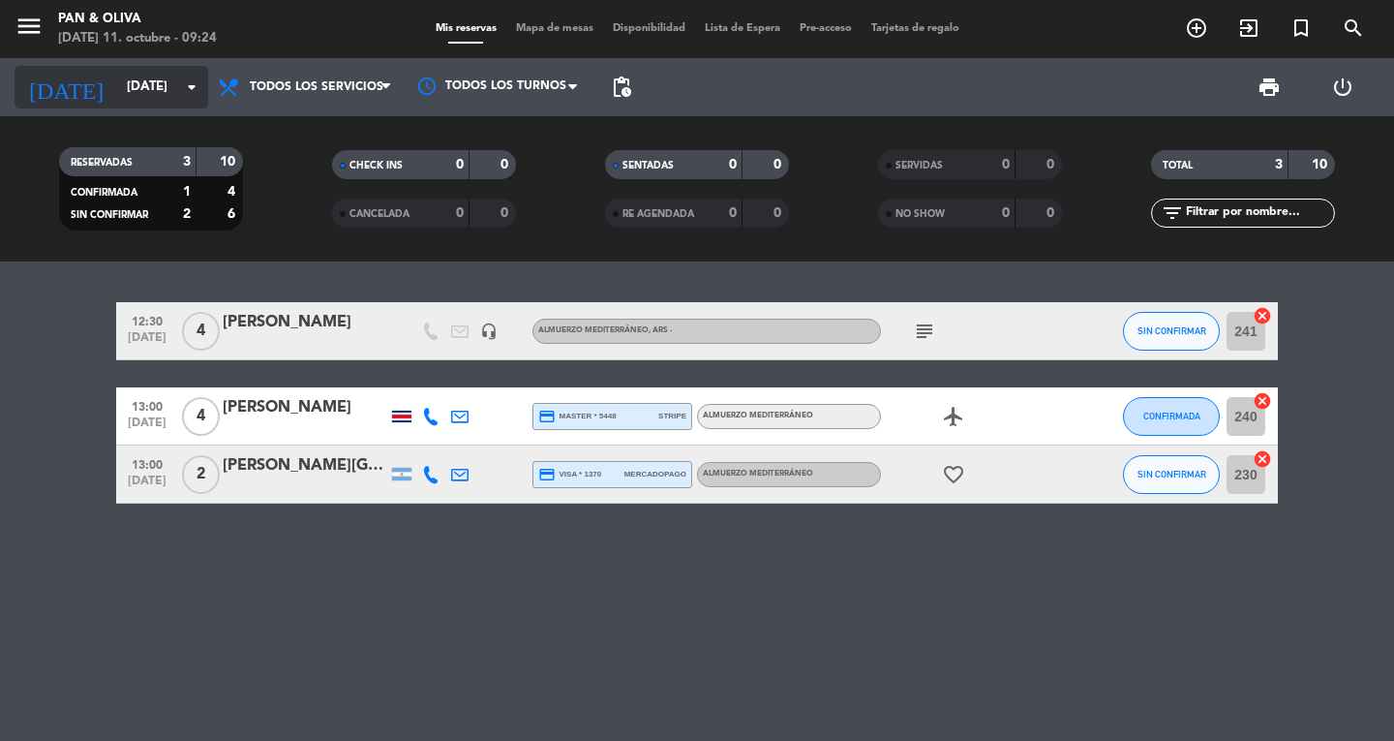
click at [117, 85] on input "[DATE]" at bounding box center [202, 87] width 170 height 35
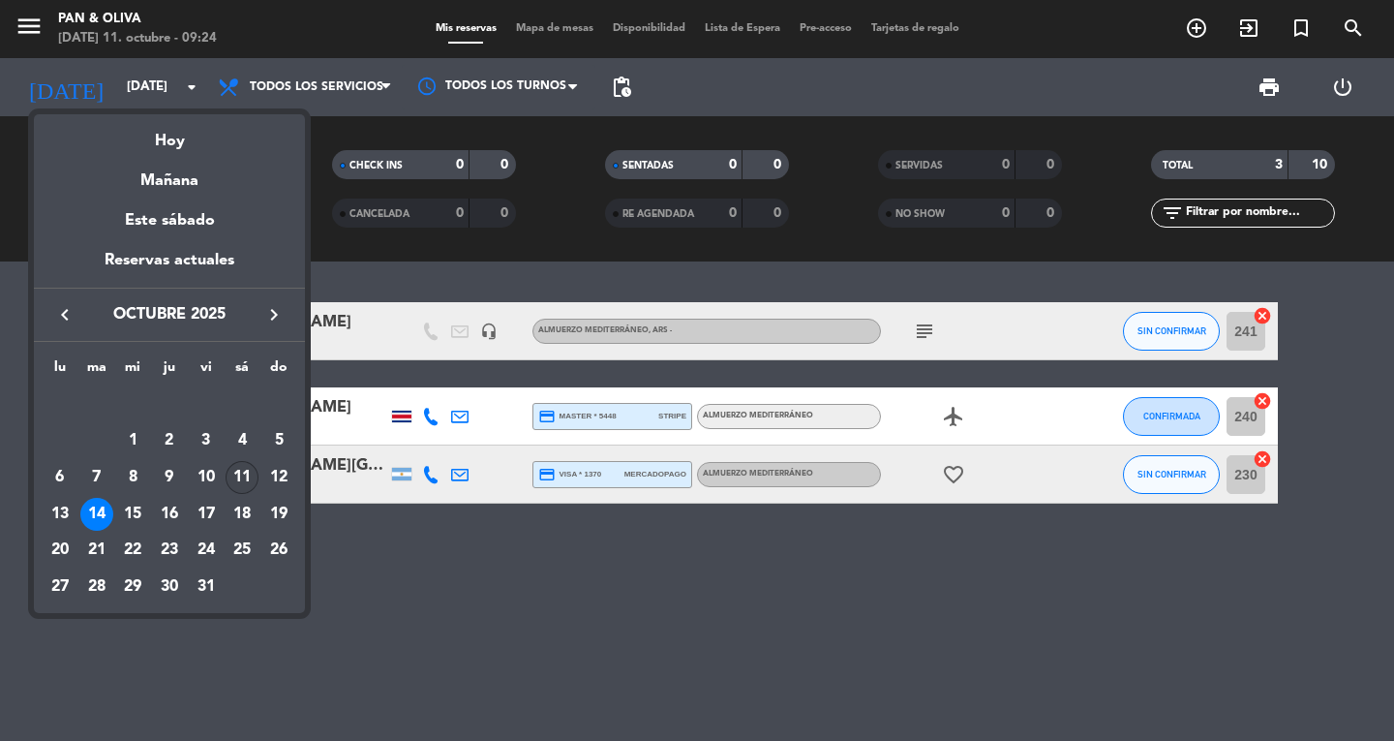
click at [238, 472] on div "11" at bounding box center [242, 477] width 33 height 33
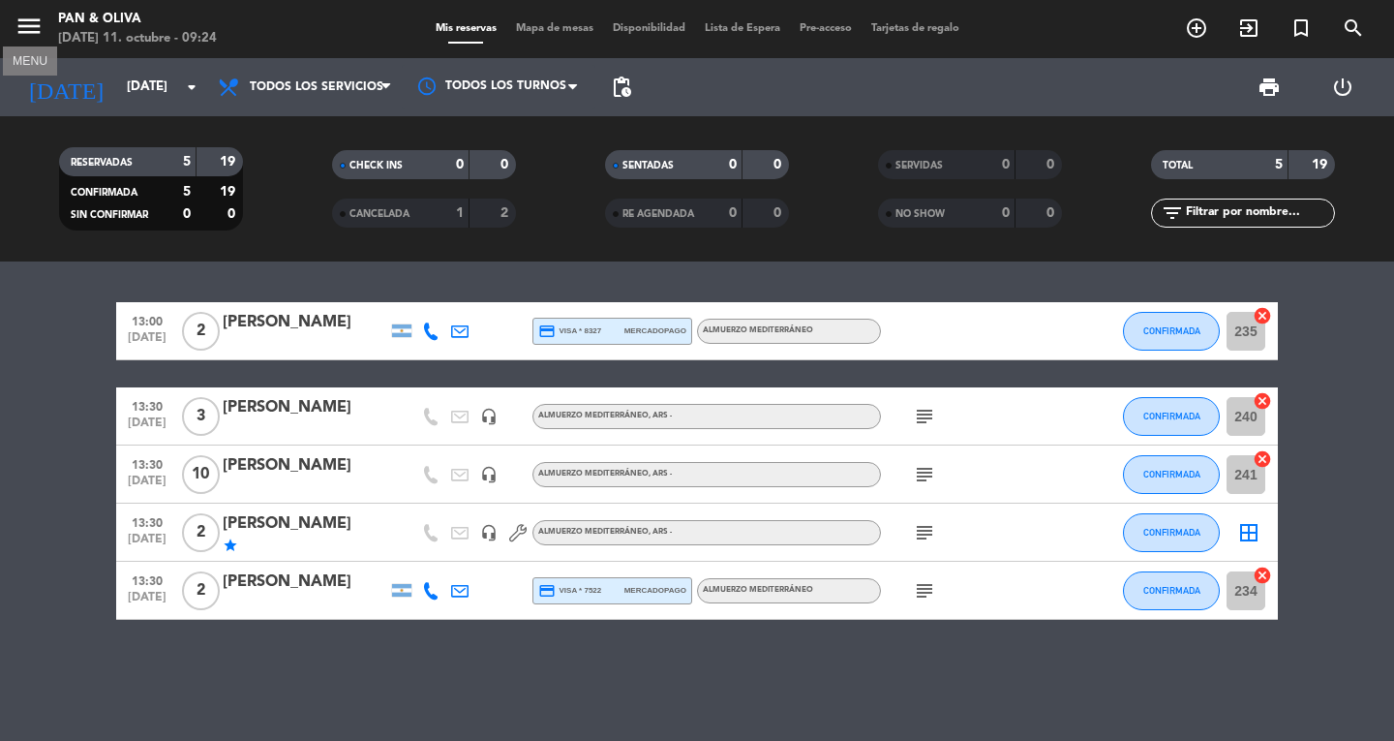
click at [28, 18] on icon "menu" at bounding box center [29, 26] width 29 height 29
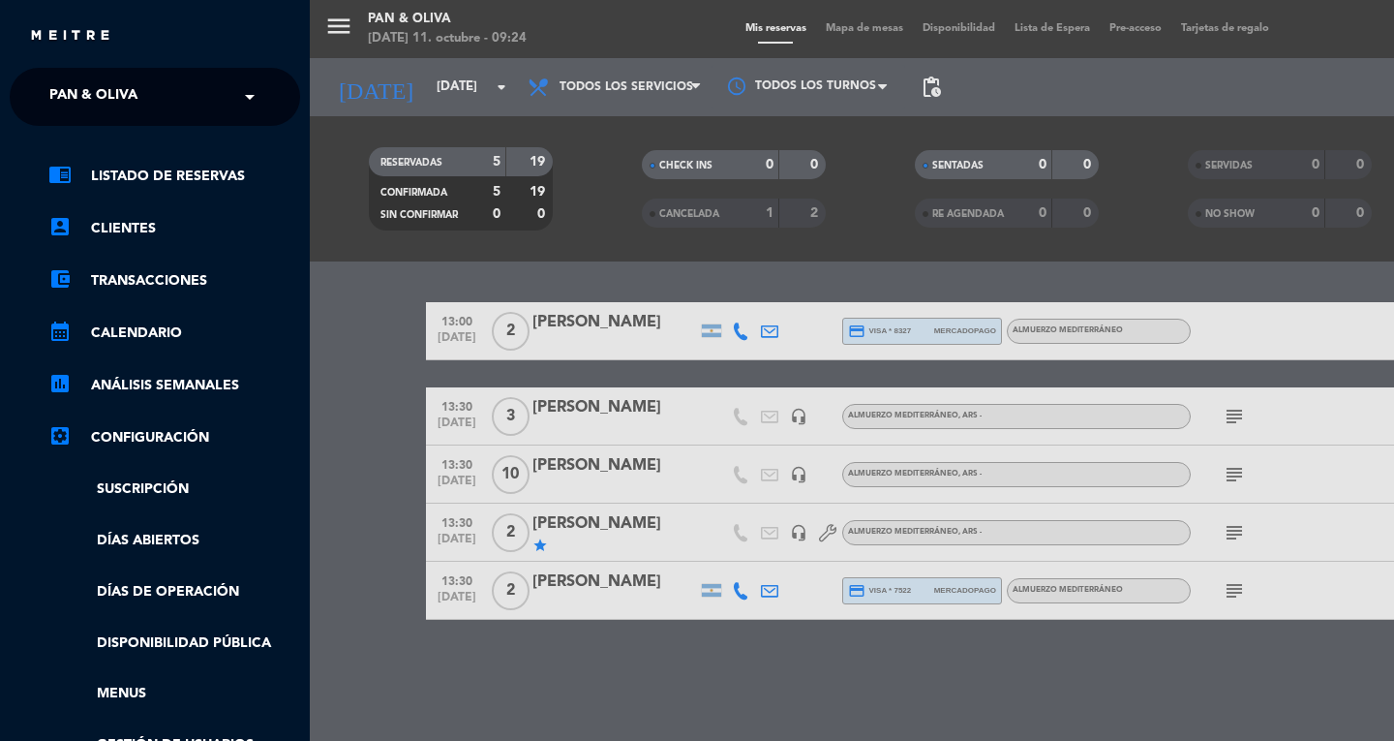
click at [144, 115] on div "× Pan & Oliva" at bounding box center [104, 96] width 125 height 41
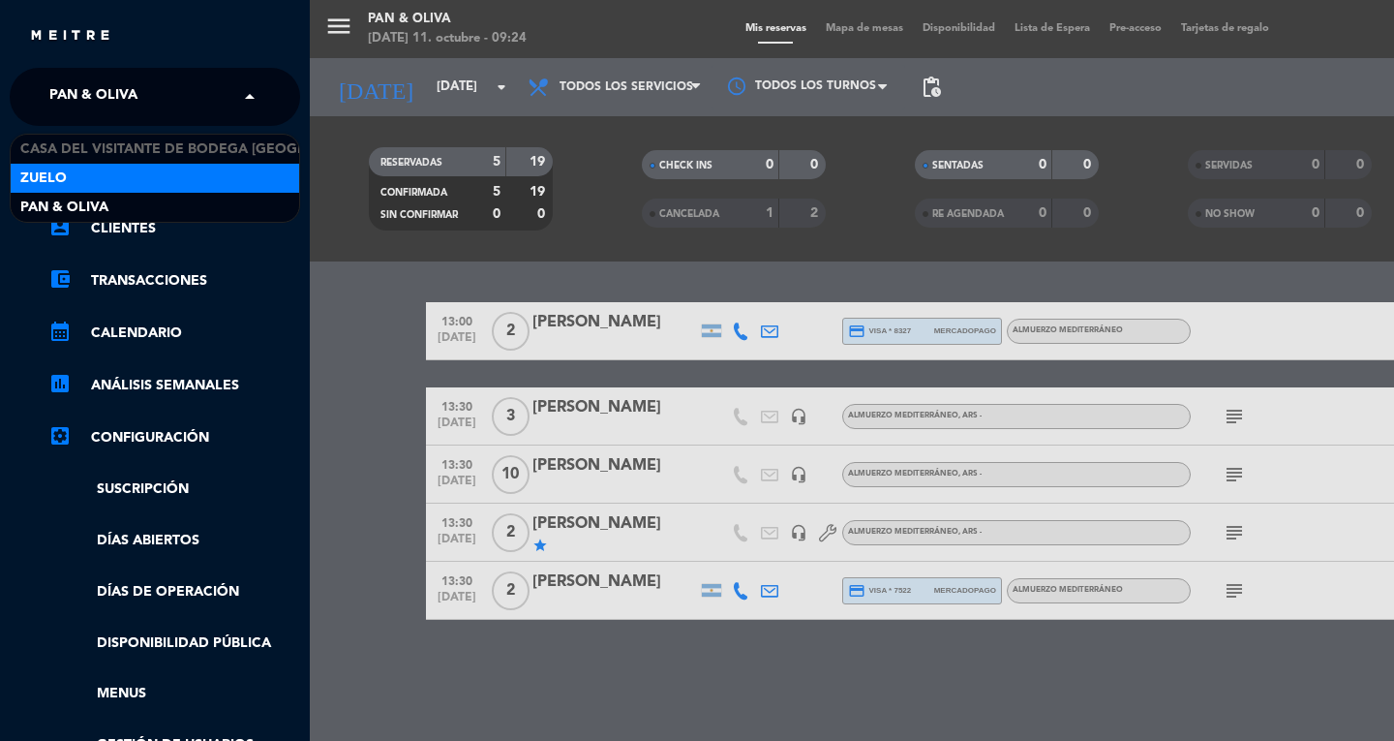
click at [117, 182] on div "Zuelo" at bounding box center [155, 178] width 289 height 29
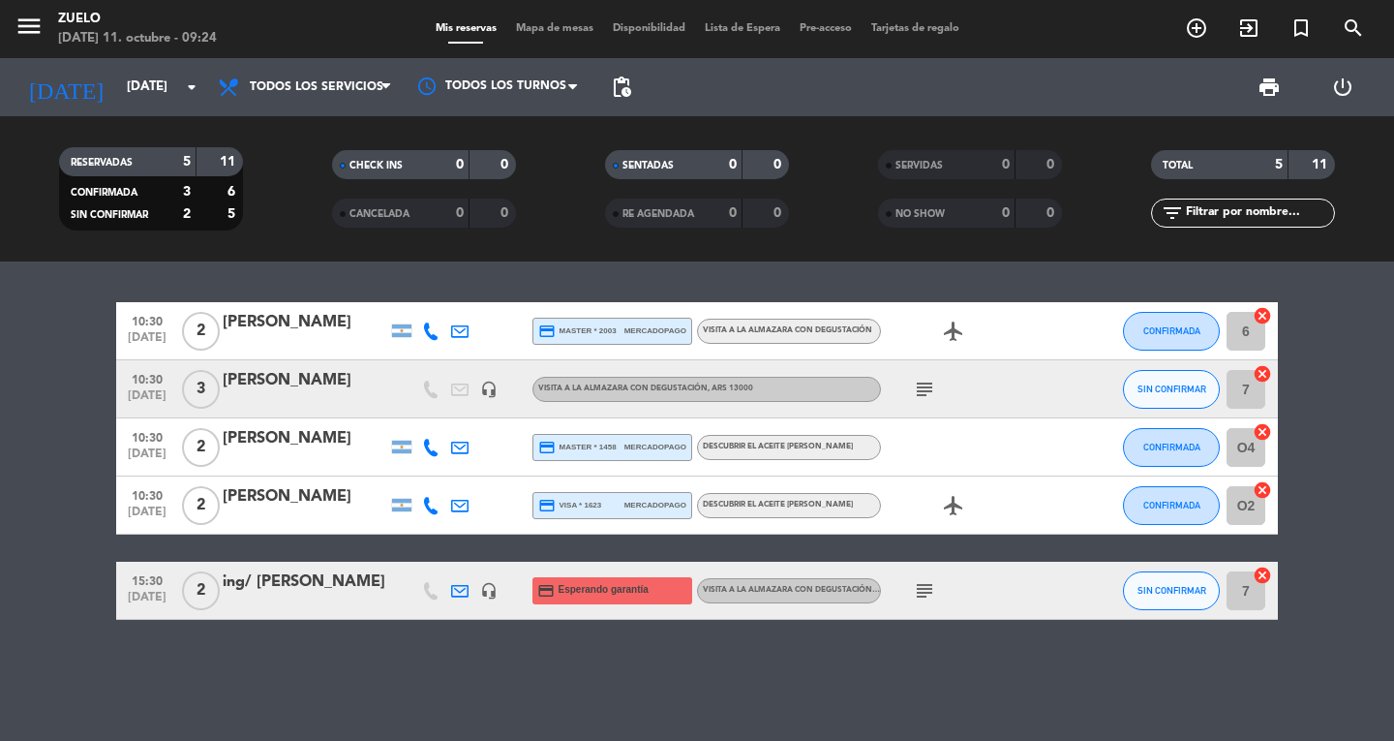
click at [923, 387] on icon "subject" at bounding box center [924, 389] width 23 height 23
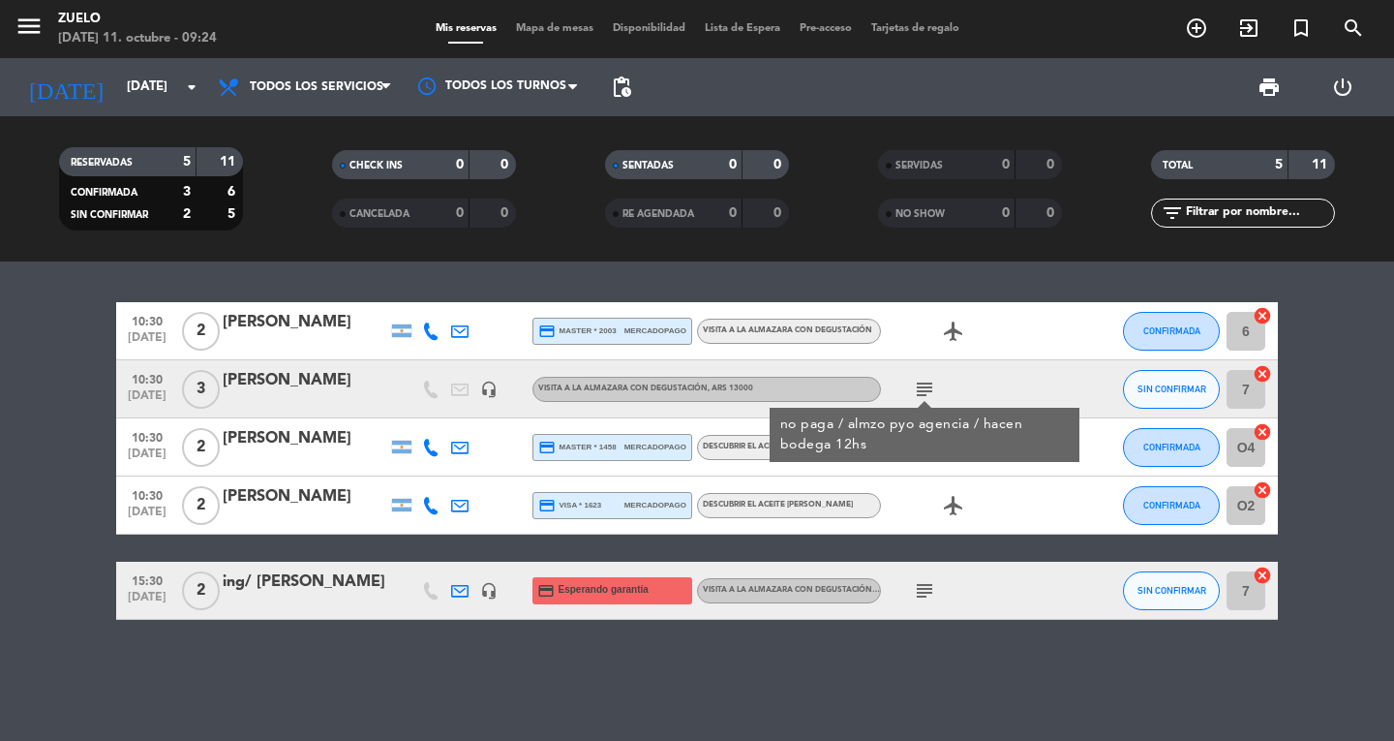
click at [923, 387] on icon "subject" at bounding box center [924, 389] width 23 height 23
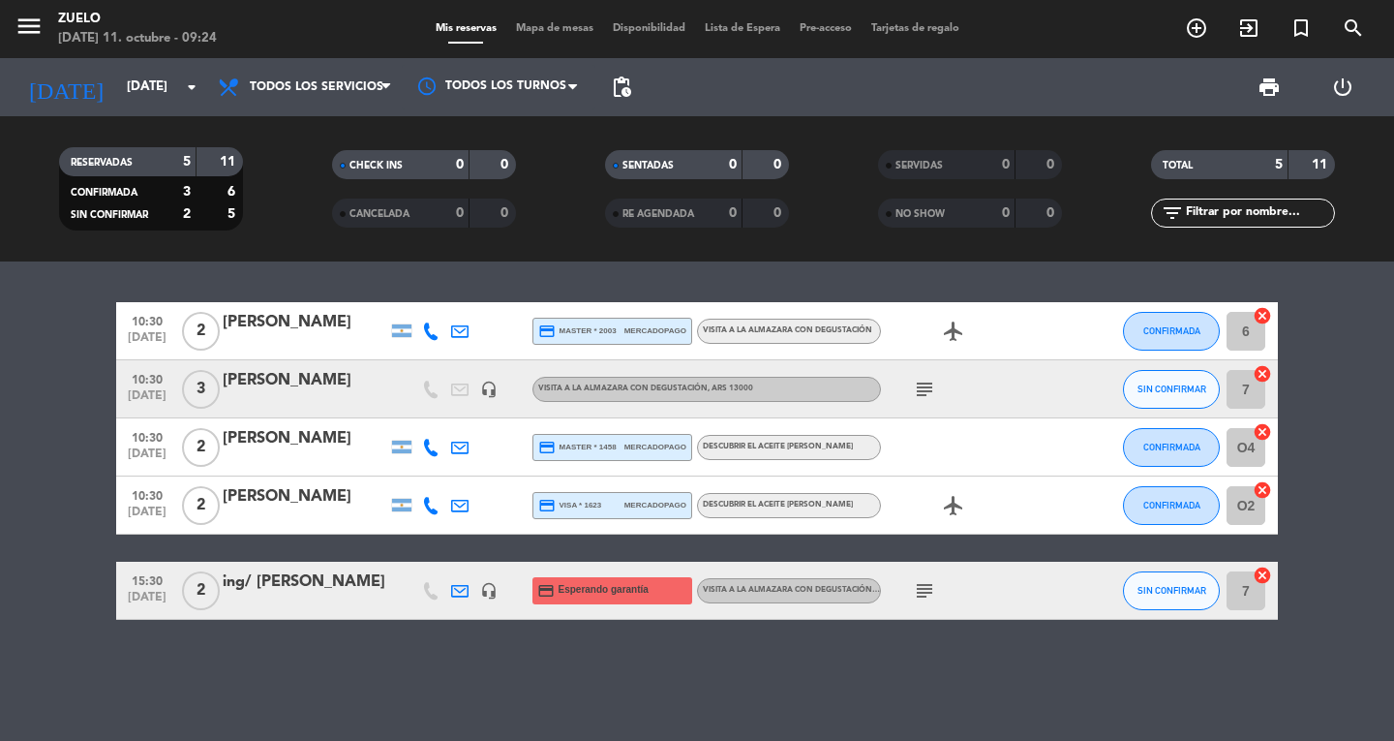
click at [927, 585] on icon "subject" at bounding box center [924, 590] width 23 height 23
click at [923, 386] on icon "subject" at bounding box center [924, 389] width 23 height 23
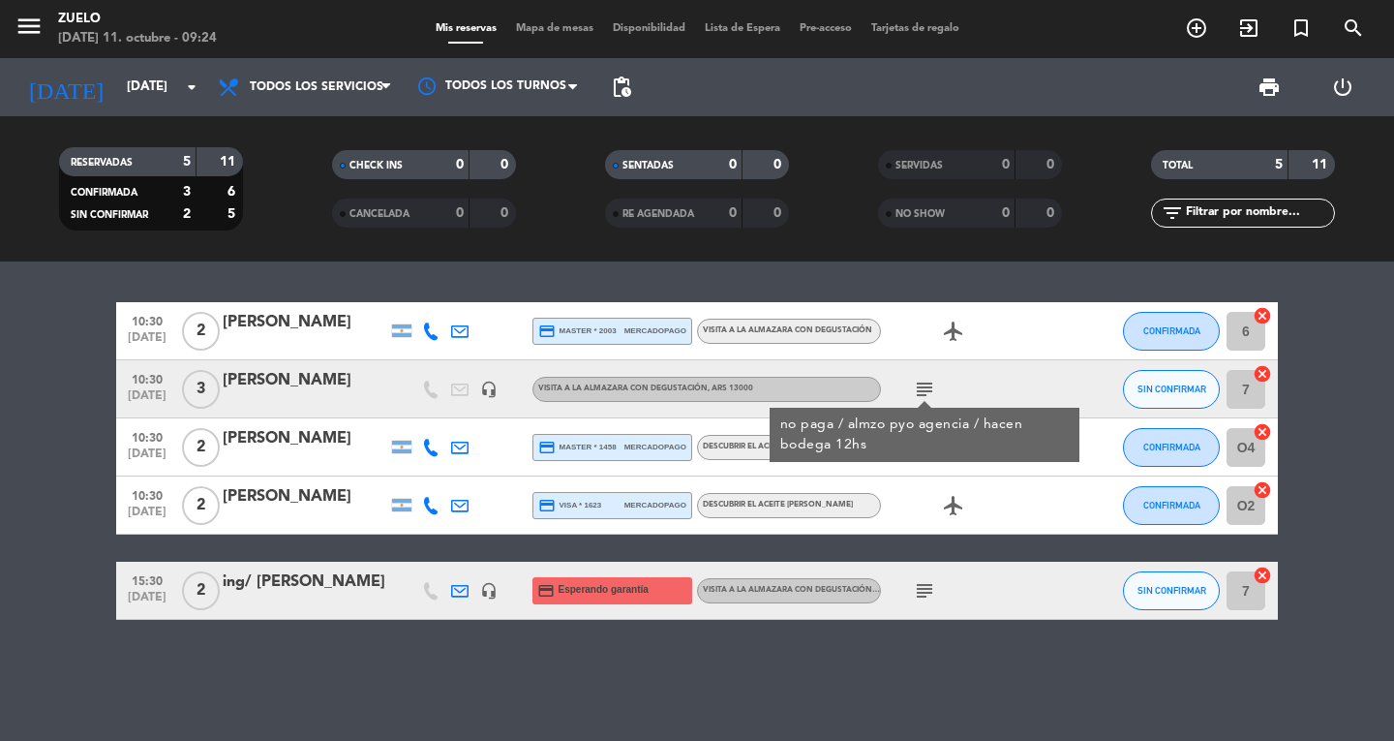
click at [923, 386] on icon "subject" at bounding box center [924, 389] width 23 height 23
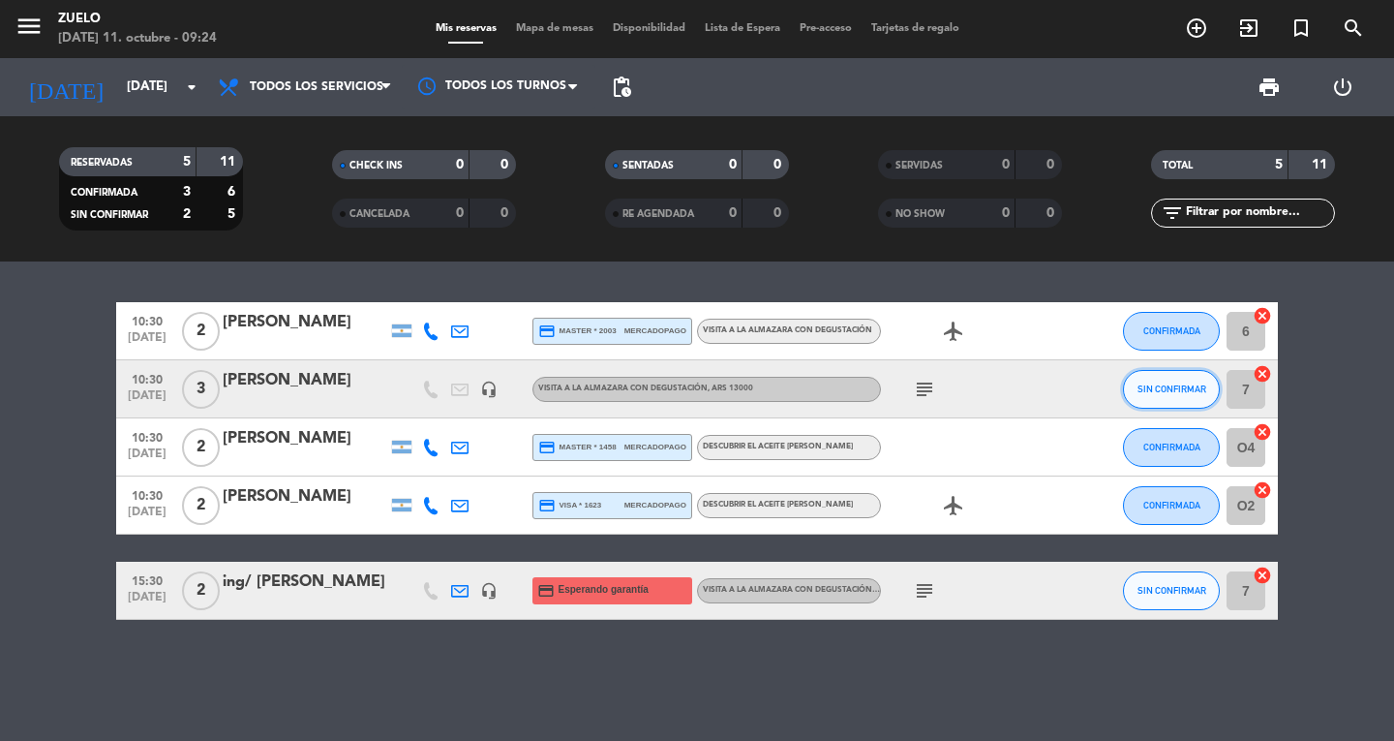
click at [1177, 392] on span "SIN CONFIRMAR" at bounding box center [1172, 388] width 69 height 11
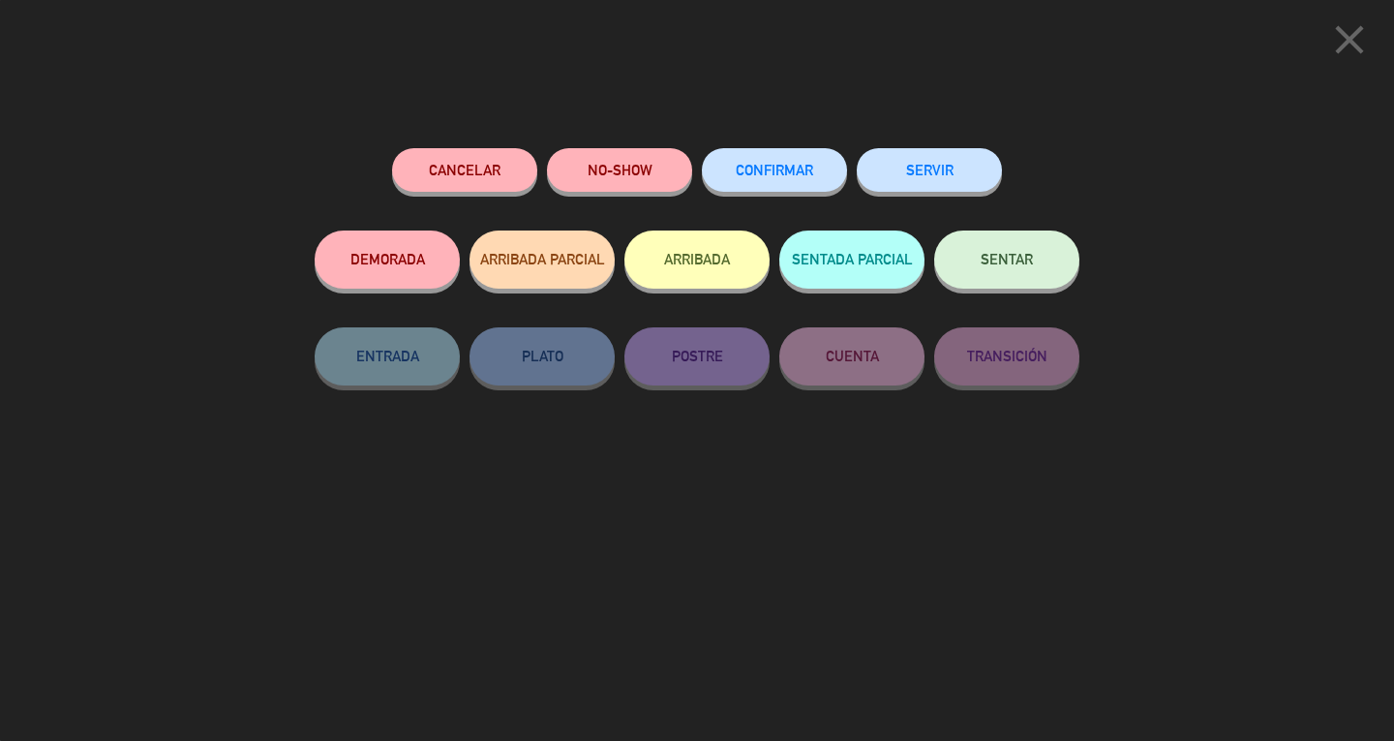
click at [755, 175] on span "CONFIRMAR" at bounding box center [774, 170] width 77 height 16
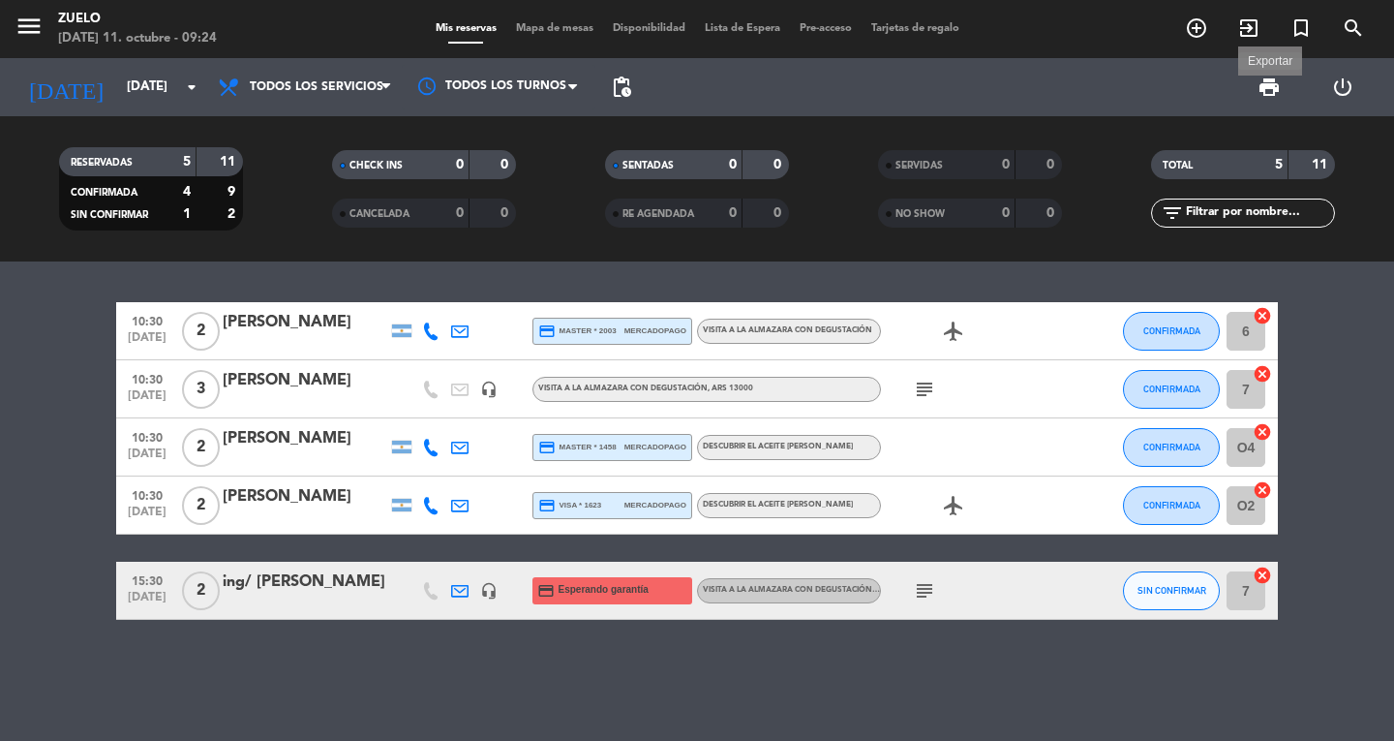
click at [1270, 88] on span "print" at bounding box center [1269, 87] width 23 height 23
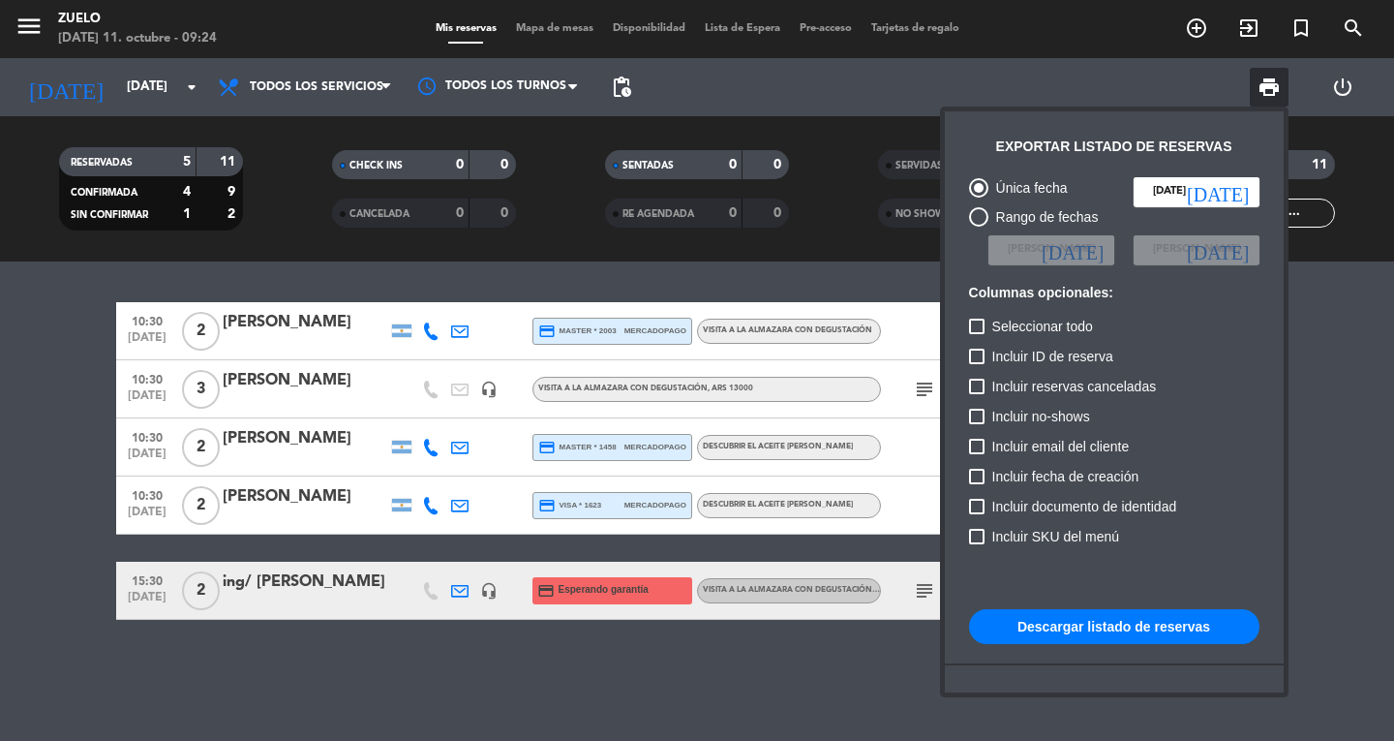
click at [1141, 623] on button "Descargar listado de reservas" at bounding box center [1114, 626] width 290 height 35
click at [496, 259] on div at bounding box center [697, 370] width 1394 height 741
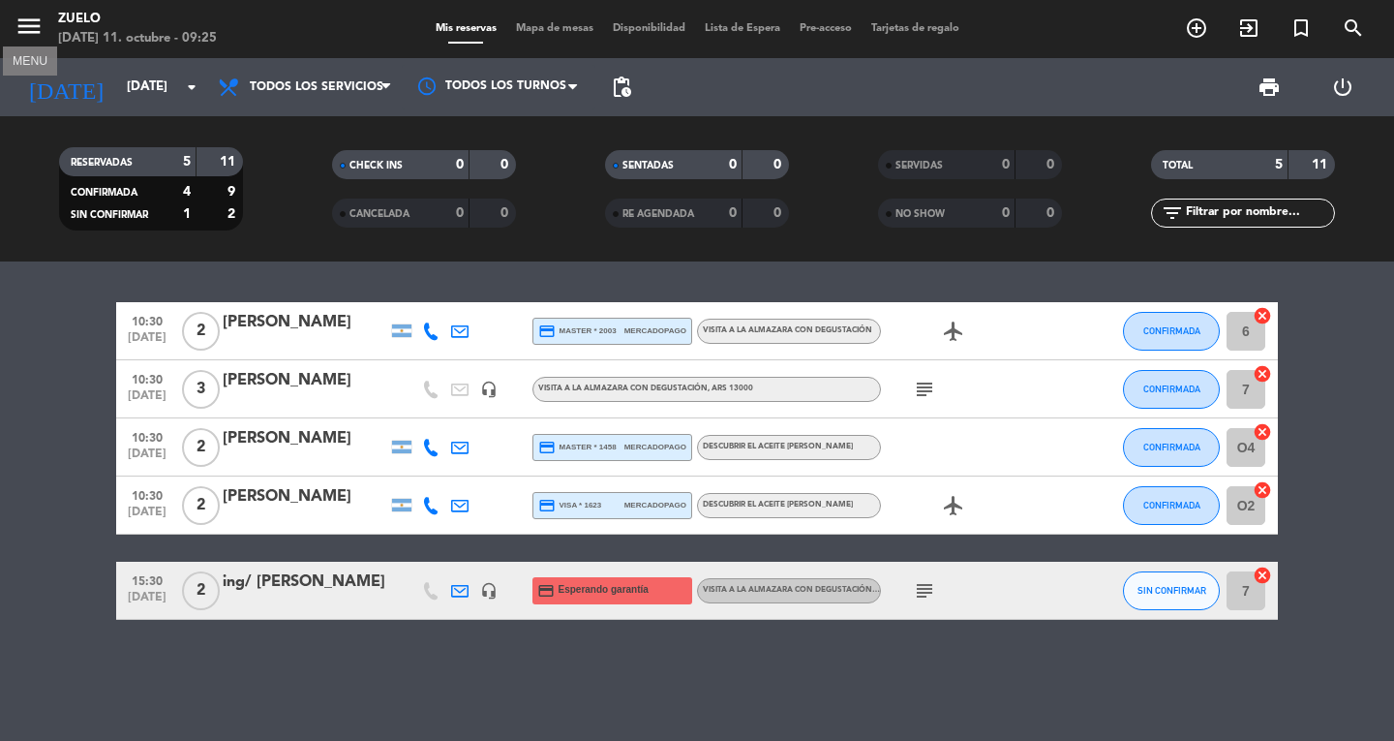
click at [27, 27] on icon "menu" at bounding box center [29, 26] width 29 height 29
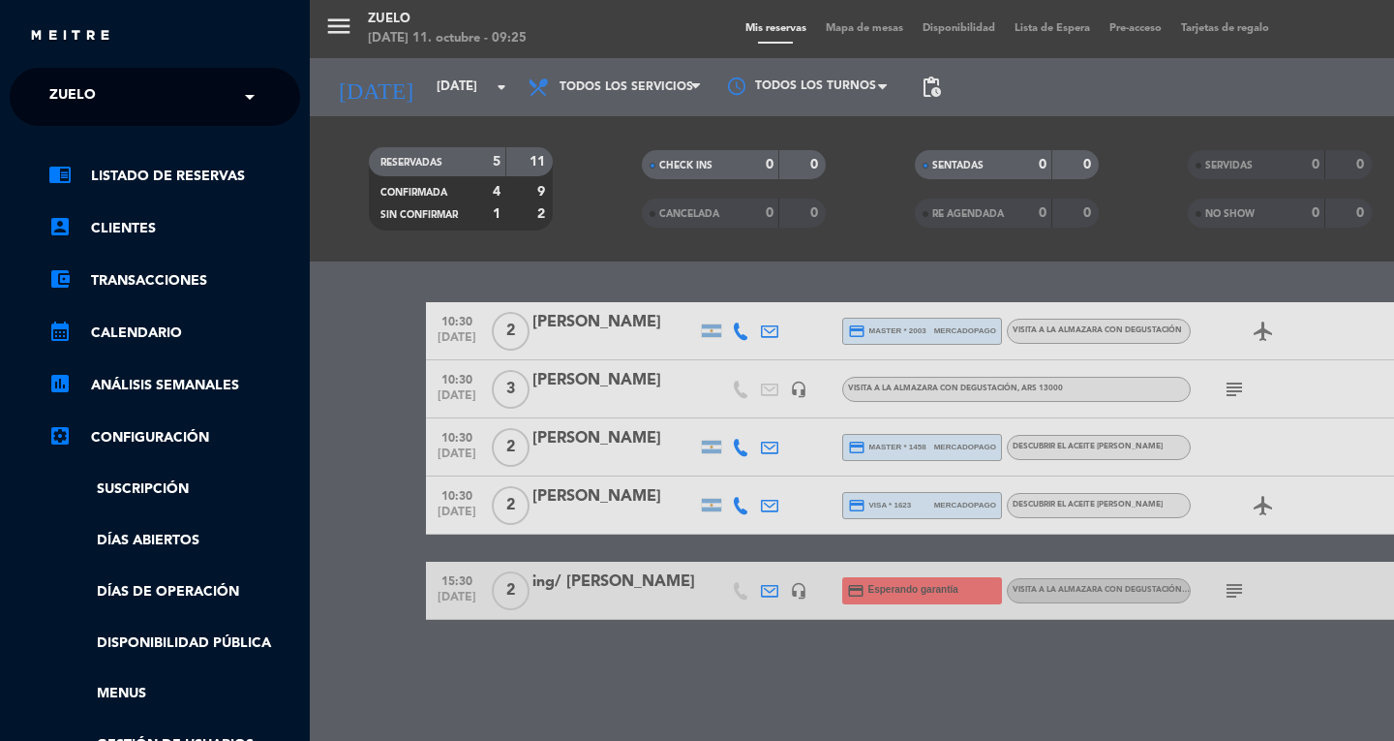
click at [61, 93] on span "Zuelo" at bounding box center [72, 96] width 46 height 41
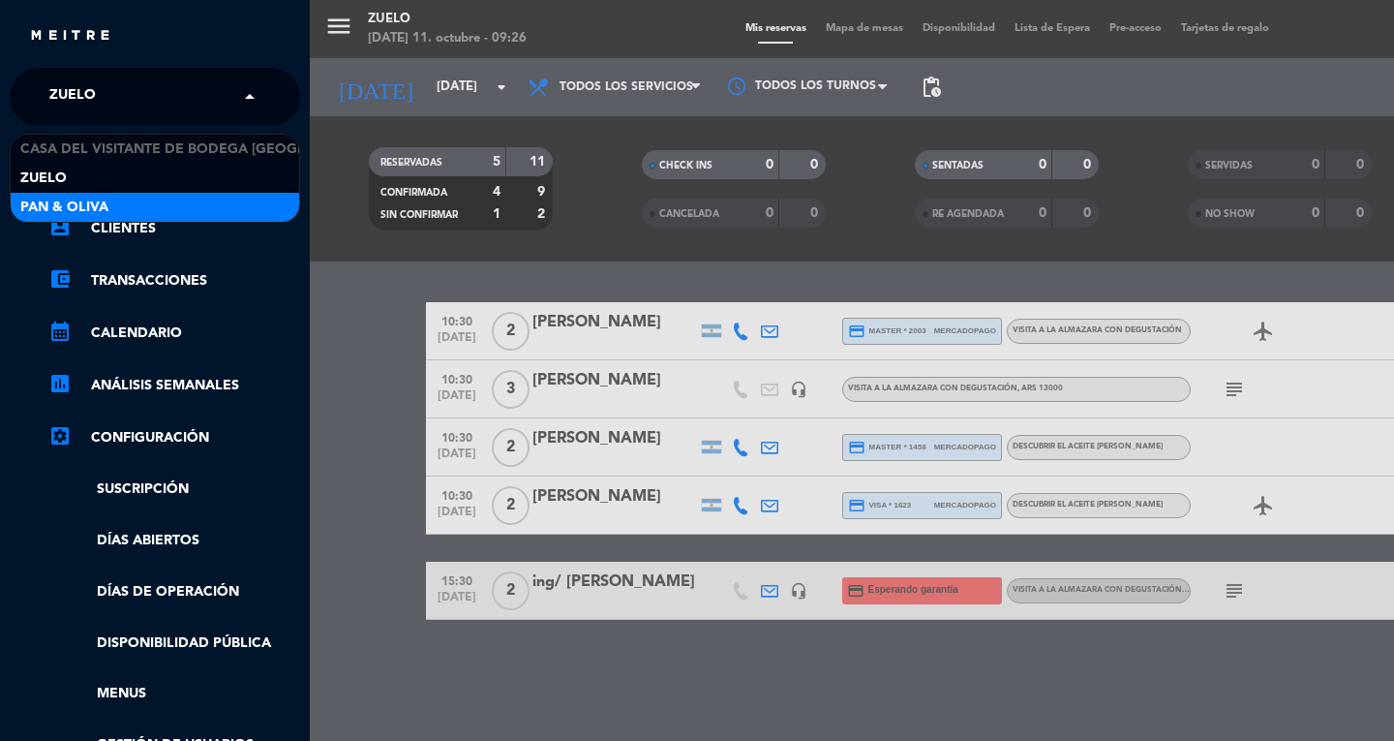
click at [69, 205] on span "Pan & Oliva" at bounding box center [64, 208] width 88 height 22
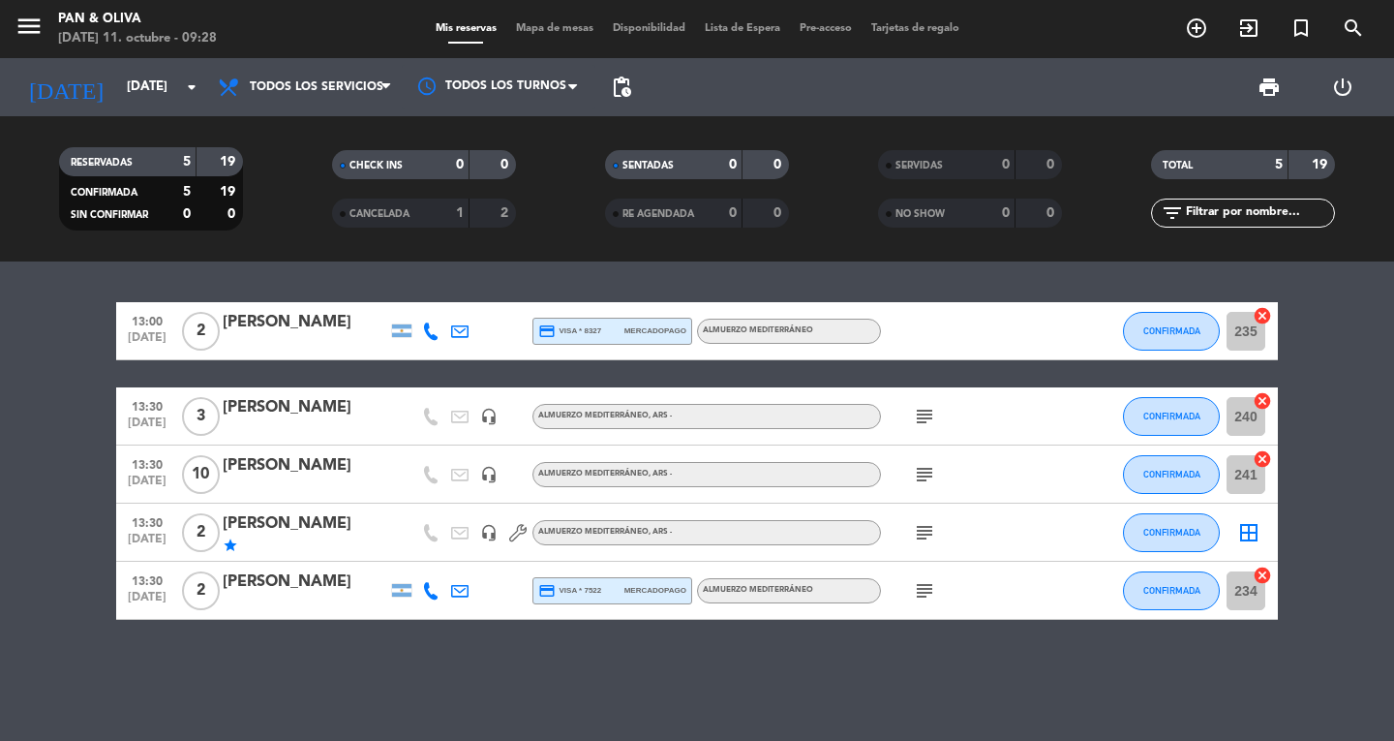
click at [347, 210] on div "CANCELADA" at bounding box center [381, 213] width 89 height 22
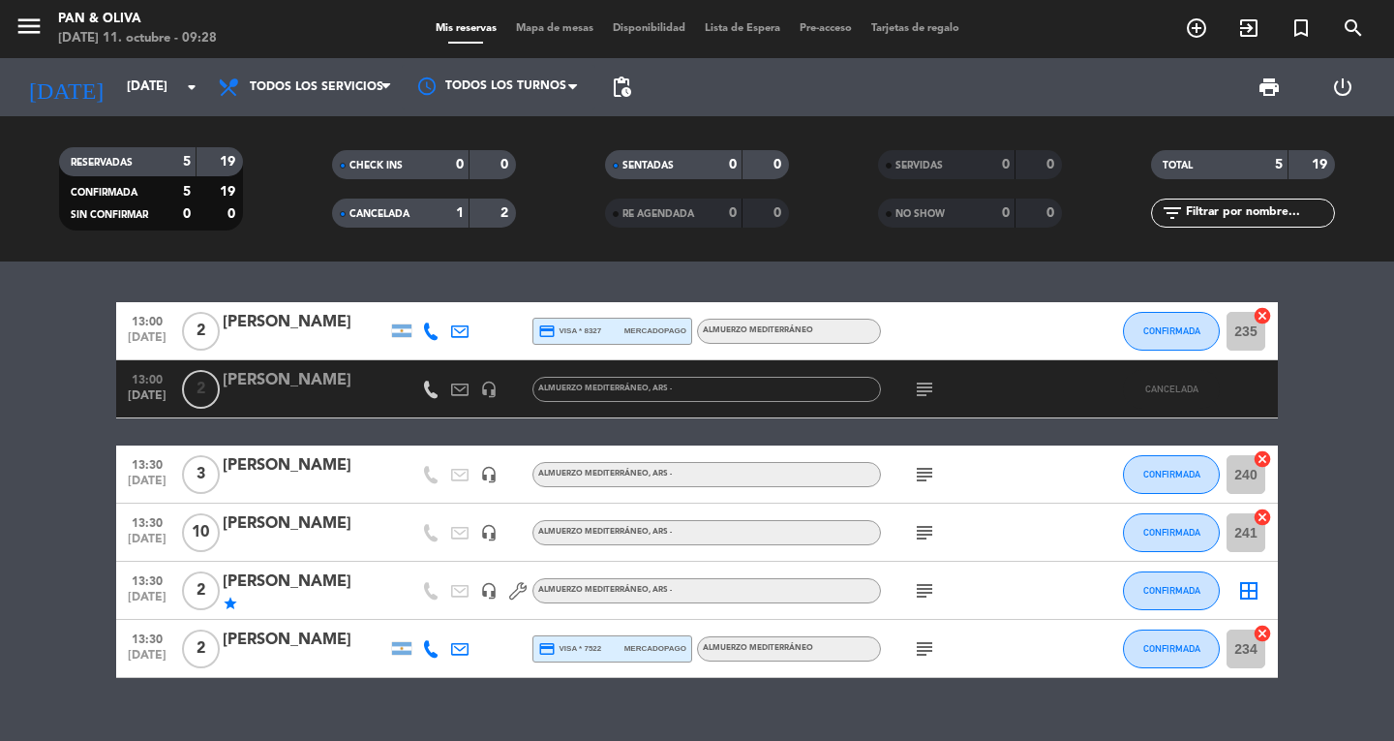
click at [921, 385] on icon "subject" at bounding box center [924, 389] width 23 height 23
click at [357, 209] on span "CANCELADA" at bounding box center [380, 214] width 60 height 10
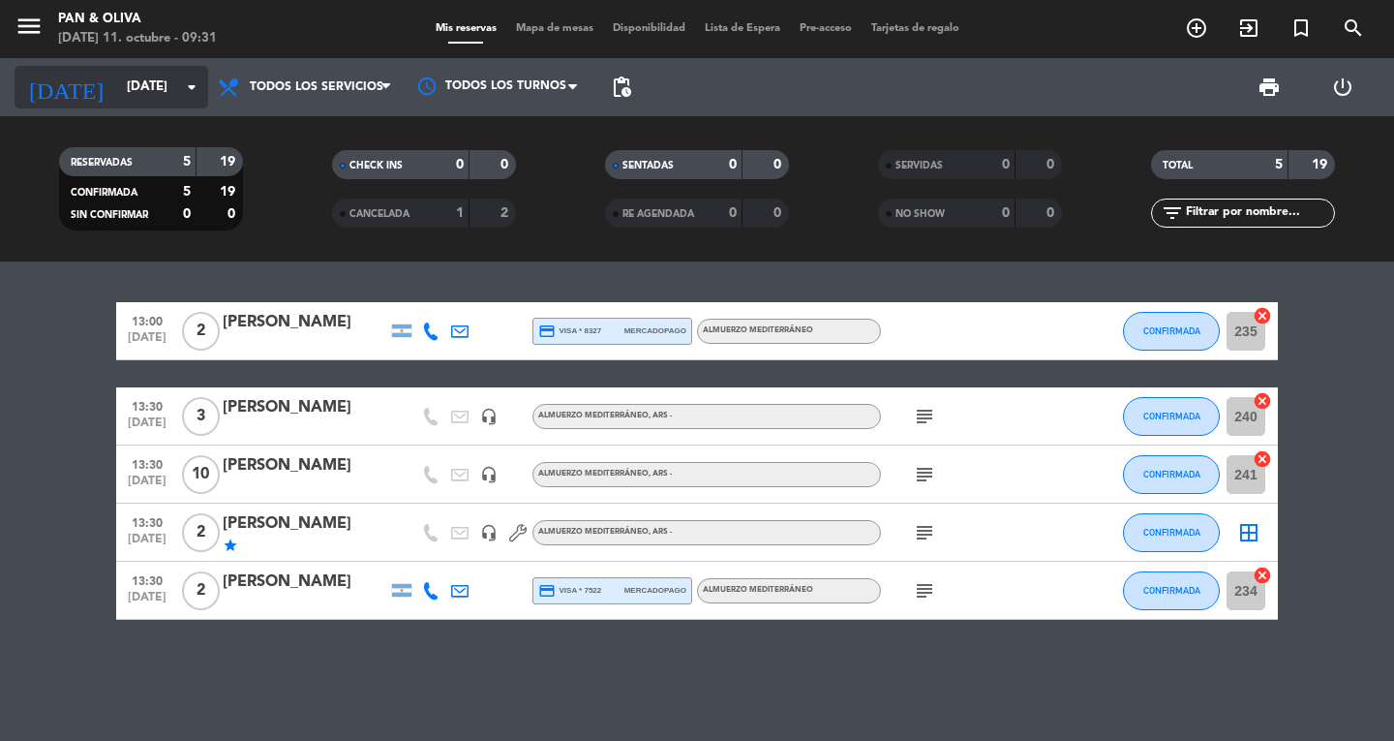
click at [117, 76] on input "[DATE]" at bounding box center [202, 87] width 170 height 35
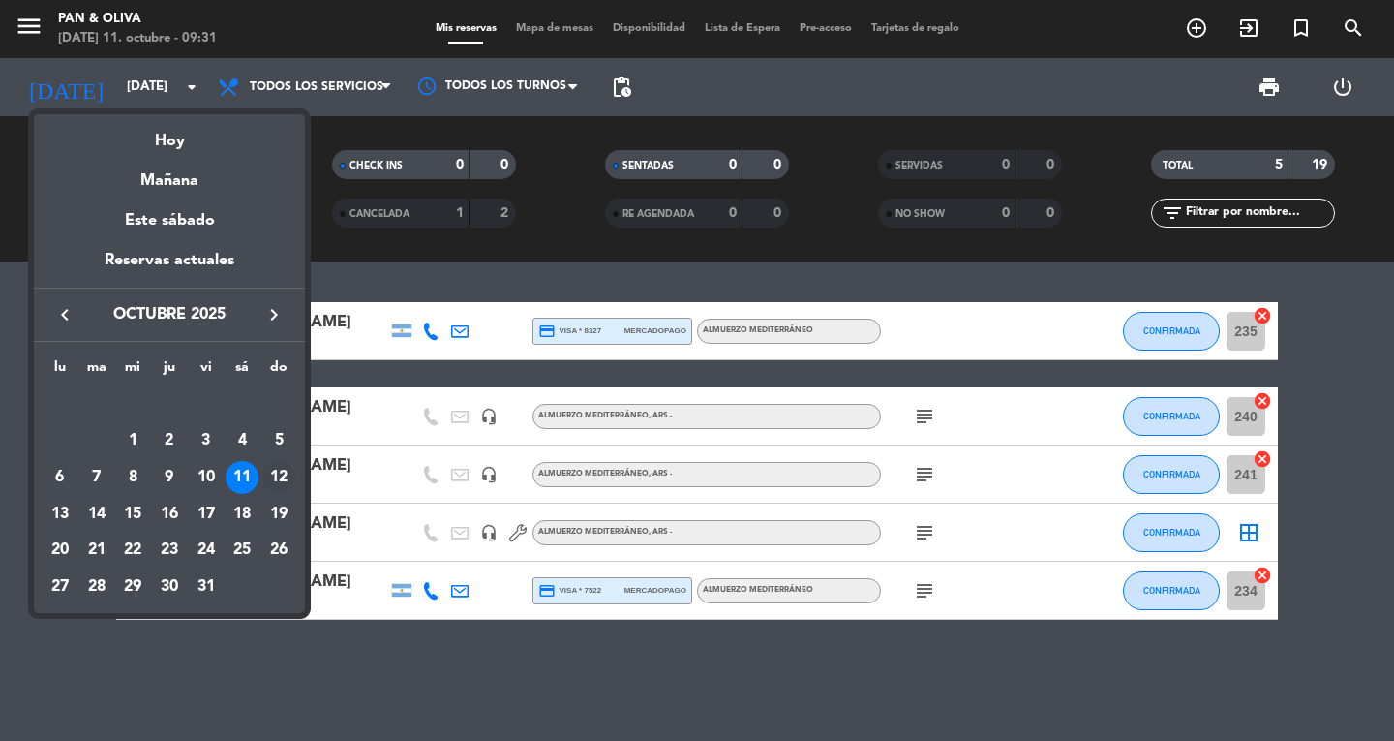
click at [274, 464] on div "12" at bounding box center [278, 477] width 33 height 33
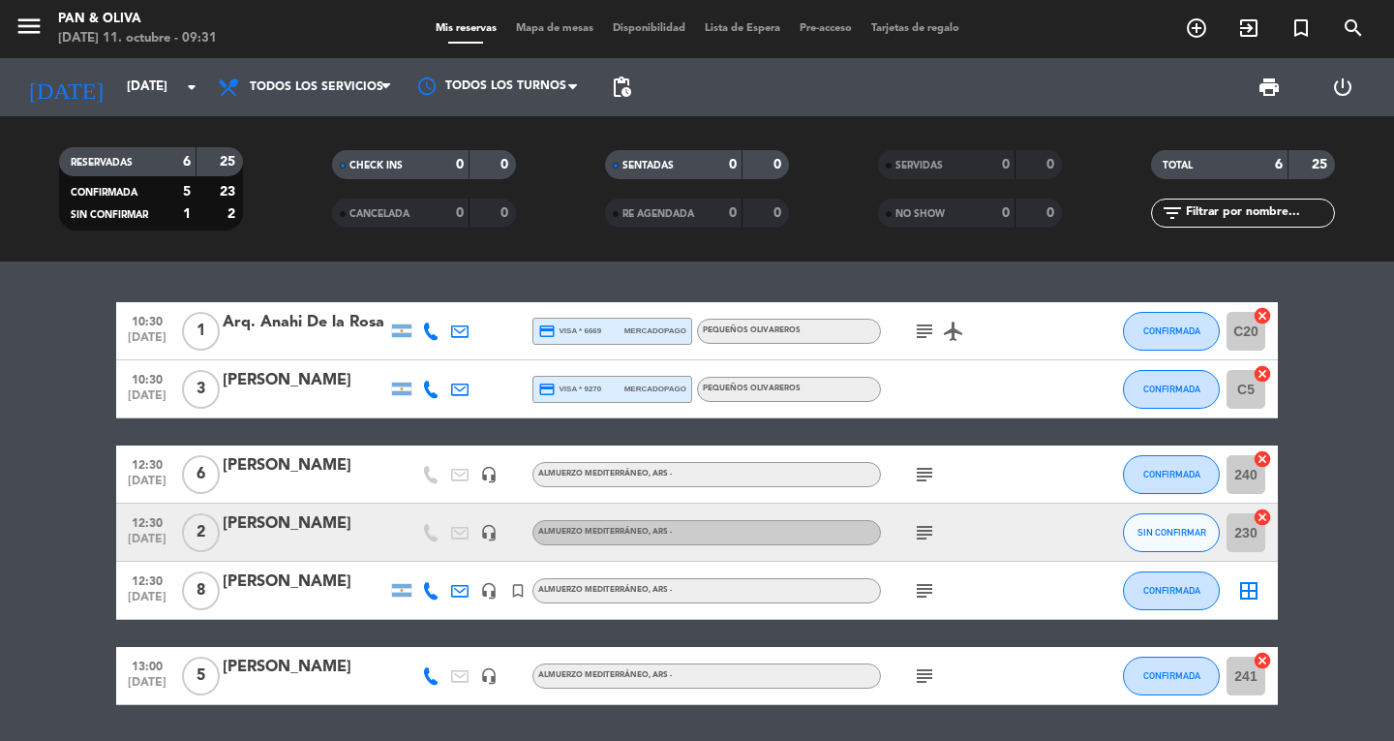
click at [930, 594] on icon "subject" at bounding box center [924, 590] width 23 height 23
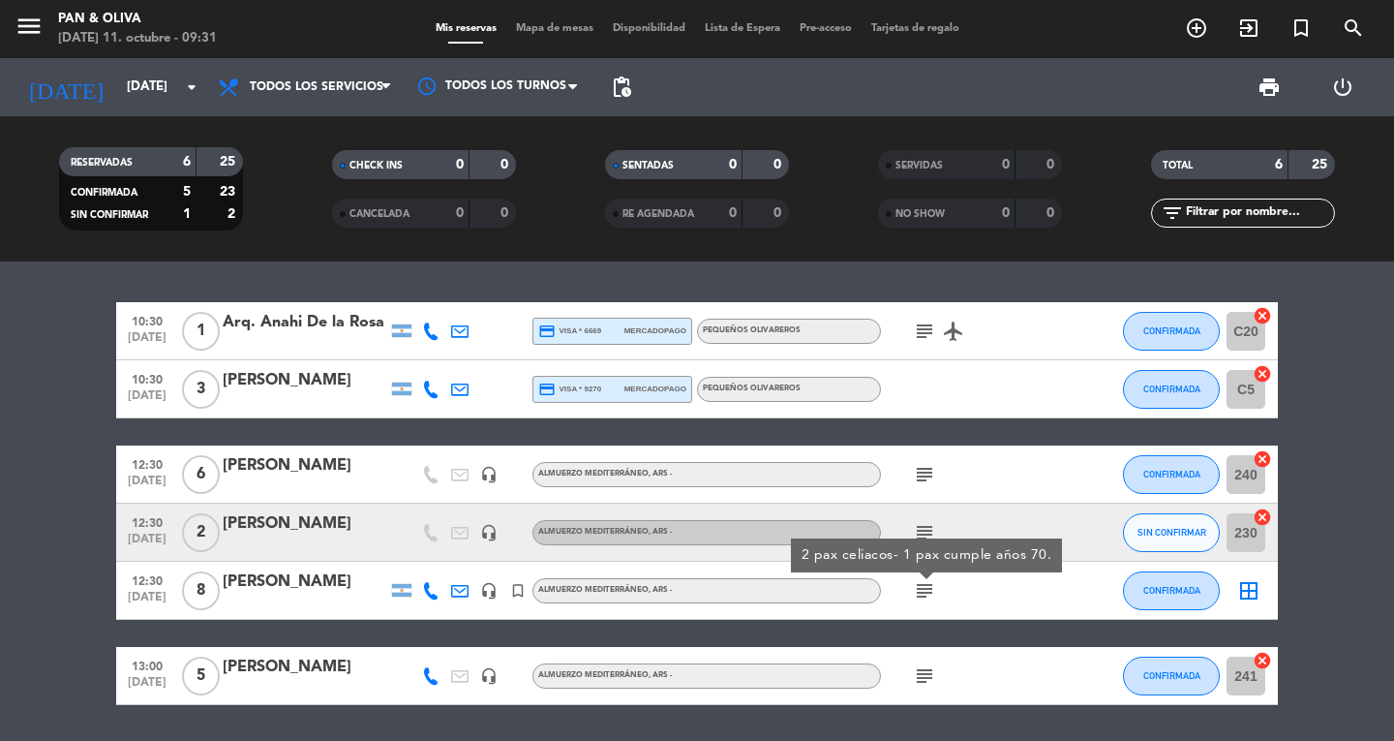
click at [930, 594] on icon "subject" at bounding box center [924, 590] width 23 height 23
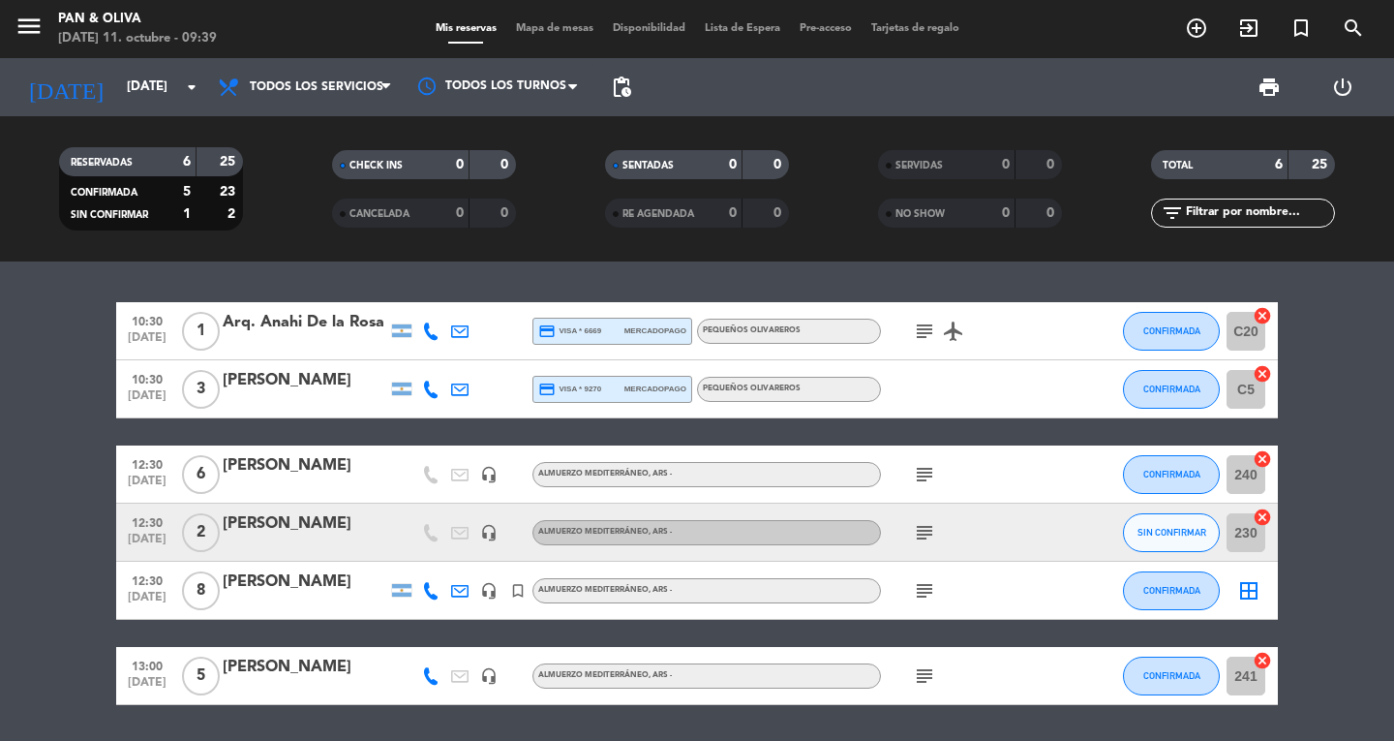
click at [928, 586] on icon "subject" at bounding box center [924, 590] width 23 height 23
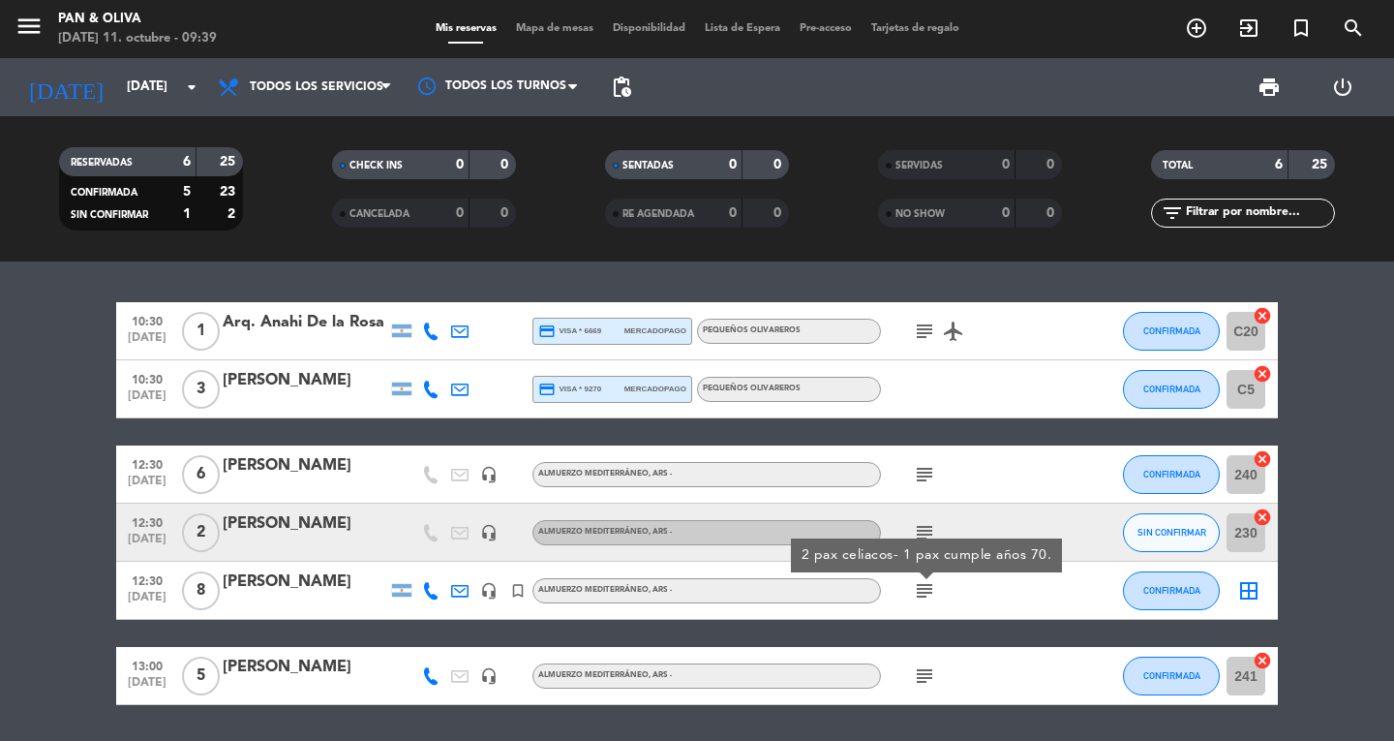
click at [923, 529] on icon "subject" at bounding box center [924, 532] width 23 height 23
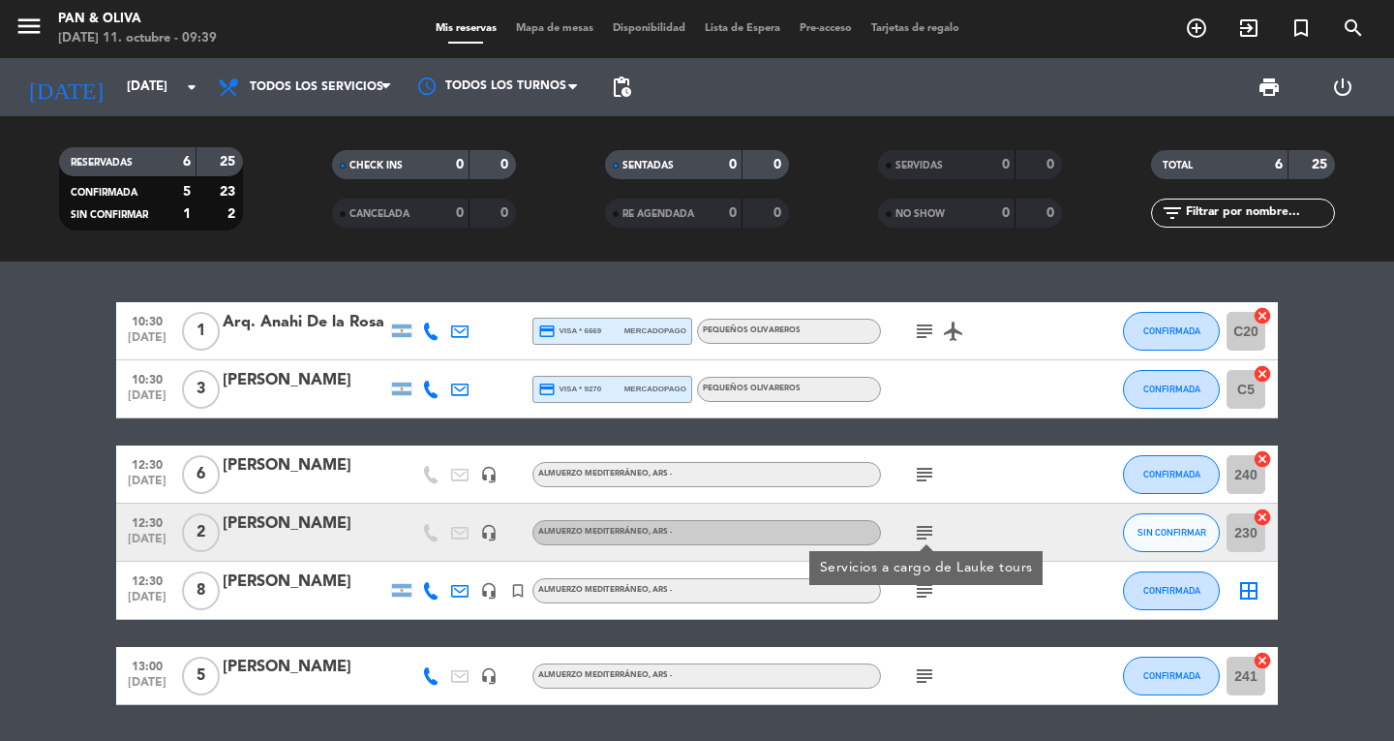
click at [912, 471] on span "subject" at bounding box center [924, 474] width 29 height 23
click at [922, 330] on icon "subject" at bounding box center [924, 331] width 23 height 23
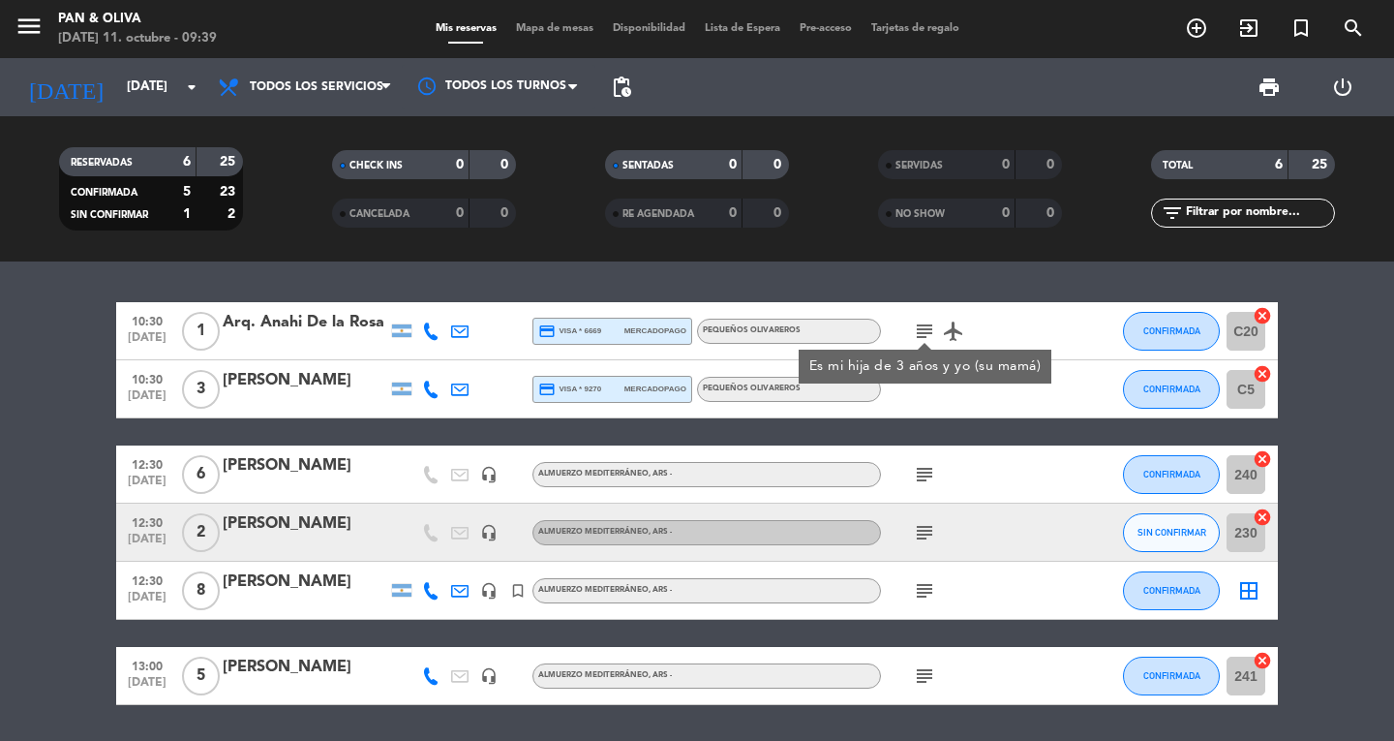
click at [922, 481] on icon "subject" at bounding box center [924, 474] width 23 height 23
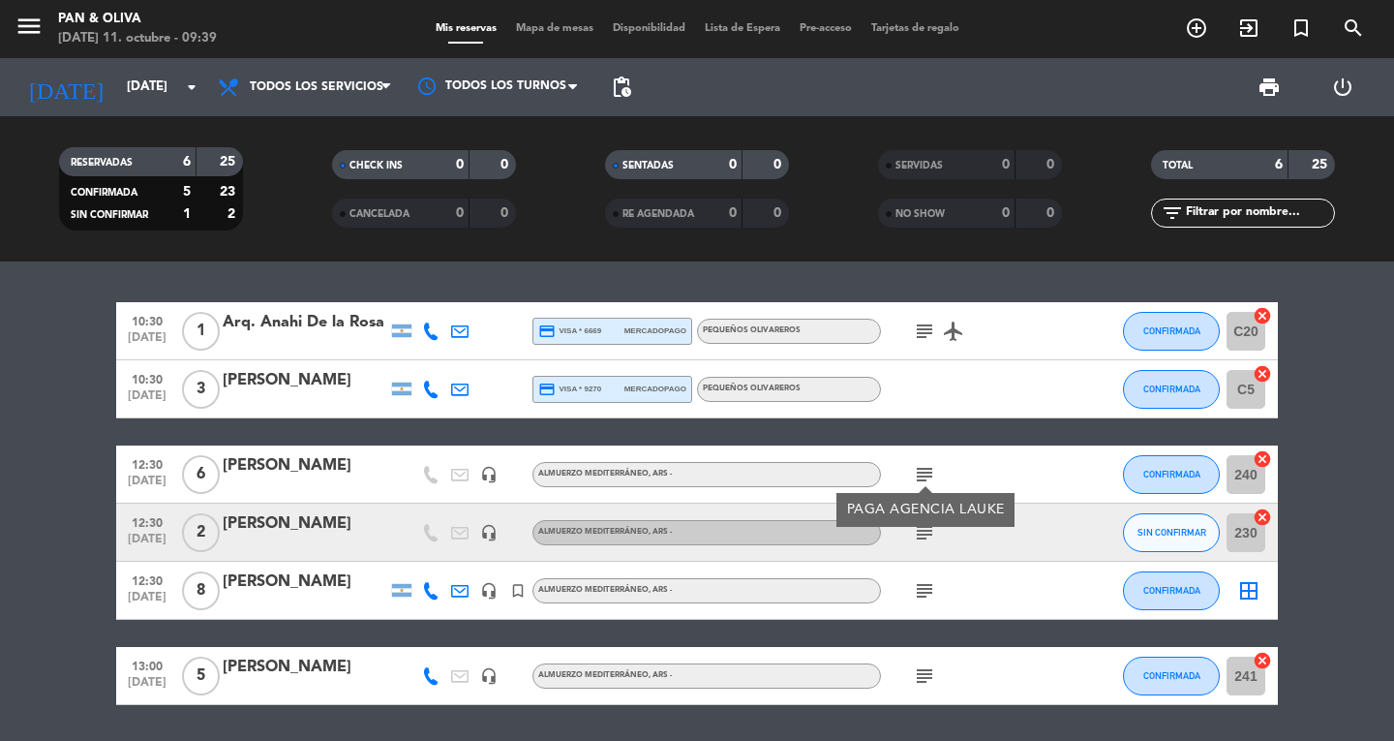
click at [926, 584] on icon "subject" at bounding box center [924, 590] width 23 height 23
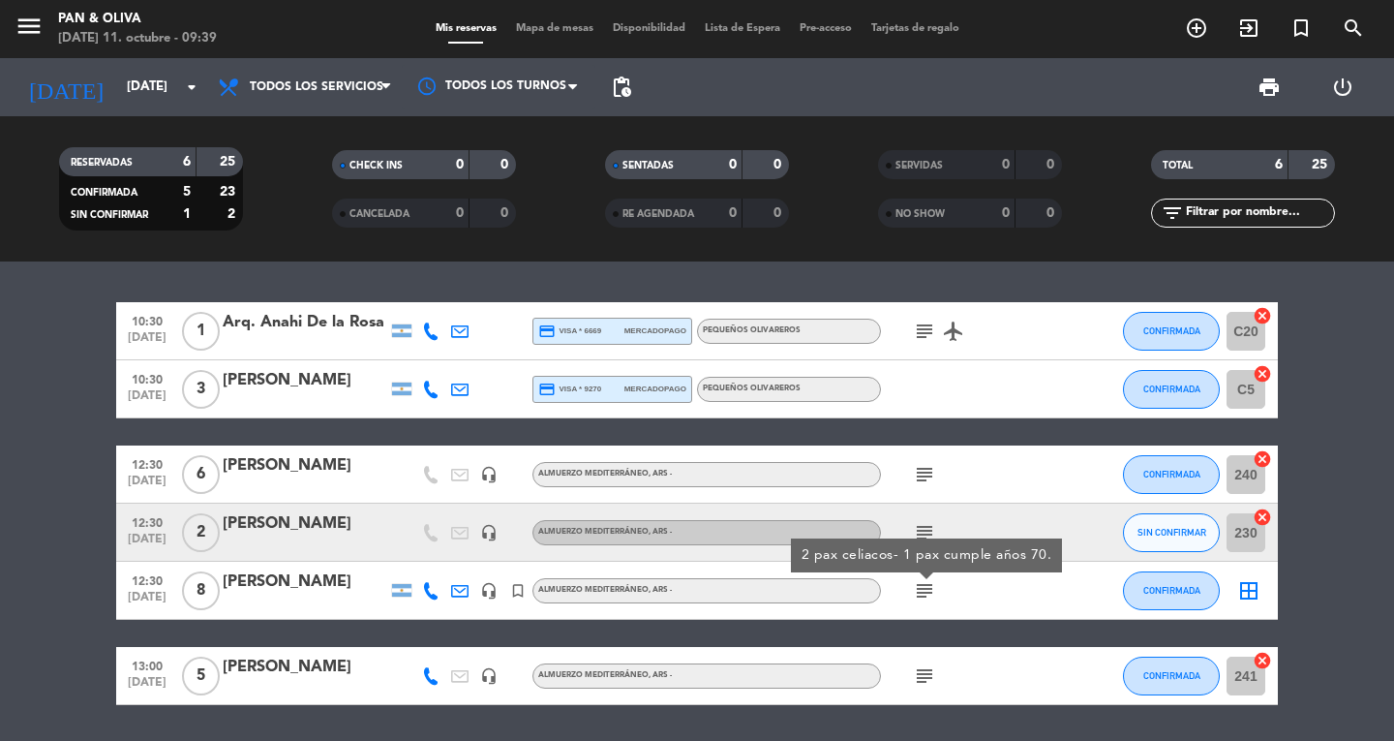
click at [927, 533] on icon "subject" at bounding box center [924, 532] width 23 height 23
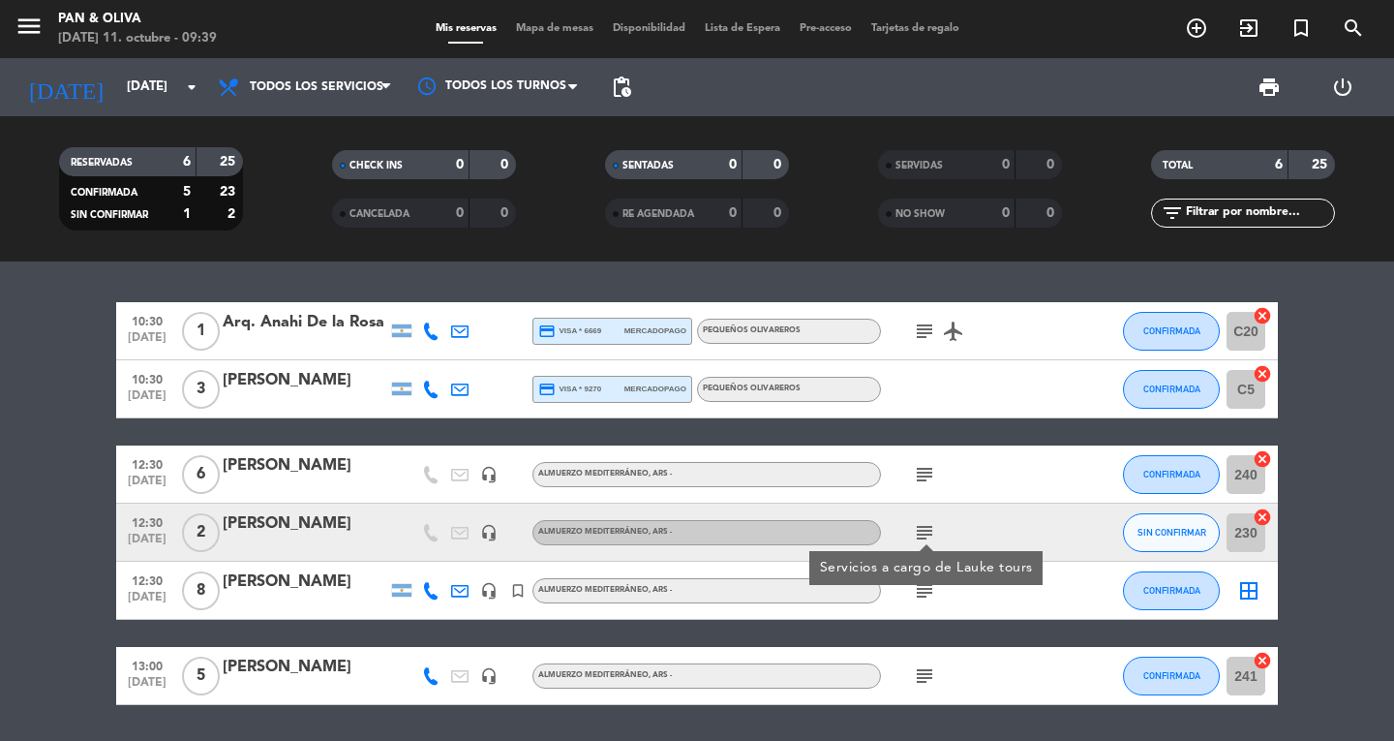
click at [916, 684] on icon "subject" at bounding box center [924, 675] width 23 height 23
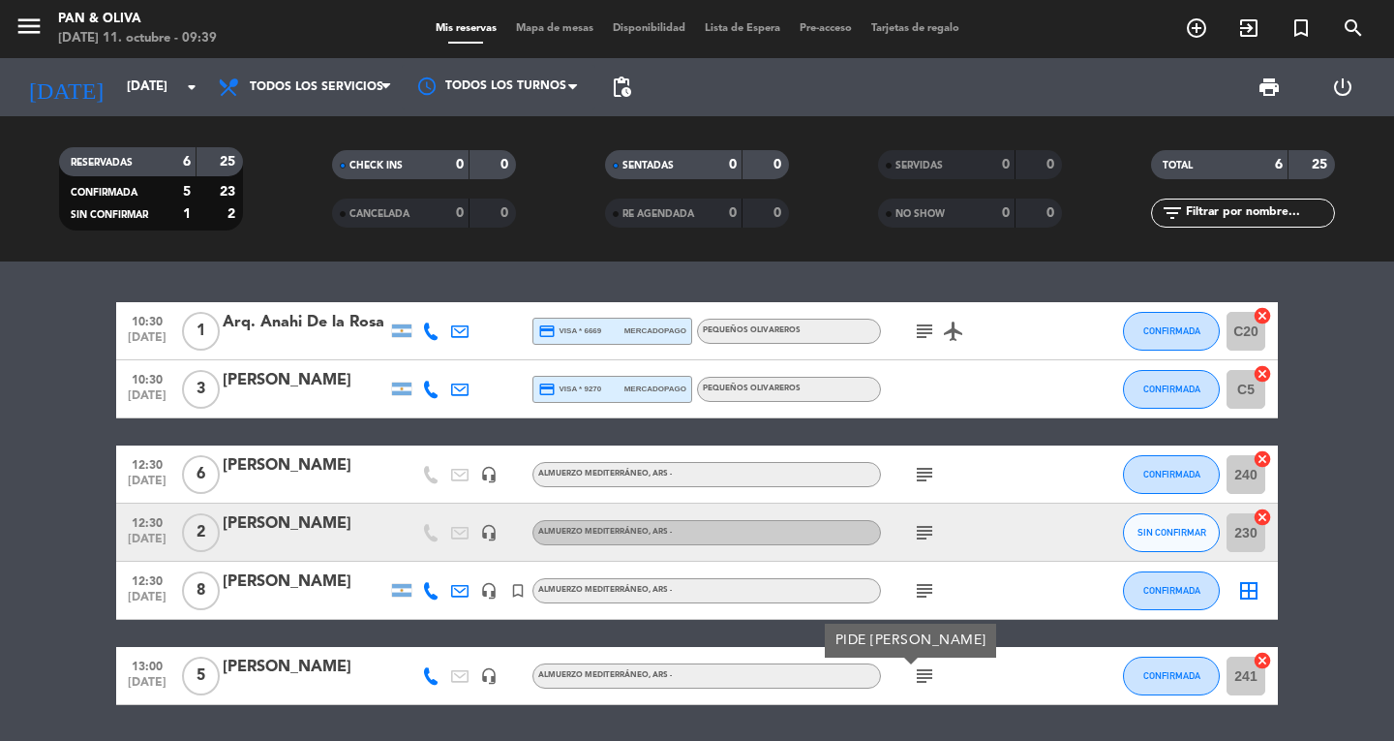
click at [931, 584] on icon "subject" at bounding box center [924, 590] width 23 height 23
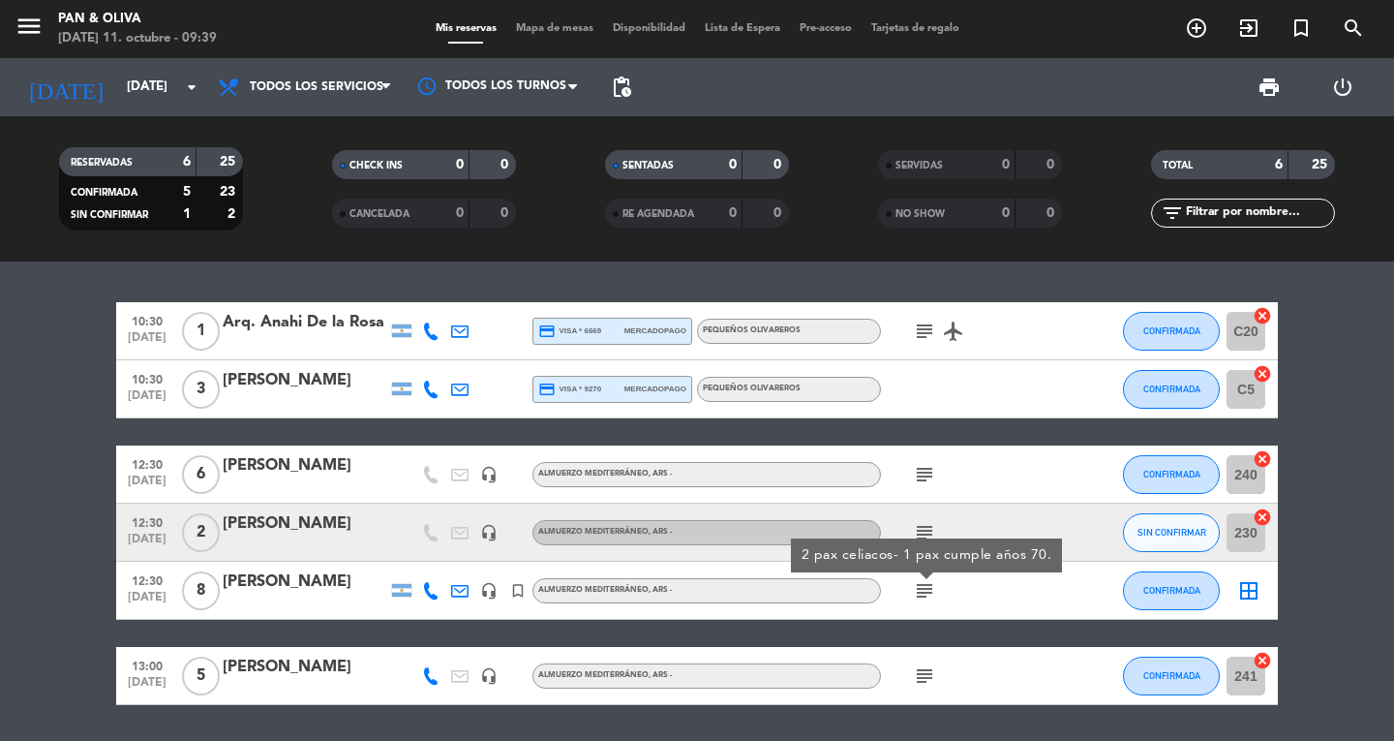
click at [932, 473] on icon "subject" at bounding box center [924, 474] width 23 height 23
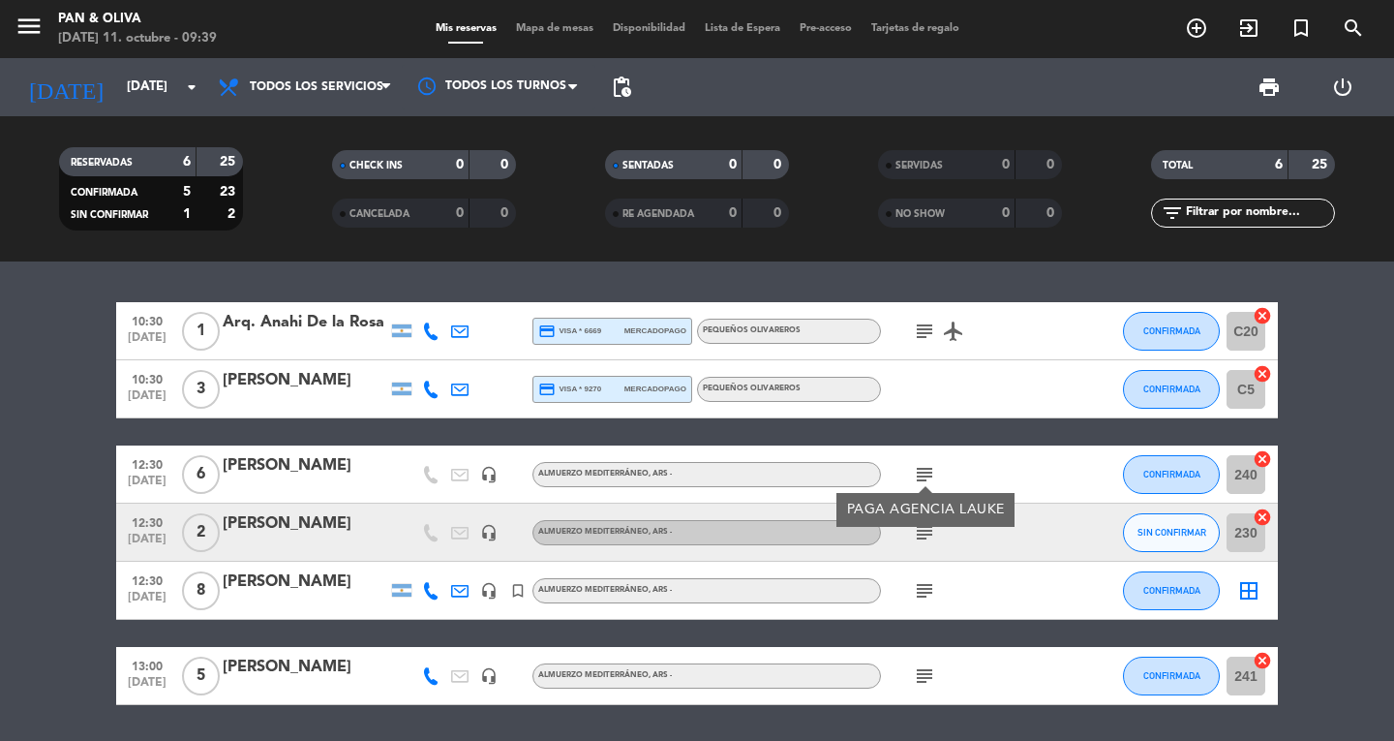
click at [915, 553] on div "subject" at bounding box center [968, 531] width 174 height 57
click at [918, 535] on icon "subject" at bounding box center [924, 532] width 23 height 23
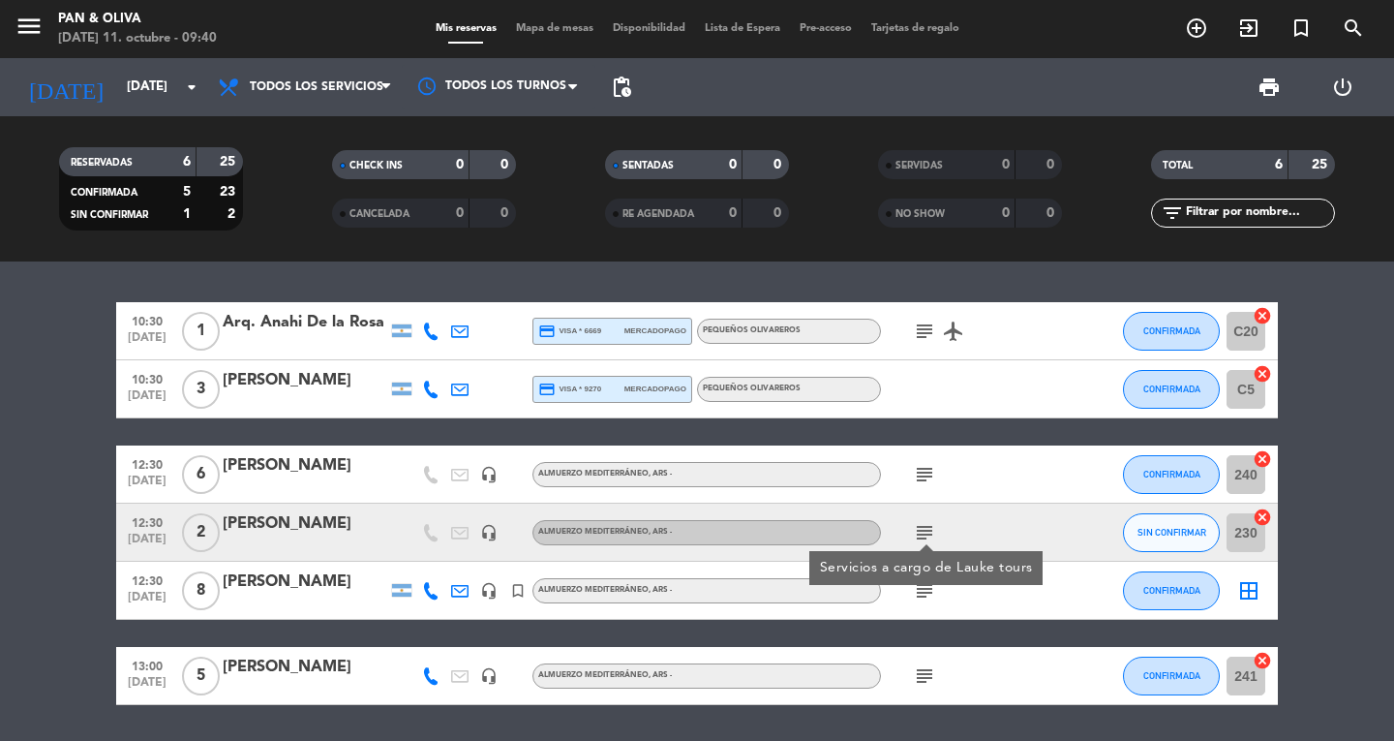
click at [915, 334] on icon "subject" at bounding box center [924, 331] width 23 height 23
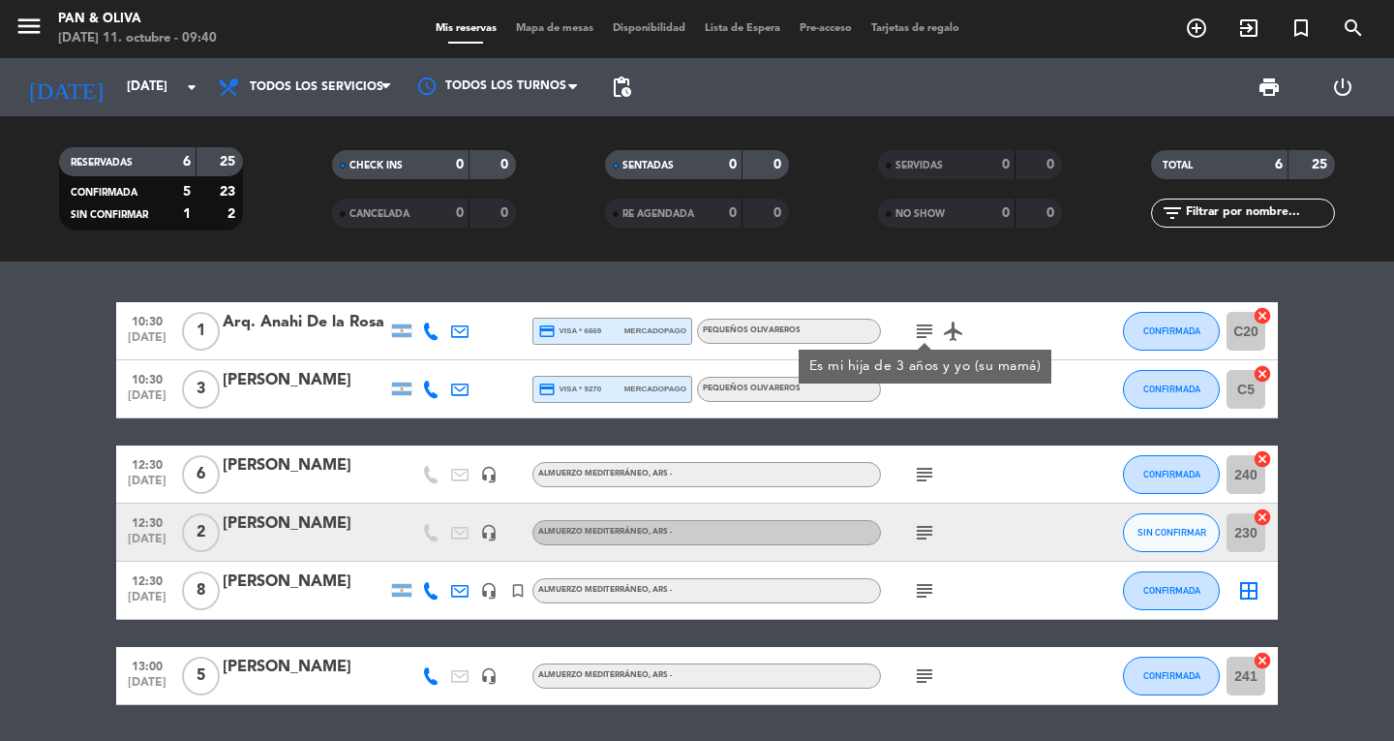
drag, startPoint x: 35, startPoint y: 518, endPoint x: 92, endPoint y: 327, distance: 199.1
click at [33, 457] on bookings-row "10:30 [DATE] 1 Arq. [PERSON_NAME] De la [PERSON_NAME] credit_card visa * 6669 m…" at bounding box center [697, 503] width 1394 height 403
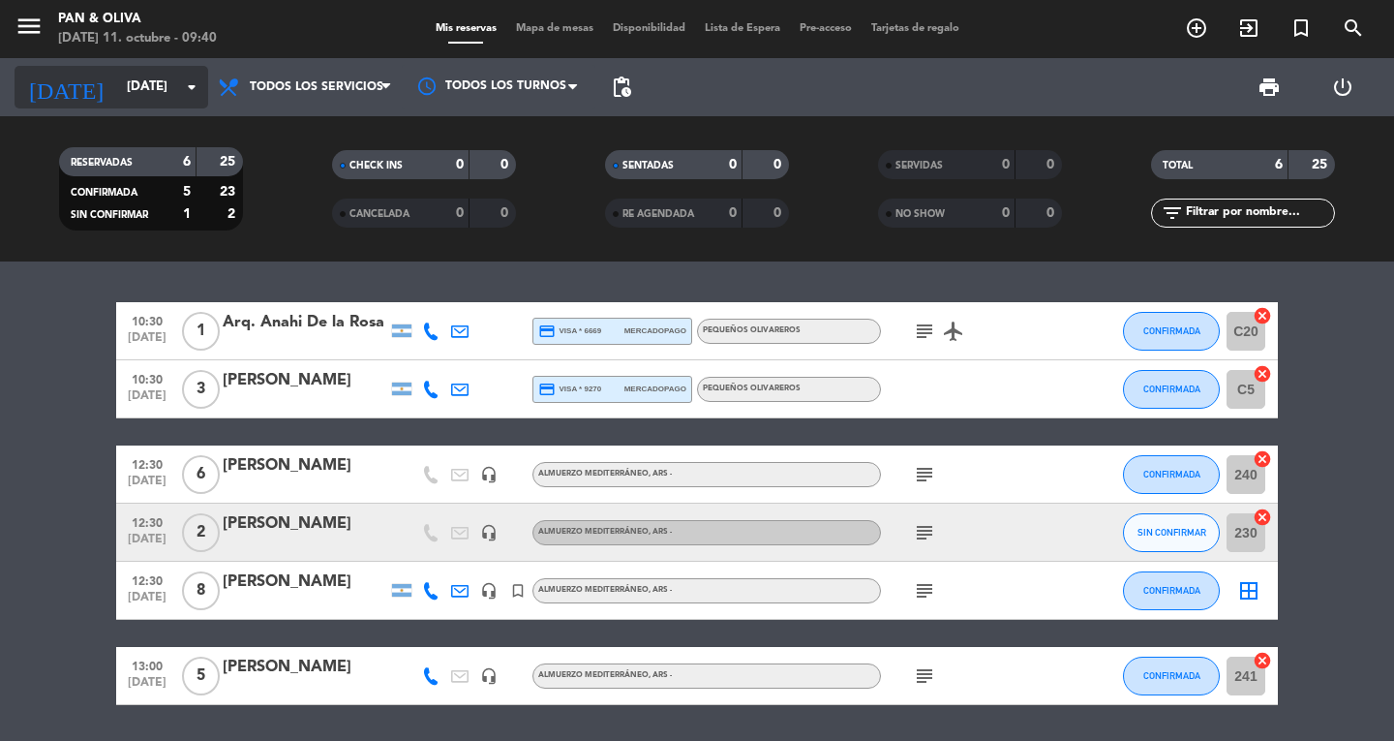
click at [117, 77] on input "[DATE]" at bounding box center [202, 87] width 170 height 35
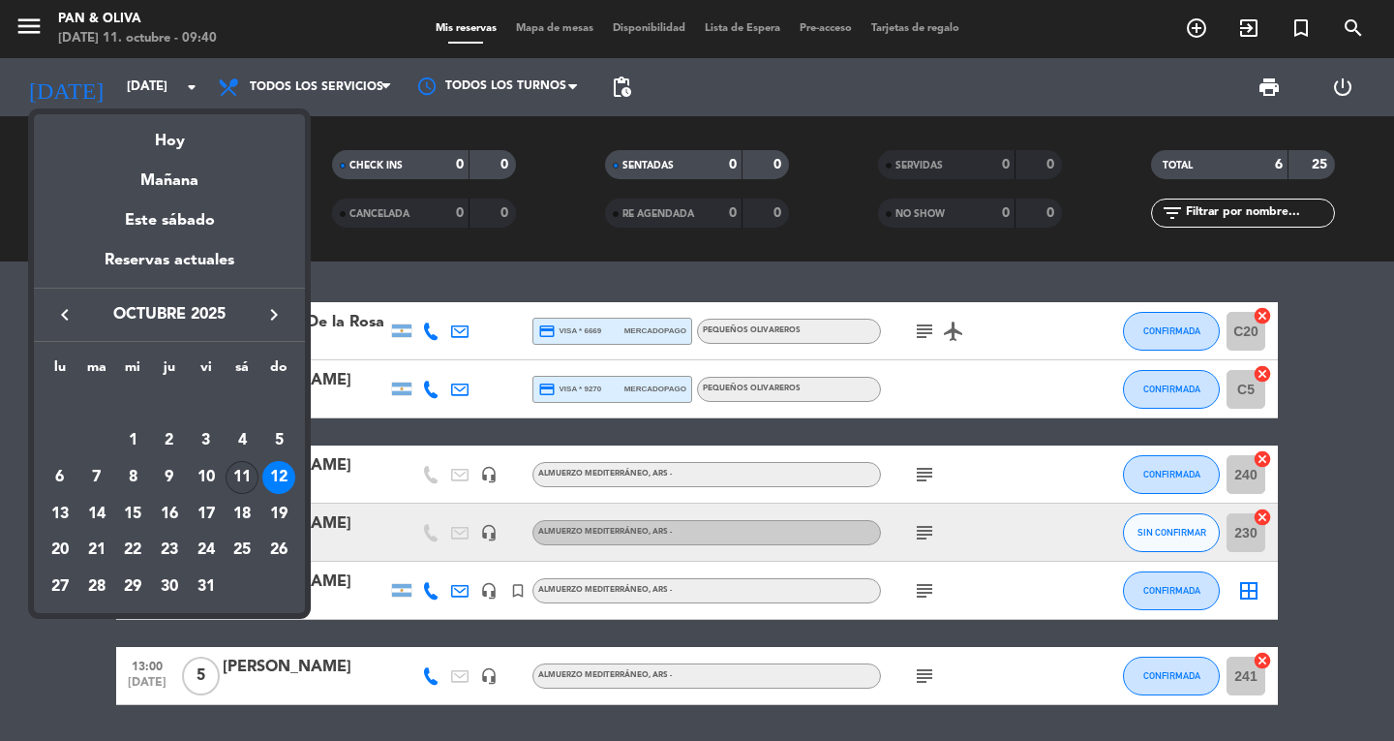
click at [243, 468] on div "11" at bounding box center [242, 477] width 33 height 33
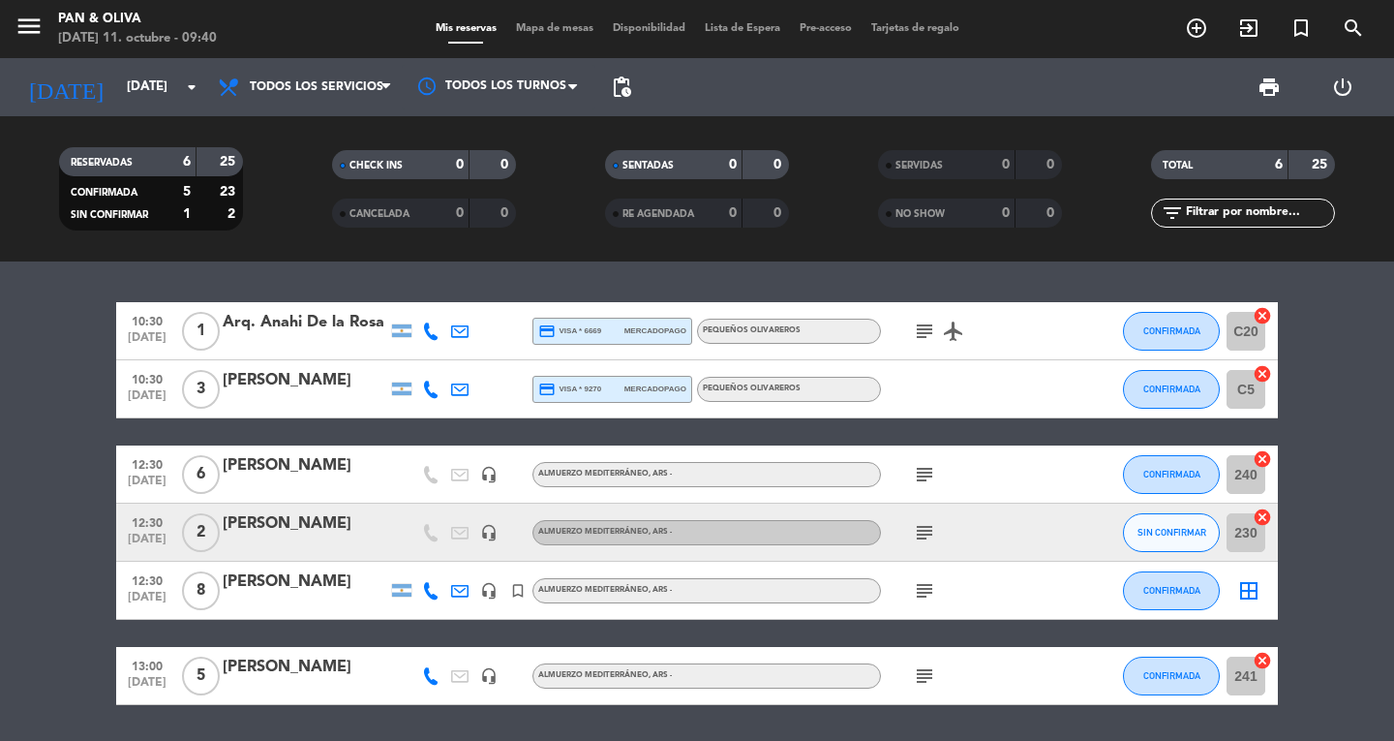
type input "[DATE]"
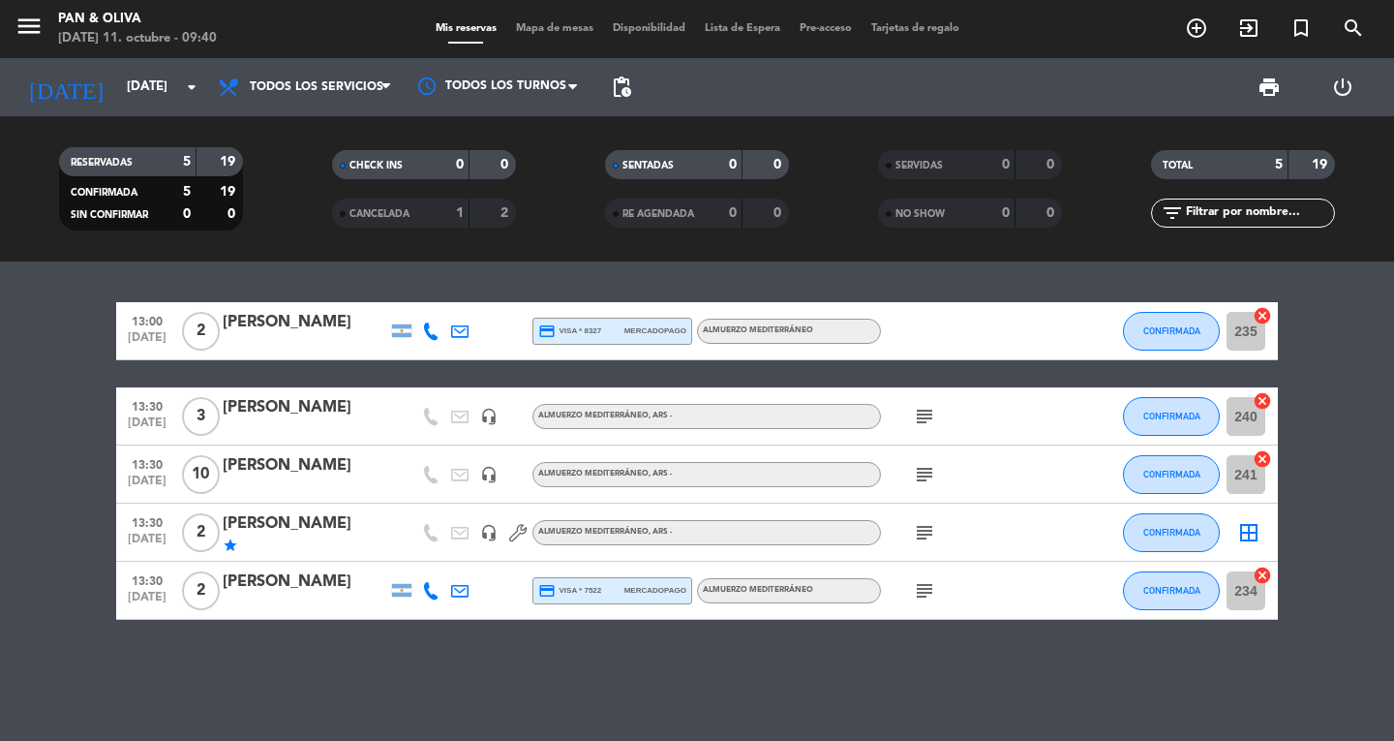
click at [914, 421] on icon "subject" at bounding box center [924, 416] width 23 height 23
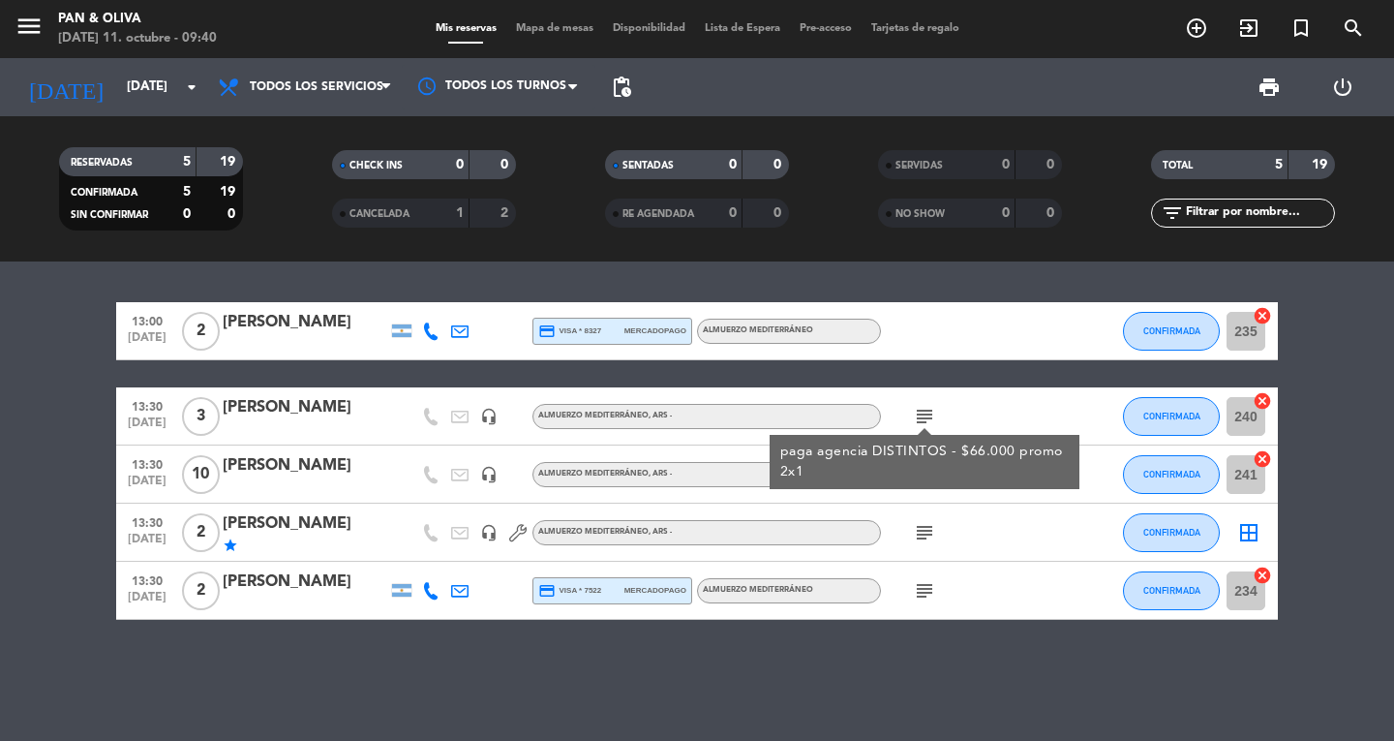
click at [930, 481] on div "paga agencia DISTINTOS - $66.000 promo 2x1" at bounding box center [925, 462] width 290 height 41
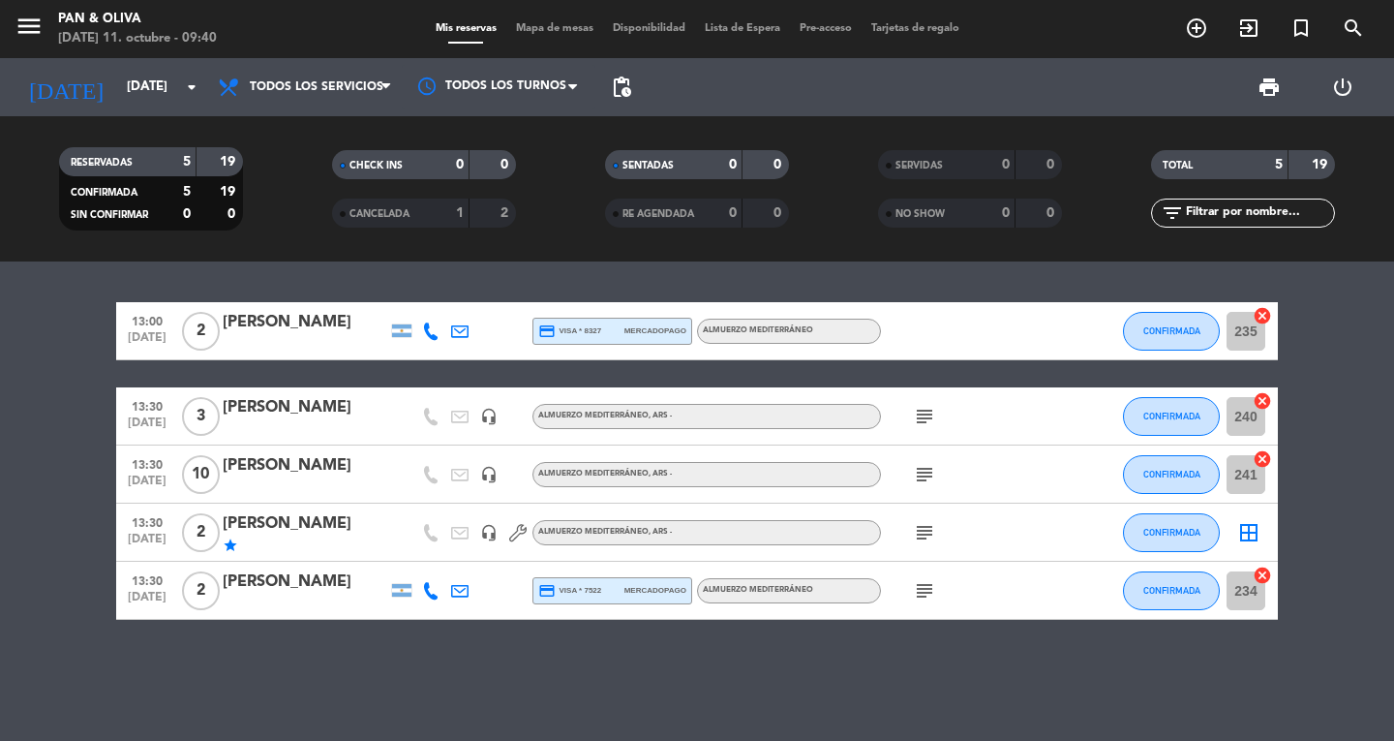
click at [930, 481] on icon "subject" at bounding box center [924, 474] width 23 height 23
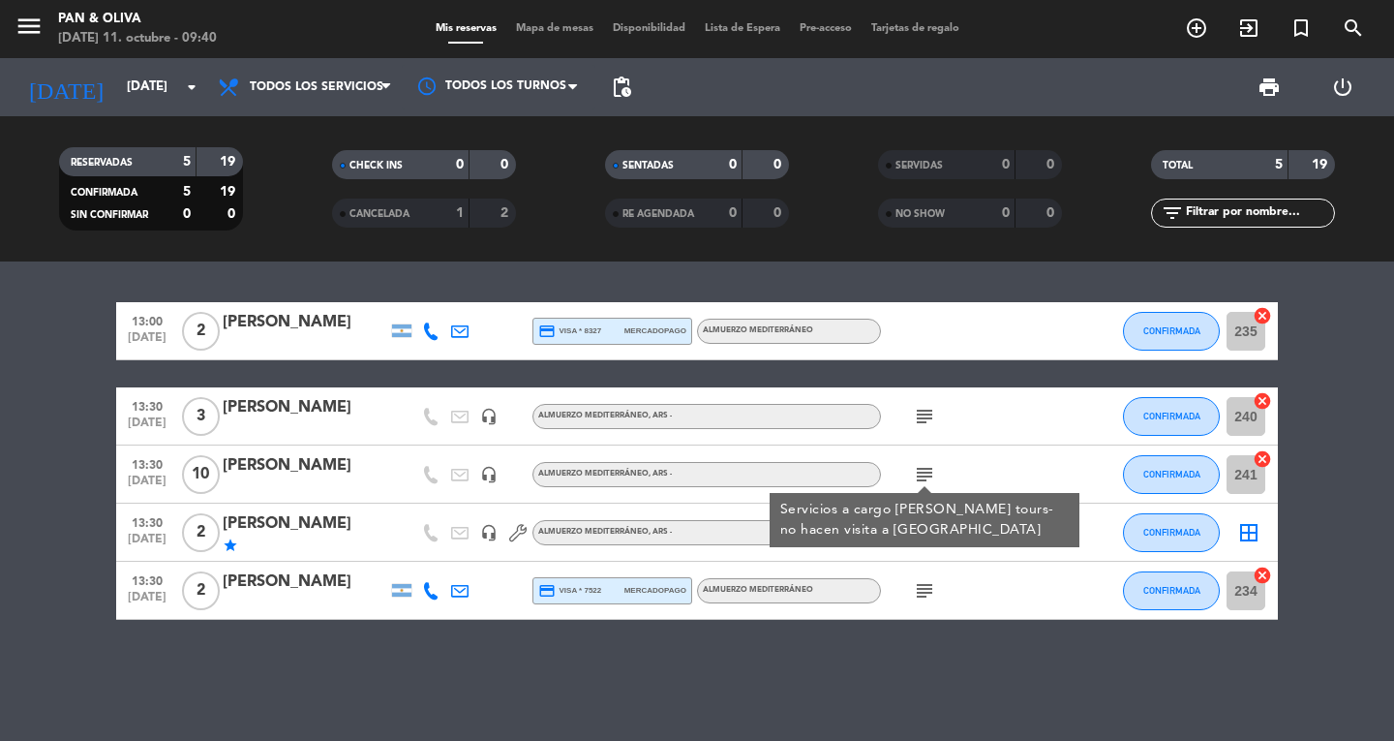
click at [917, 534] on div "Servicios a cargo [PERSON_NAME] tours-no hacen visita a [GEOGRAPHIC_DATA]" at bounding box center [925, 520] width 290 height 41
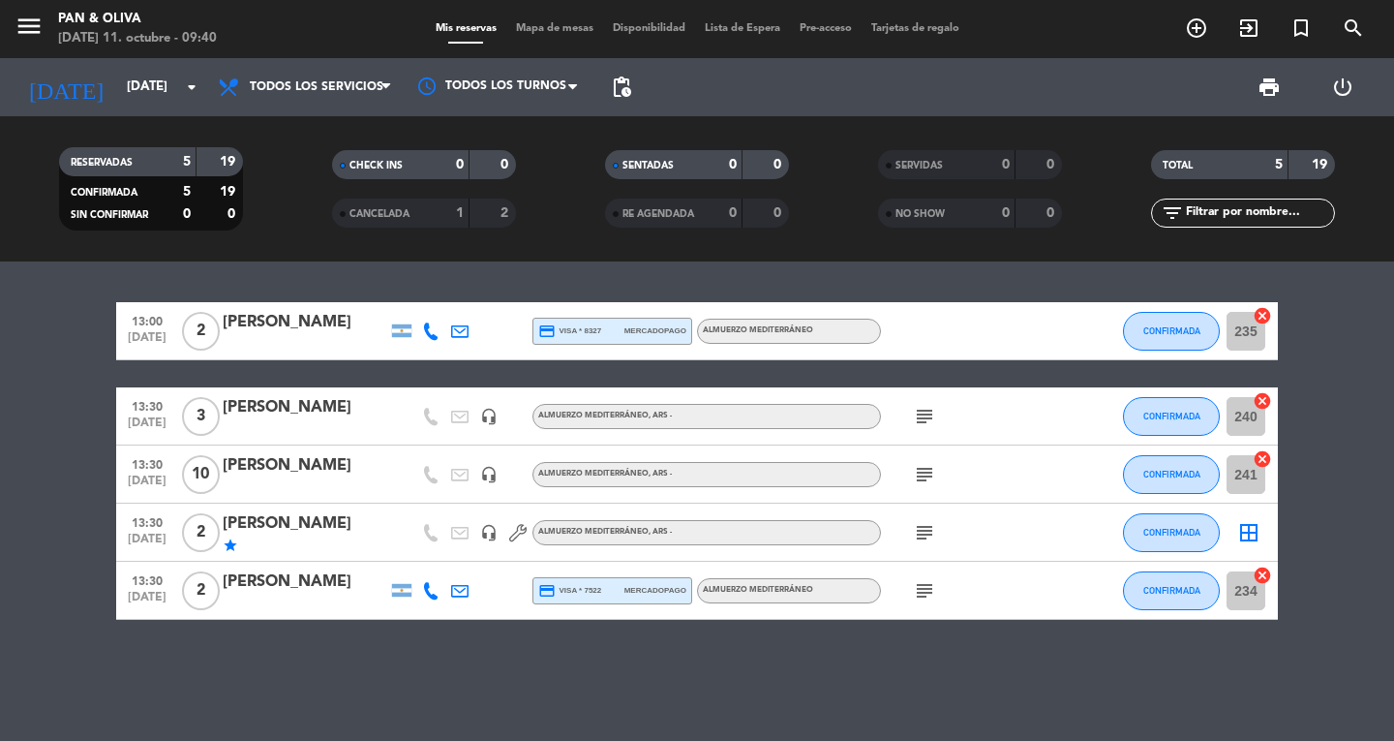
click at [920, 532] on icon "subject" at bounding box center [924, 532] width 23 height 23
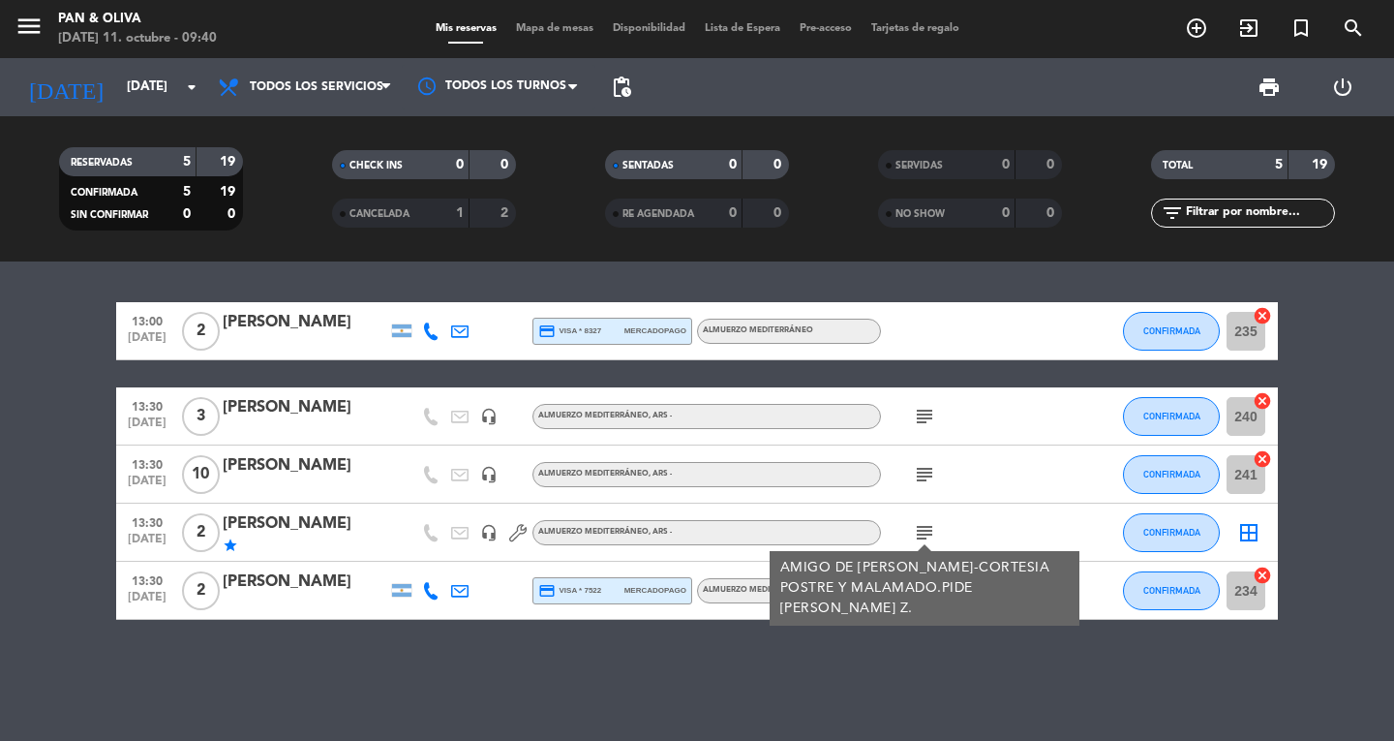
click at [919, 599] on div "AMIGO DE [PERSON_NAME]-CORTESIA POSTRE Y MALAMADO.PIDE [PERSON_NAME] Z." at bounding box center [925, 588] width 310 height 75
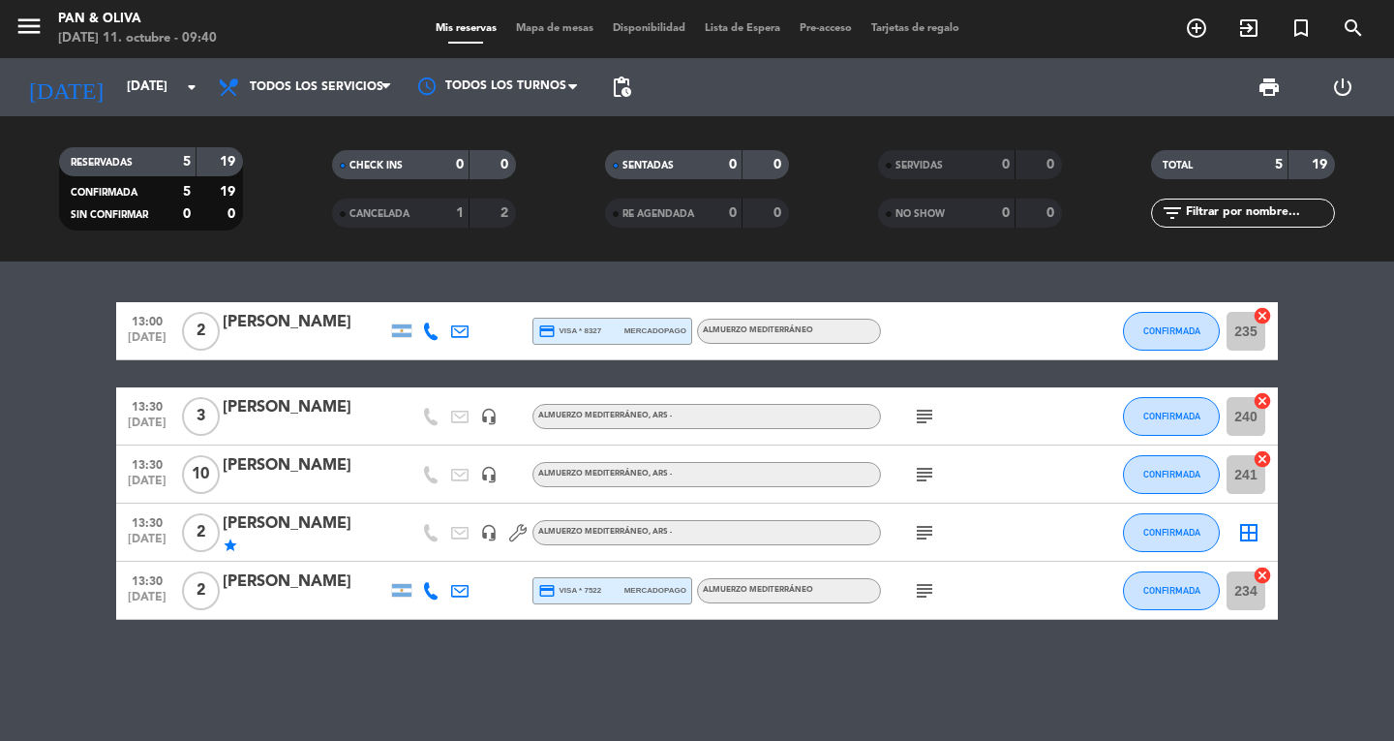
click at [919, 569] on div "subject" at bounding box center [968, 590] width 174 height 57
click at [919, 594] on icon "subject" at bounding box center [924, 590] width 23 height 23
click at [919, 483] on icon "subject" at bounding box center [924, 474] width 23 height 23
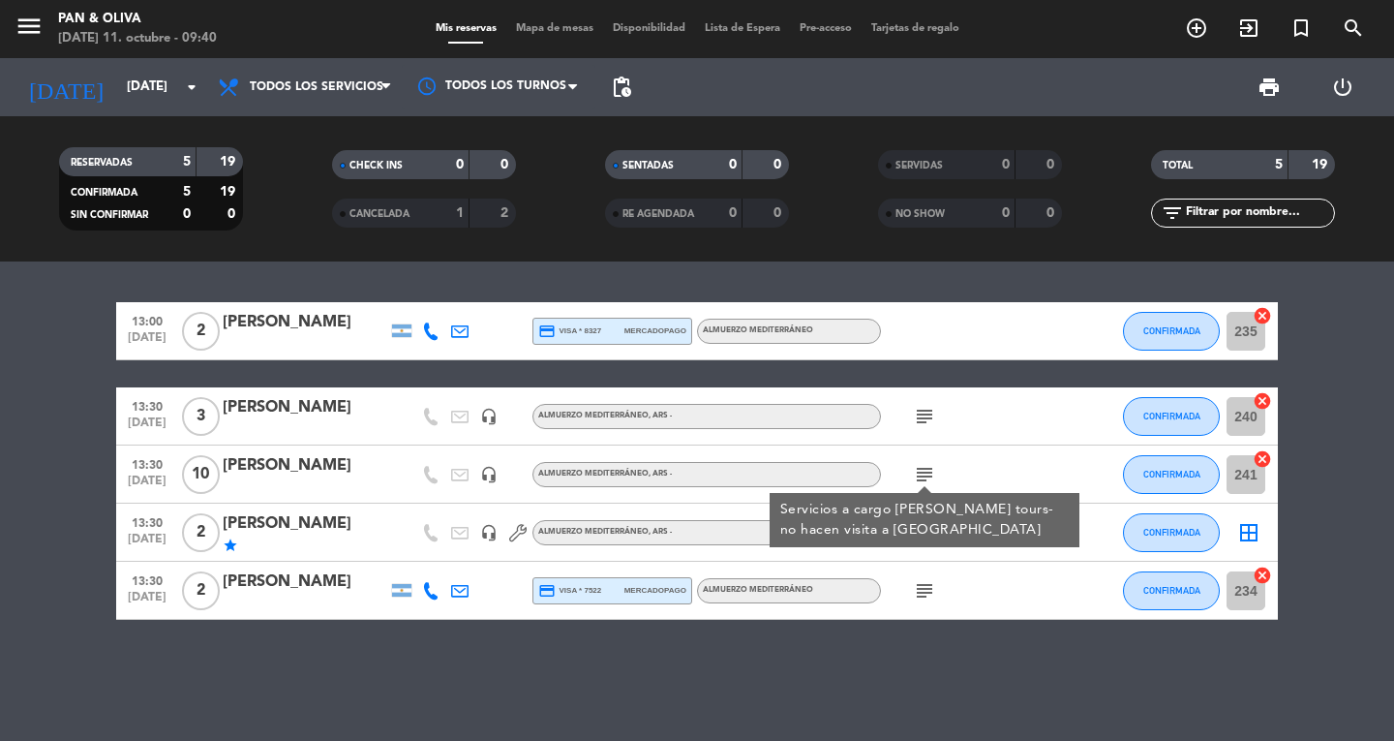
click at [926, 417] on icon "subject" at bounding box center [924, 416] width 23 height 23
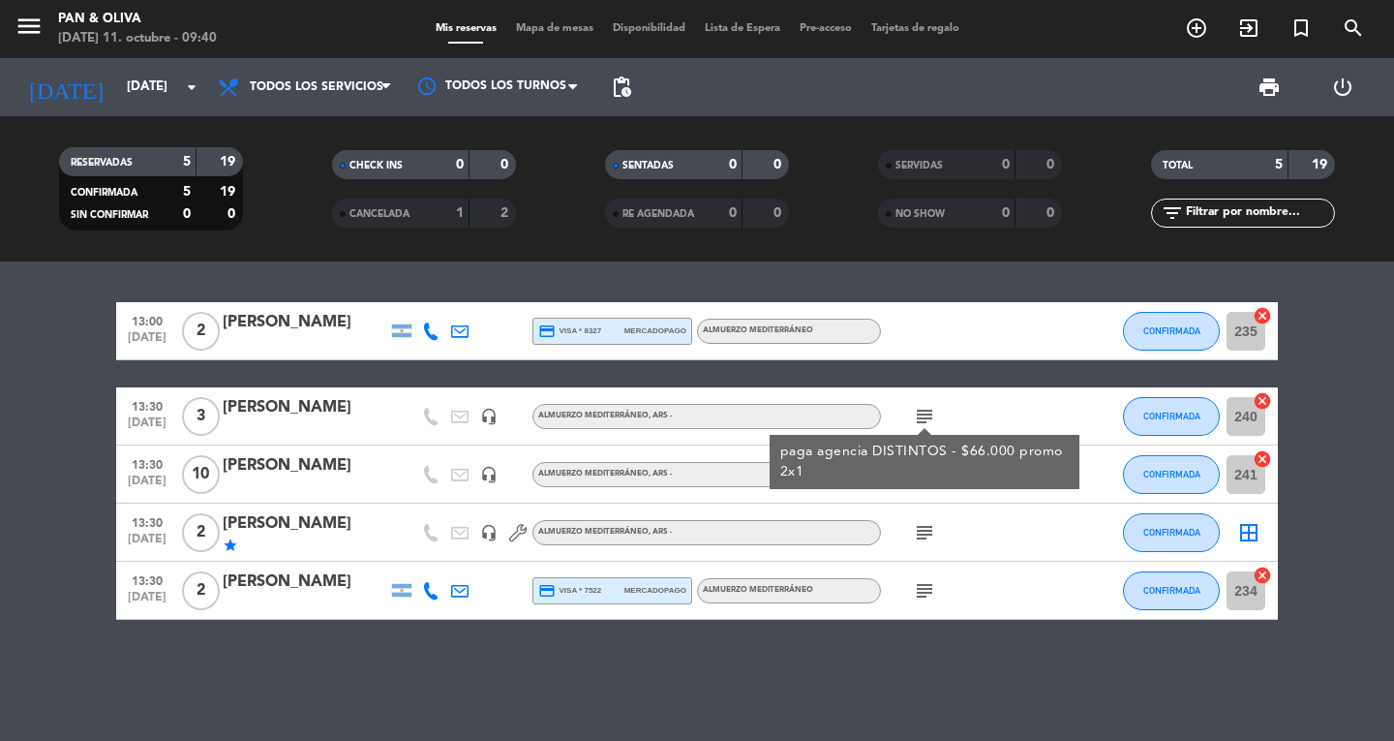
click at [920, 497] on div "subject" at bounding box center [968, 473] width 174 height 57
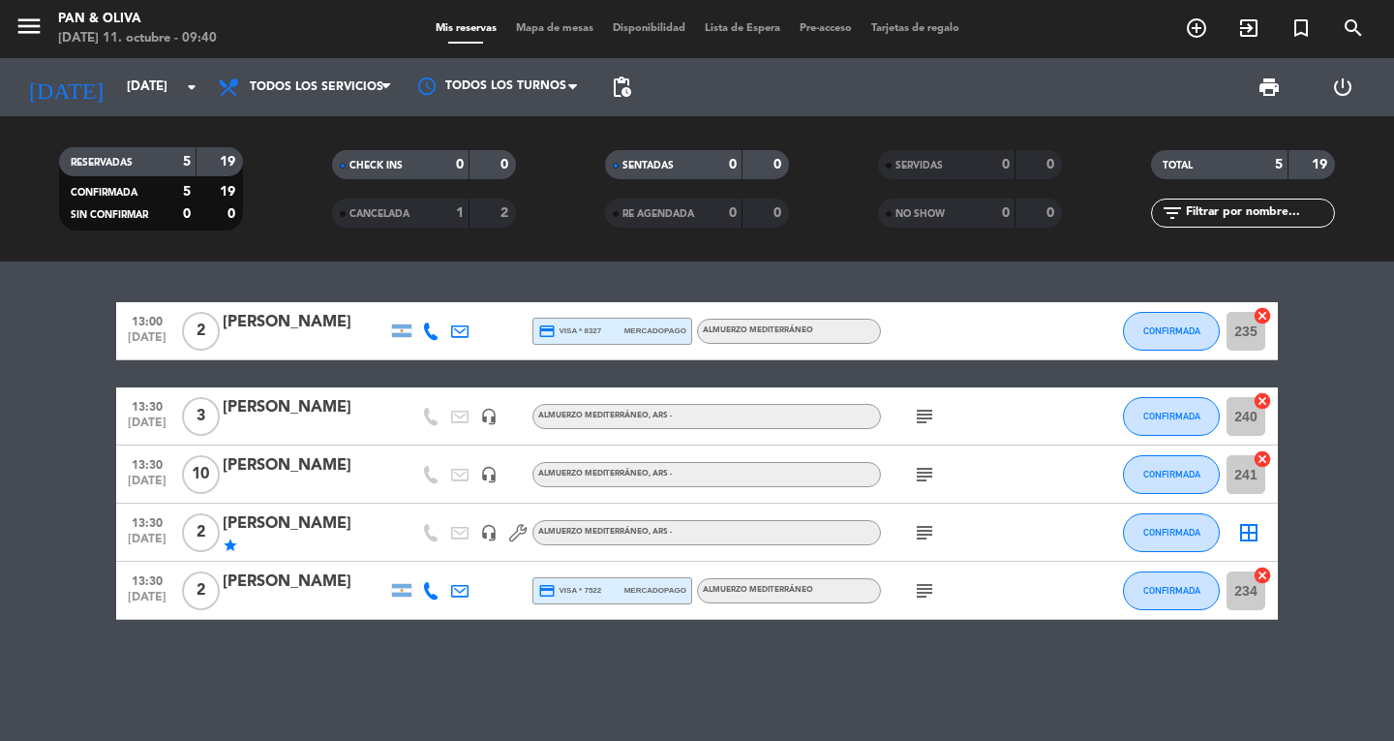
click at [920, 478] on icon "subject" at bounding box center [924, 474] width 23 height 23
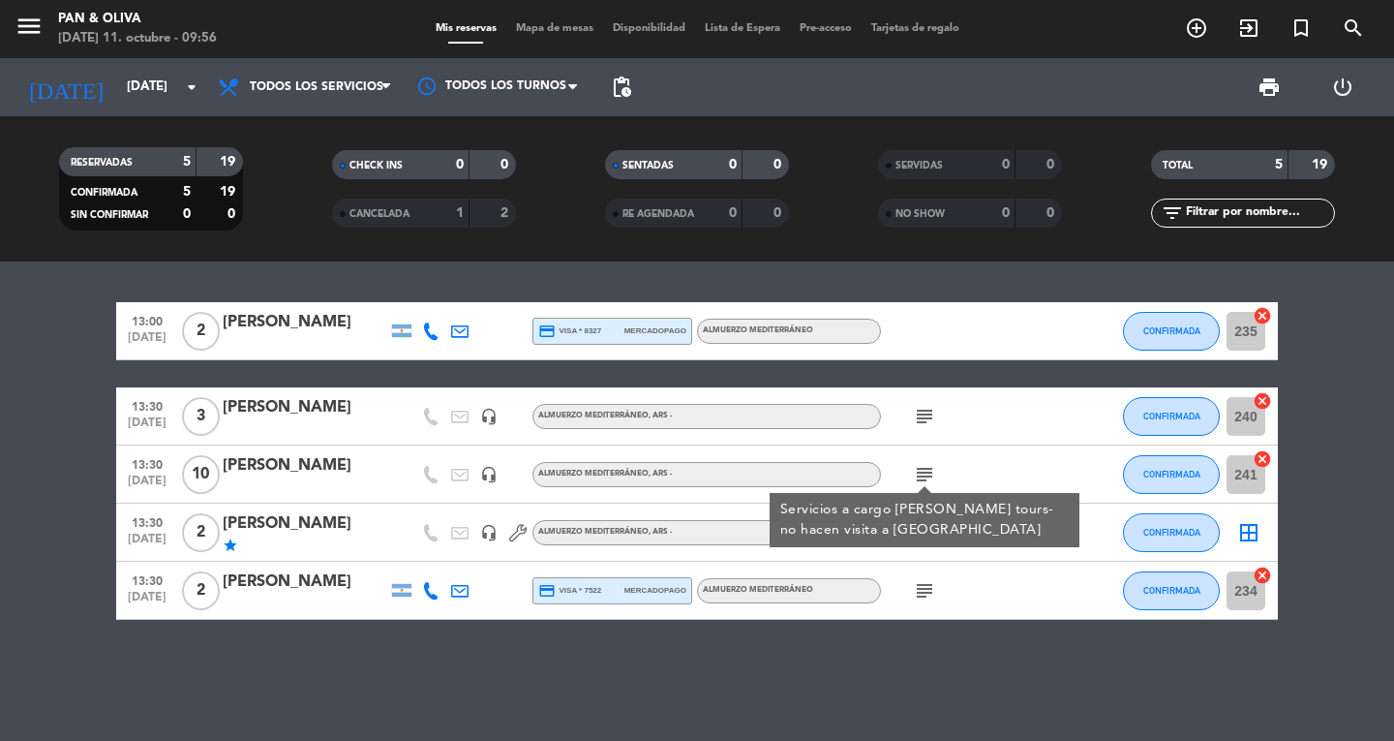
click at [354, 531] on div "[PERSON_NAME]" at bounding box center [305, 523] width 165 height 25
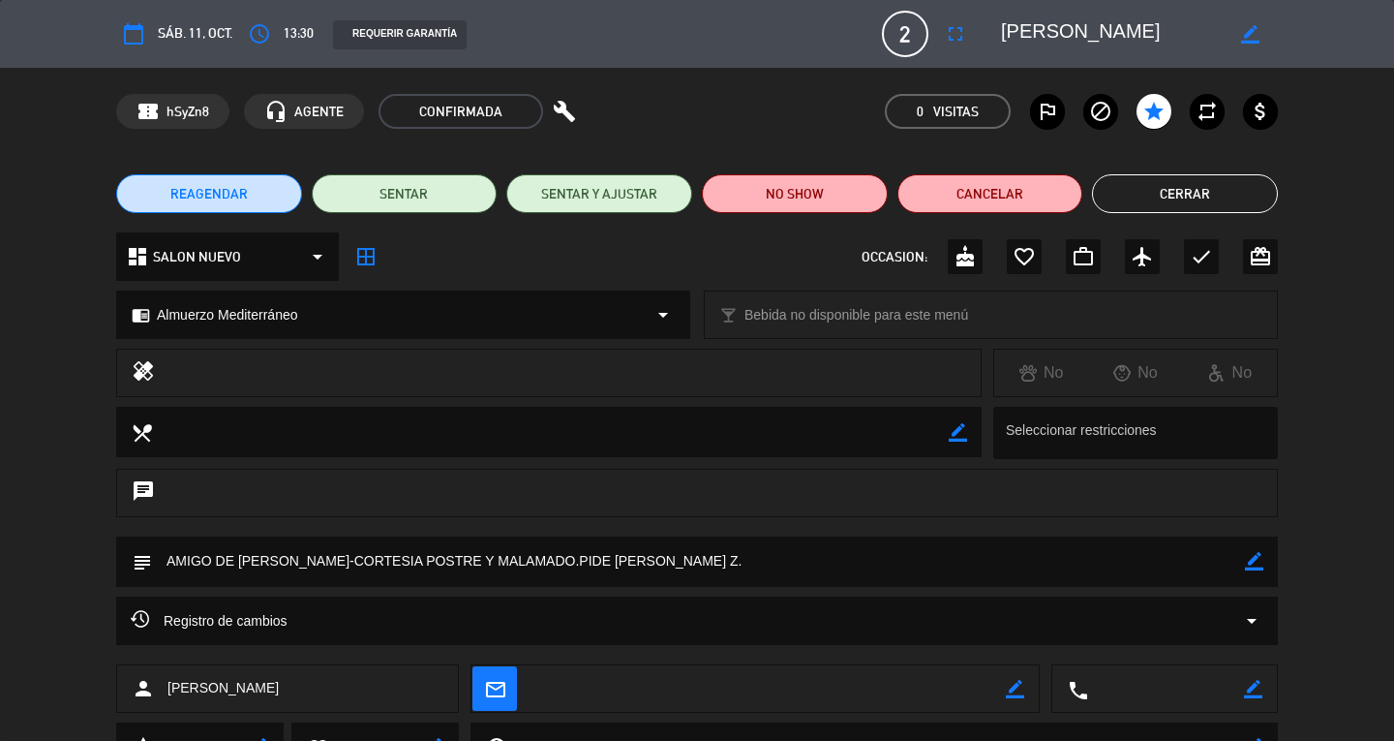
click at [1153, 188] on button "Cerrar" at bounding box center [1185, 193] width 186 height 39
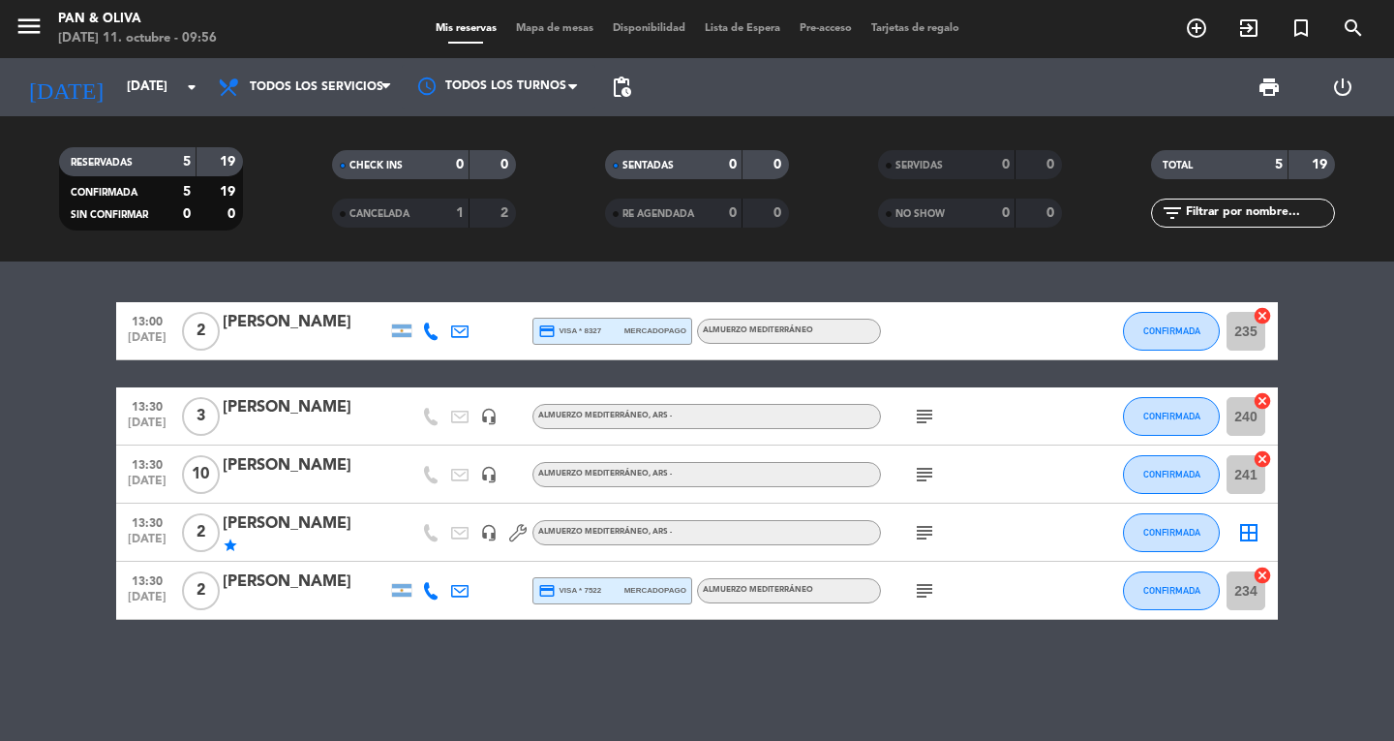
click at [923, 540] on icon "subject" at bounding box center [924, 532] width 23 height 23
